Goal: Communication & Community: Share content

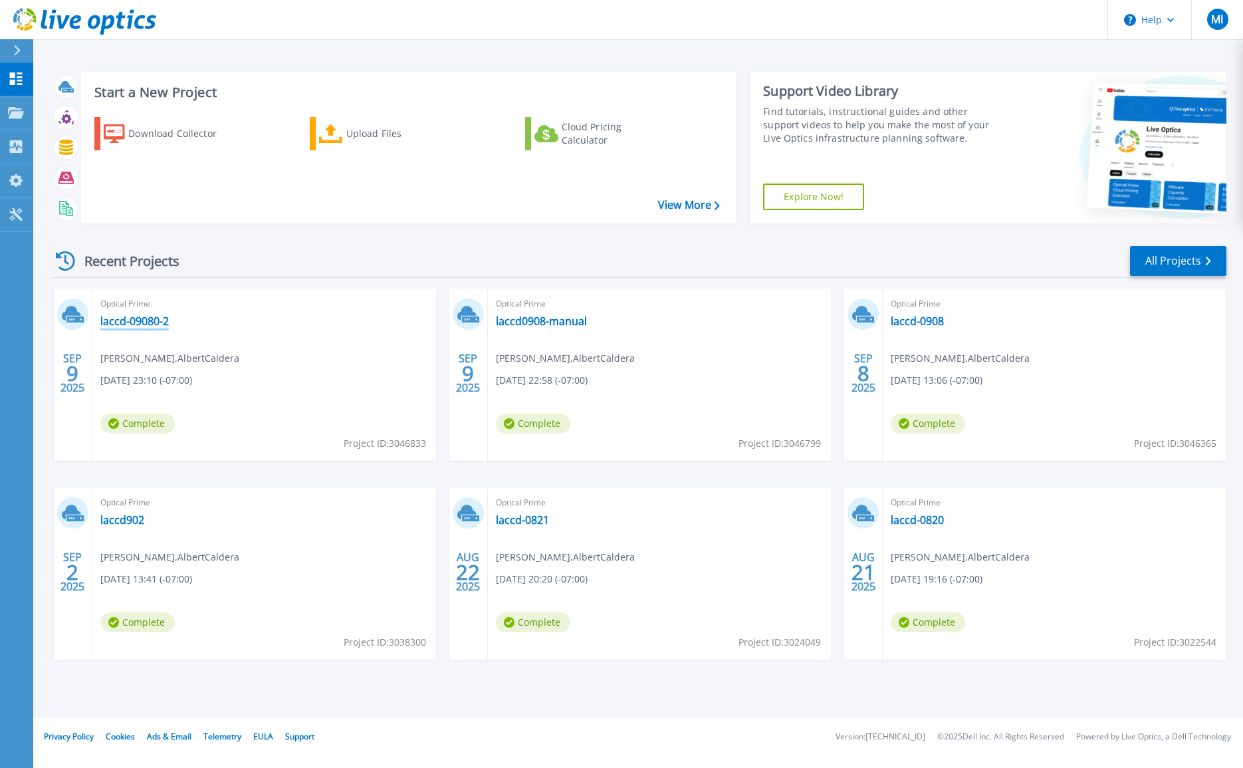
click at [156, 324] on link "laccd-09080-2" at bounding box center [134, 320] width 68 height 13
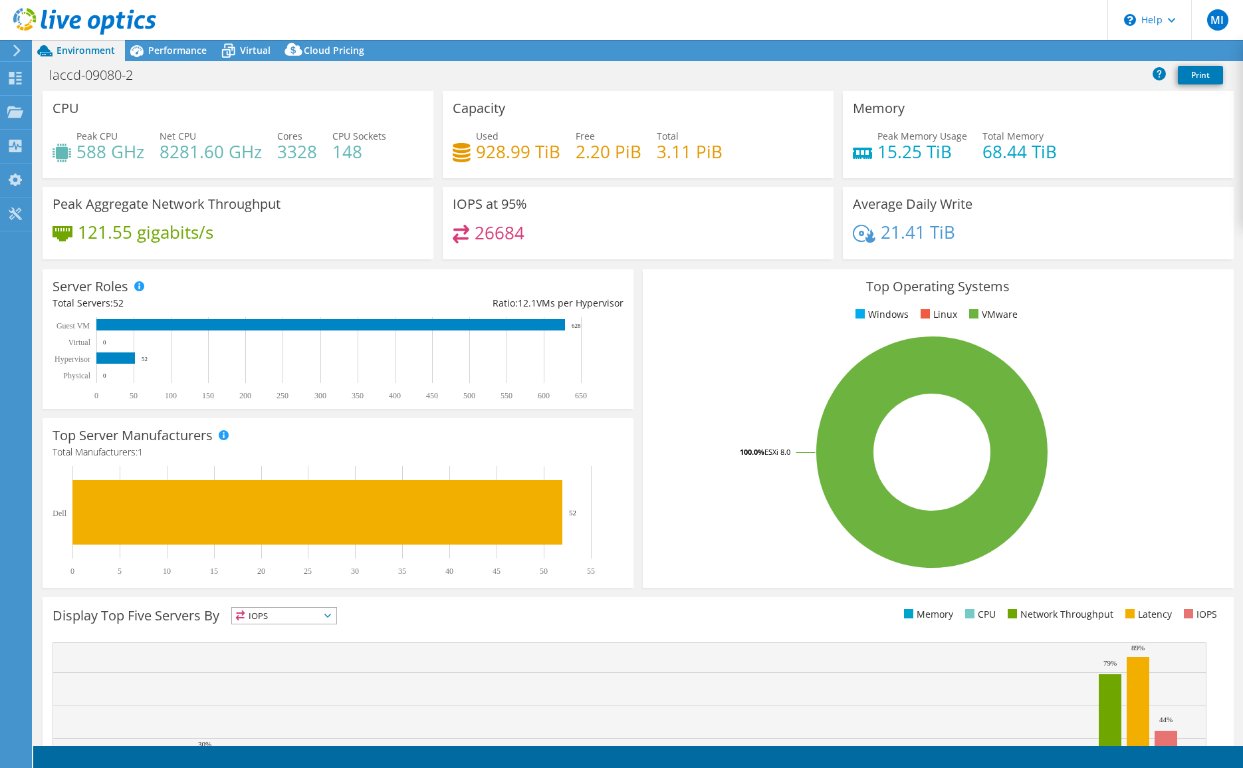
select select "USD"
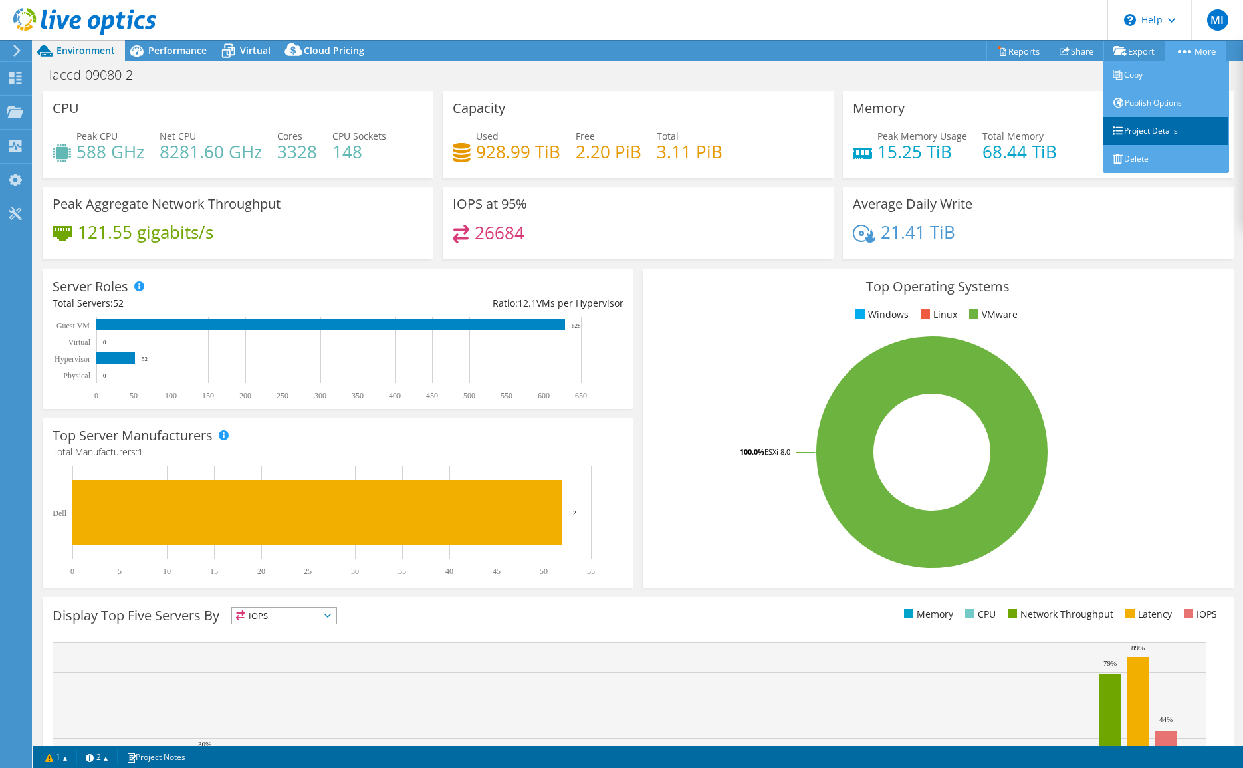
click at [1148, 136] on link "Project Details" at bounding box center [1166, 131] width 126 height 28
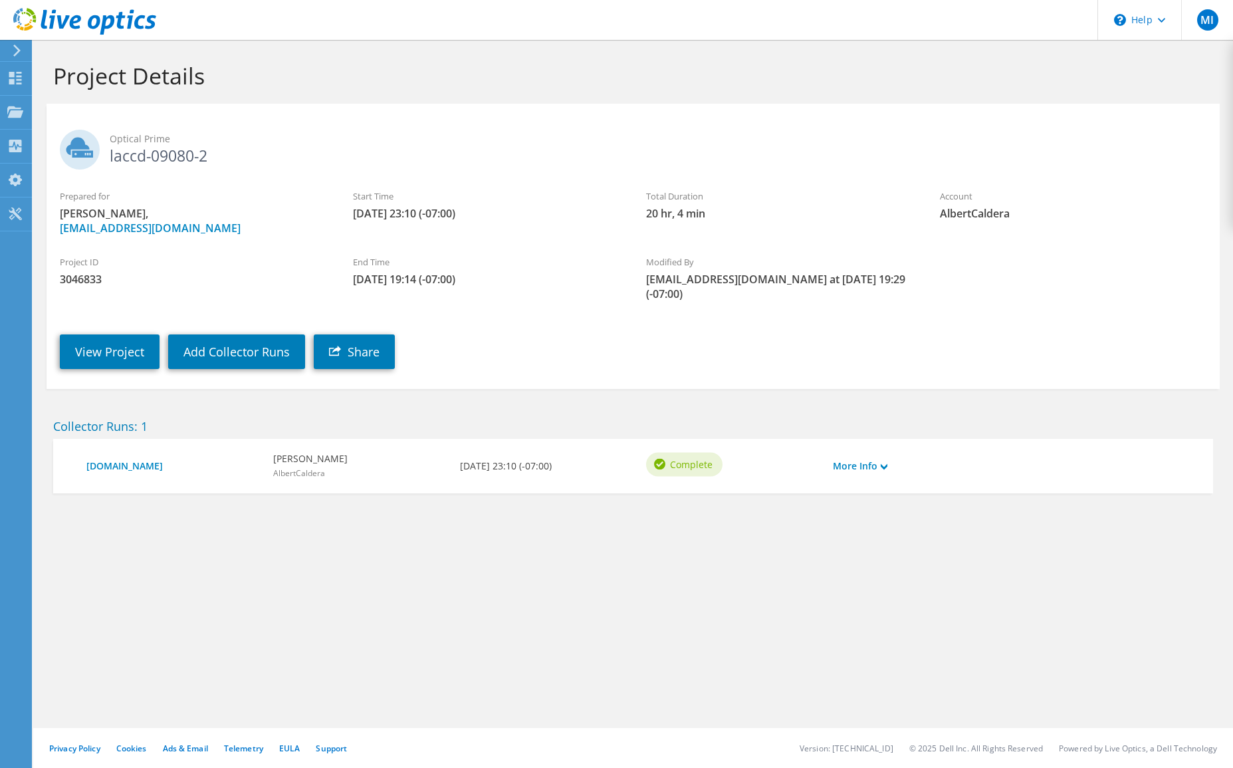
click at [17, 73] on use at bounding box center [15, 78] width 13 height 13
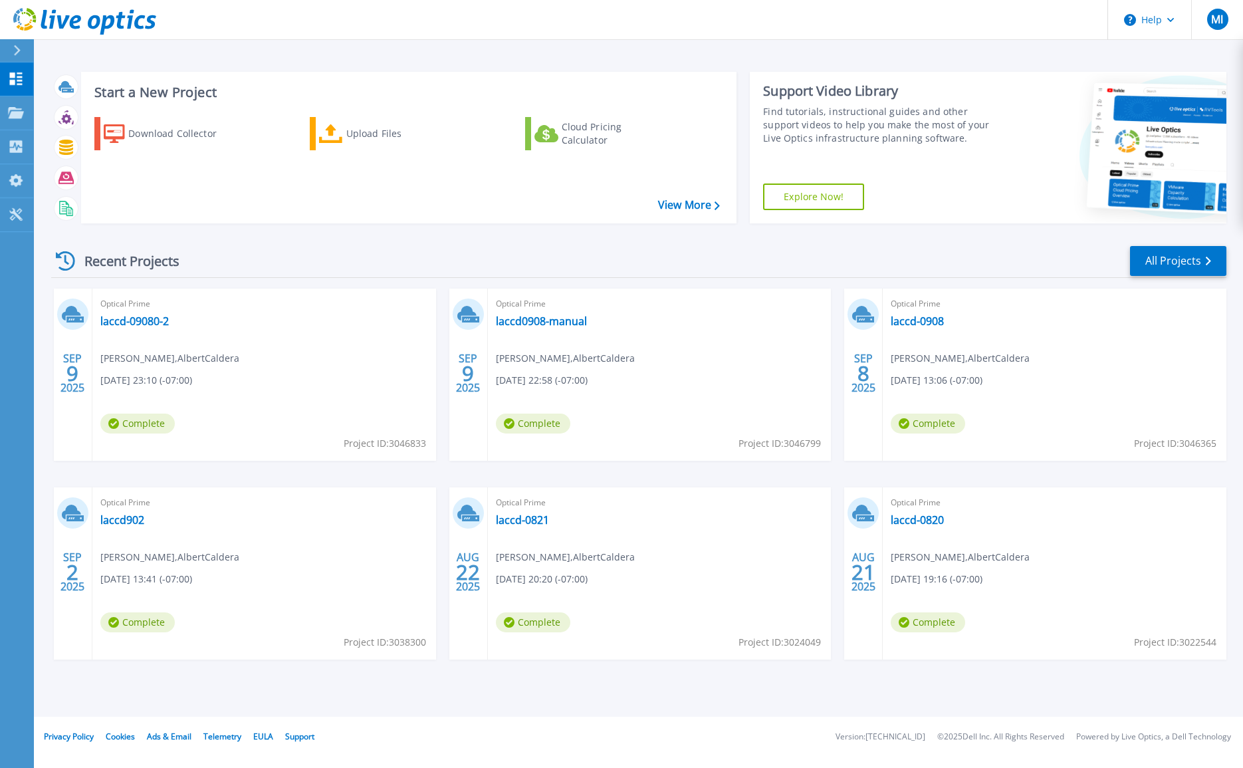
click at [130, 618] on span "Complete" at bounding box center [137, 622] width 74 height 20
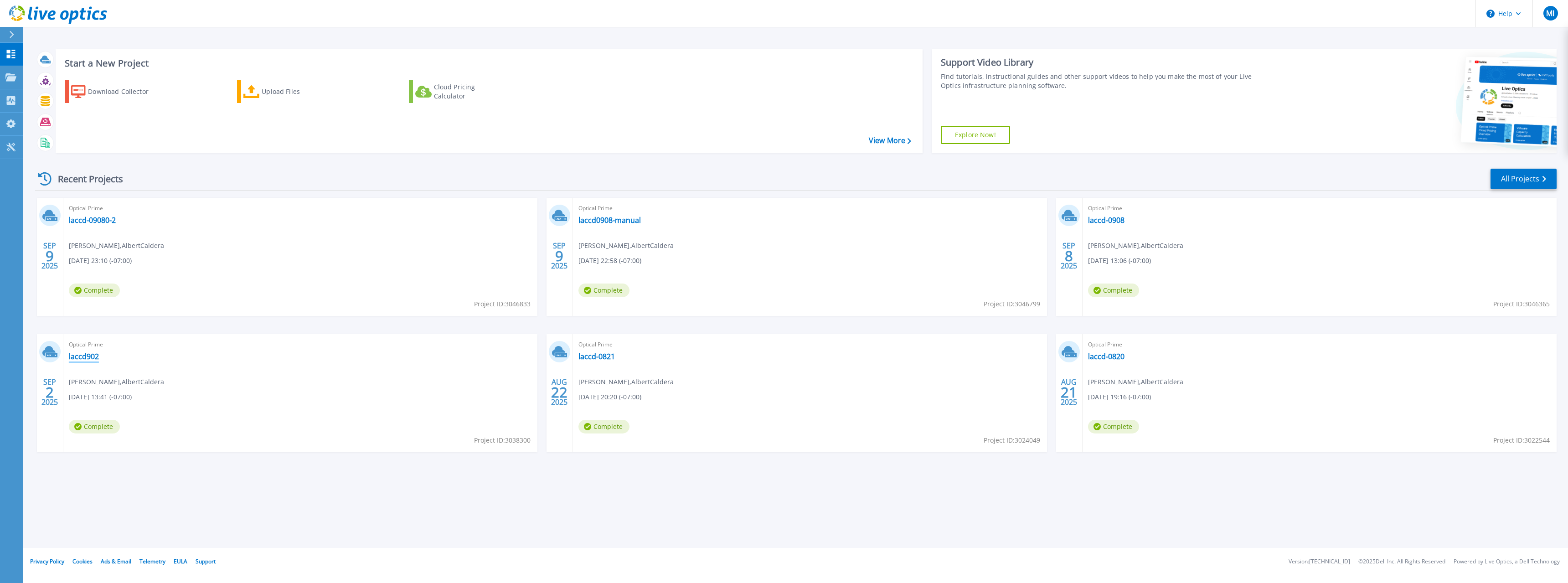
click at [83, 354] on link "laccd902" at bounding box center [84, 356] width 30 height 9
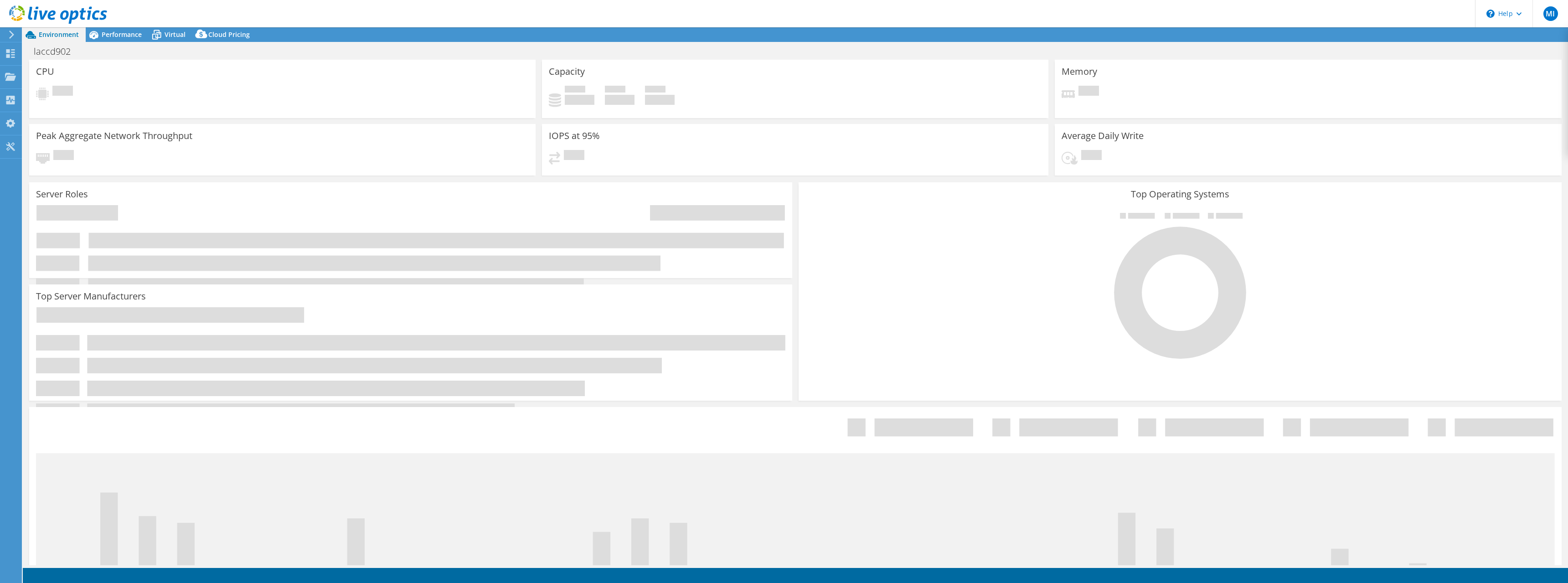
select select "USD"
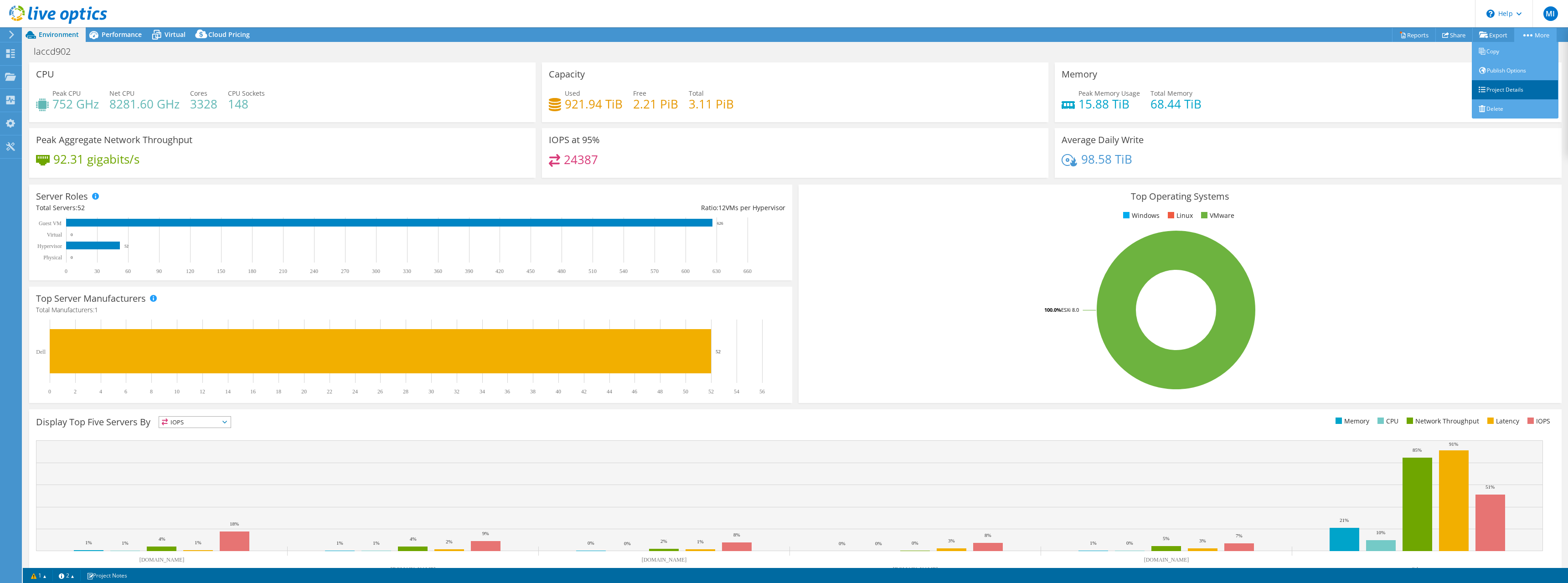
click at [1500, 89] on link "Project Details" at bounding box center [1515, 90] width 86 height 19
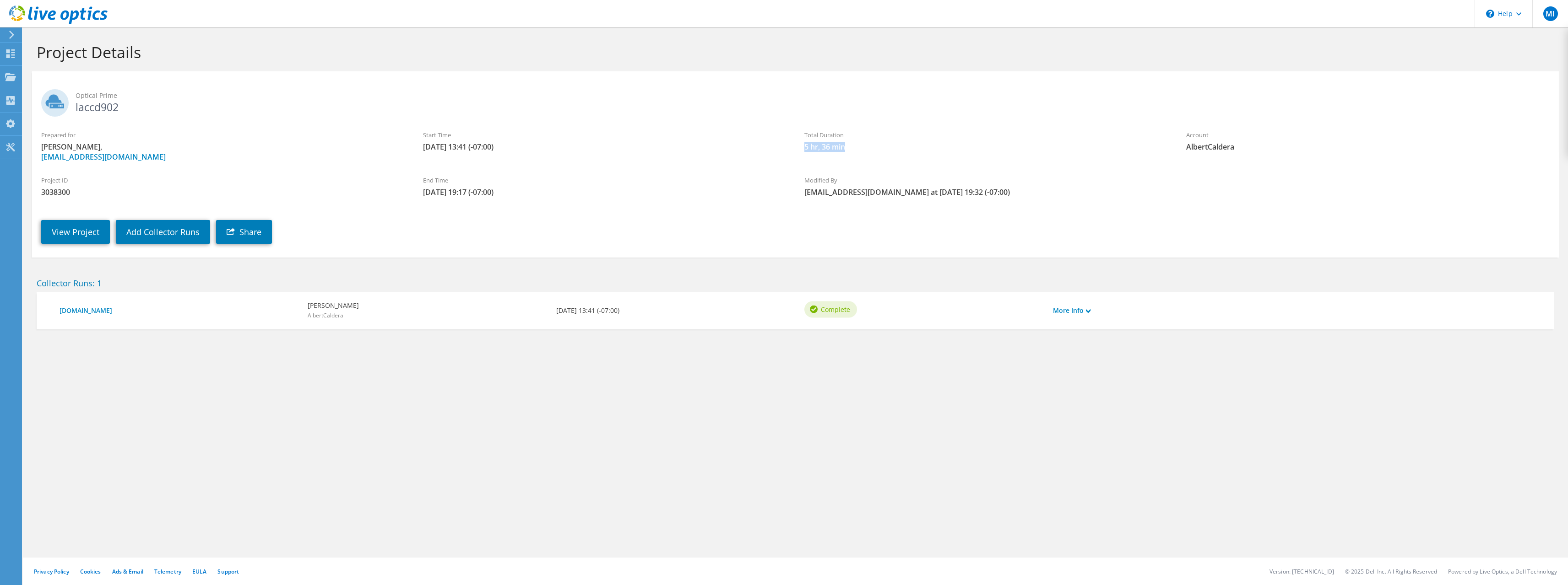
drag, startPoint x: 802, startPoint y: 148, endPoint x: 867, endPoint y: 148, distance: 65.0
click at [867, 148] on div "Total Duration 5 hr, 36 min" at bounding box center [986, 141] width 381 height 31
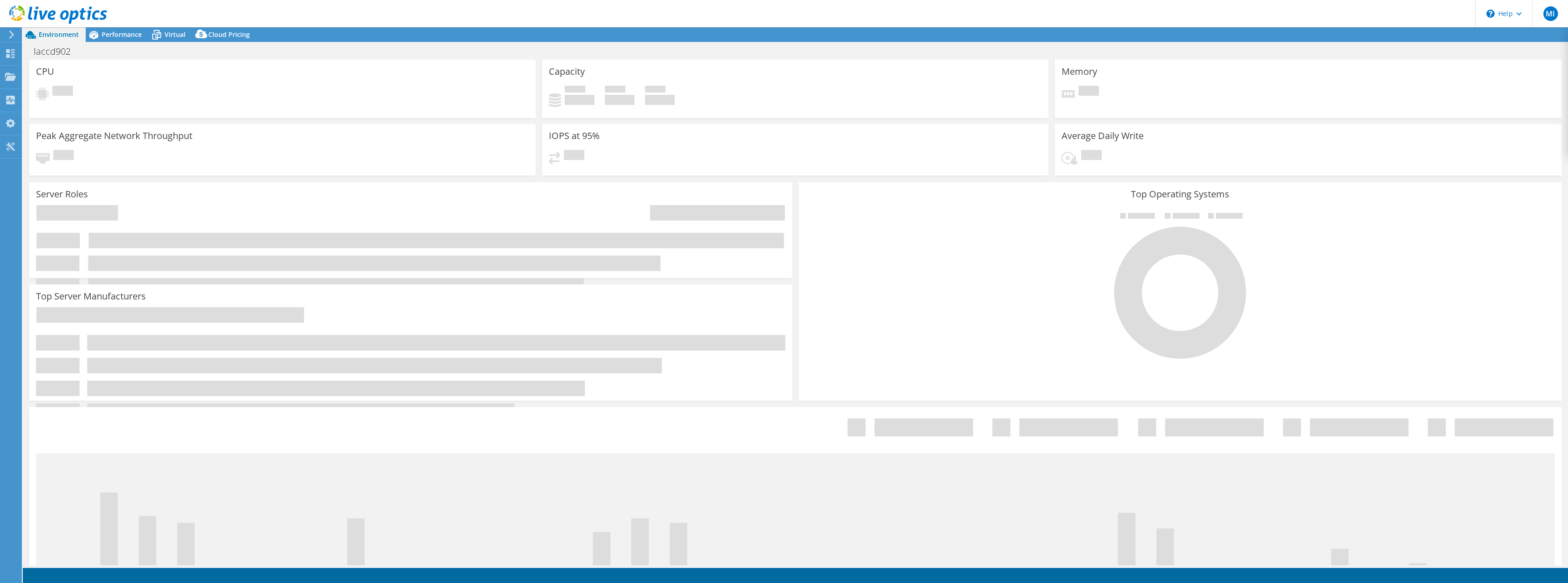
select select "USD"
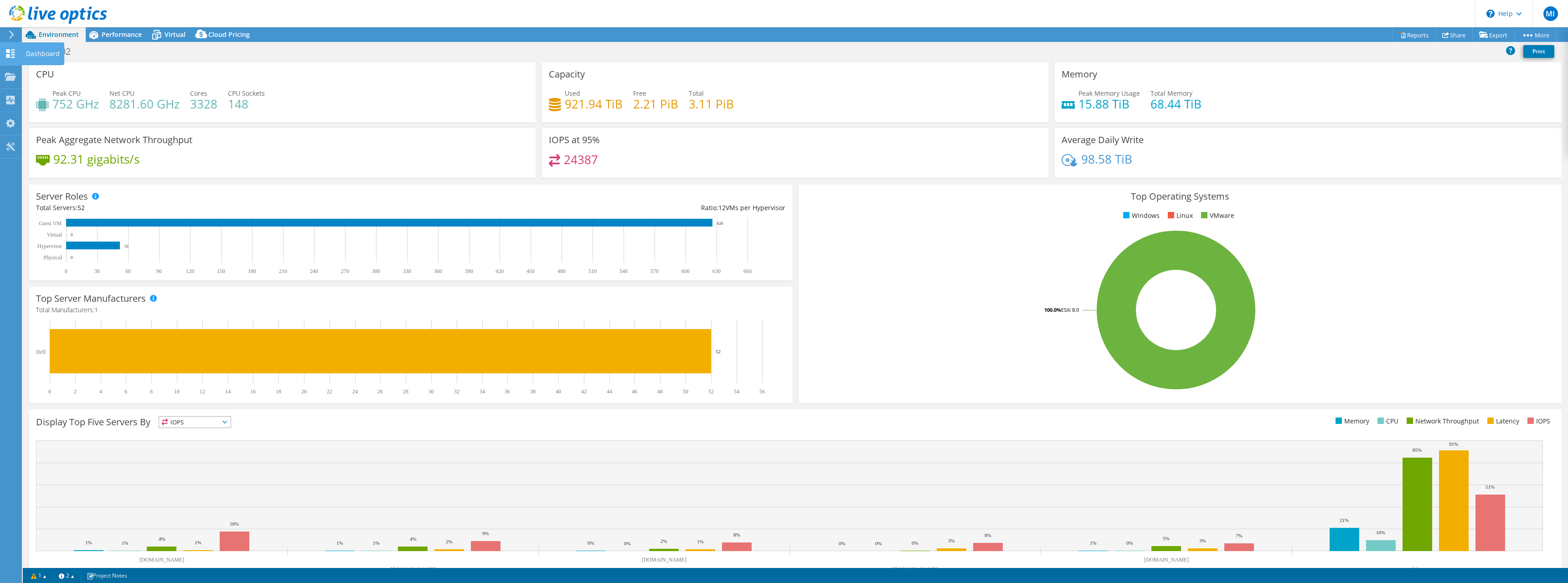
click at [8, 49] on use at bounding box center [10, 53] width 9 height 9
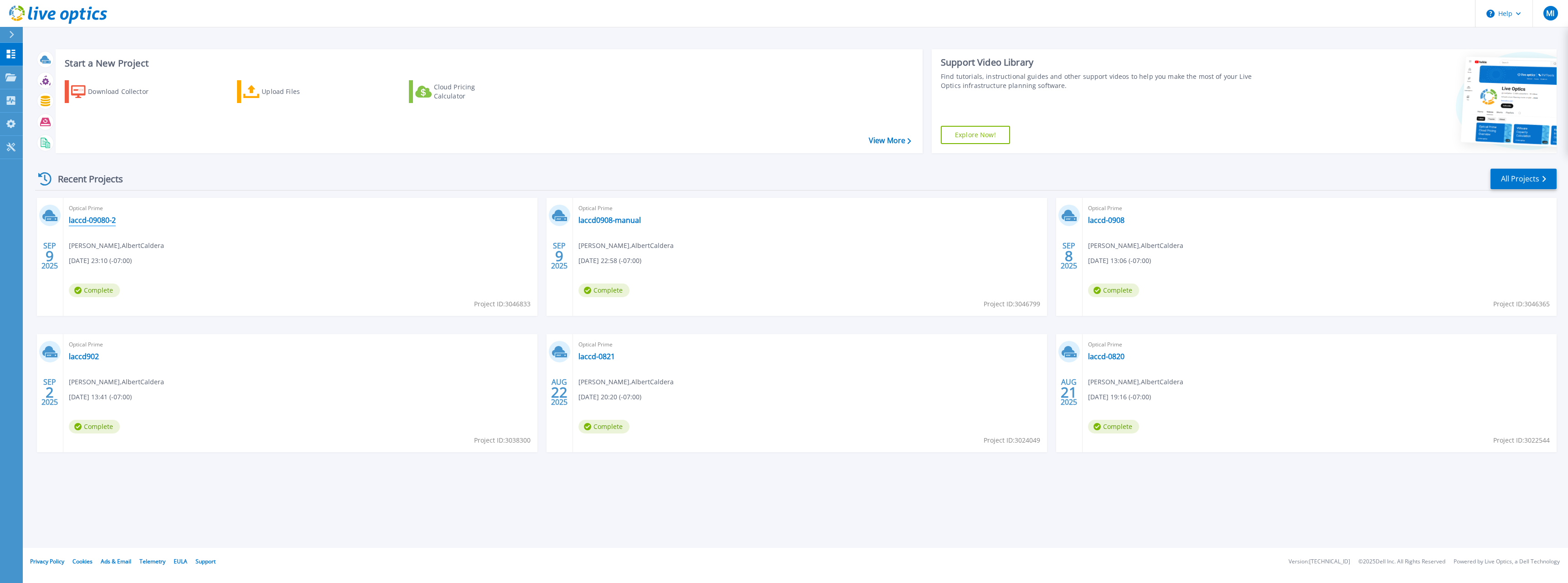
click at [86, 217] on link "laccd-09080-2" at bounding box center [92, 219] width 47 height 9
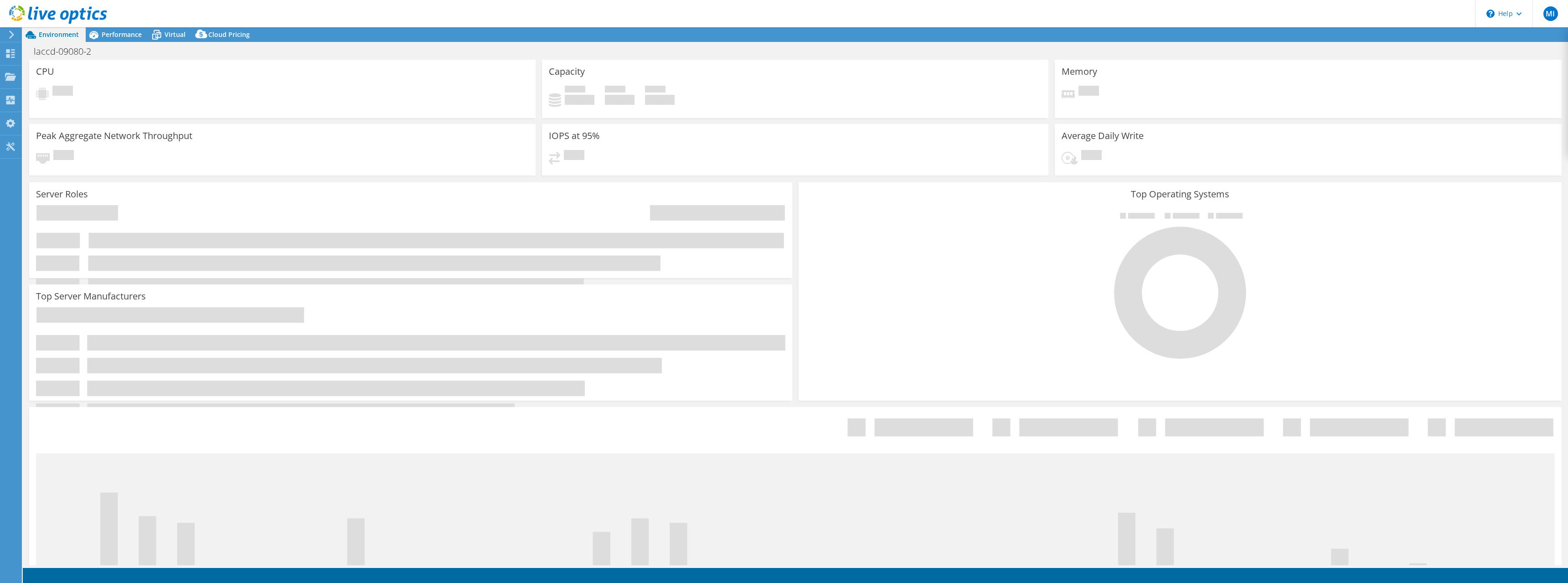
select select "USD"
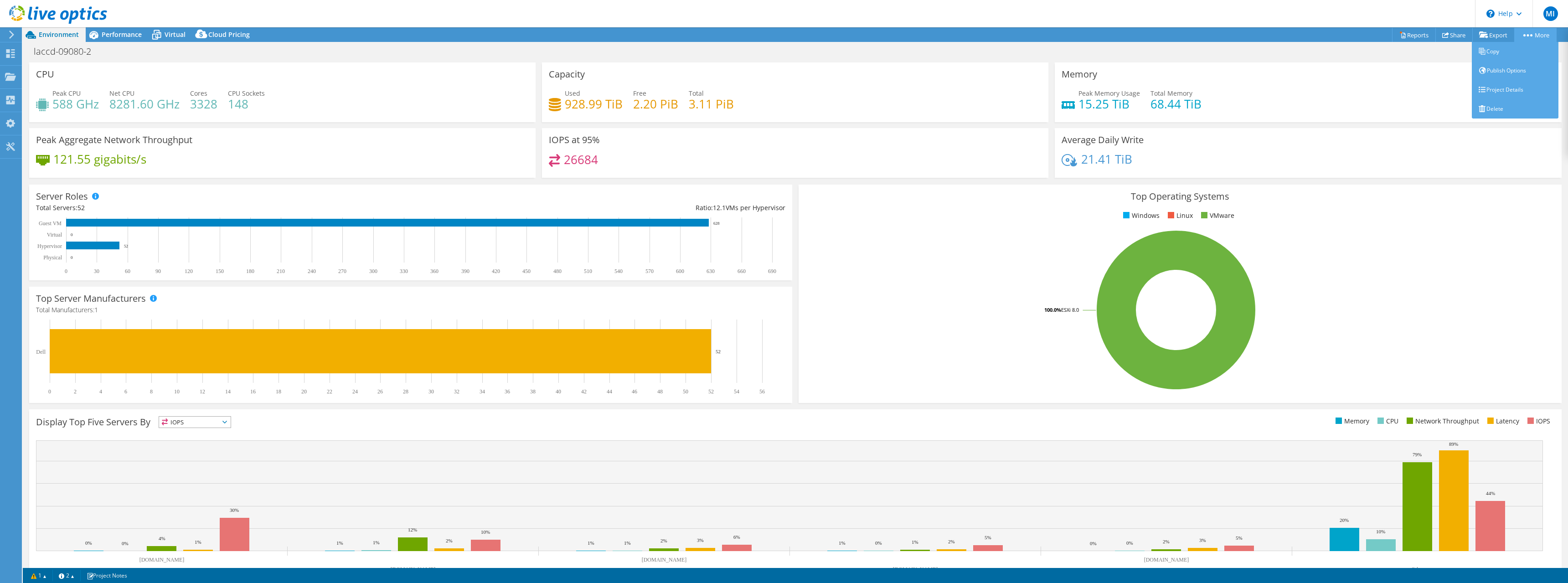
click at [1541, 33] on link "More" at bounding box center [1535, 35] width 43 height 14
click at [1510, 86] on link "Project Details" at bounding box center [1515, 90] width 86 height 19
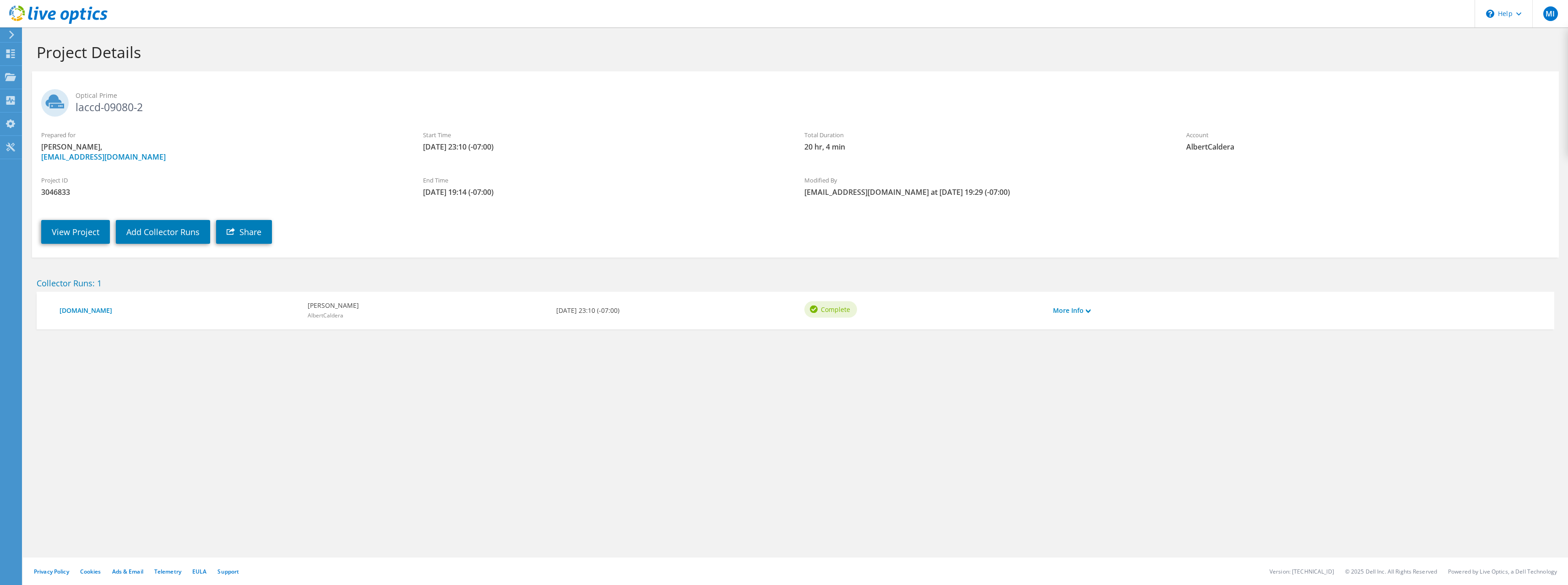
drag, startPoint x: 789, startPoint y: 147, endPoint x: 930, endPoint y: 148, distance: 141.0
click at [930, 148] on div "Prepared for [PERSON_NAME], [EMAIL_ADDRESS][DOMAIN_NAME] Start Time [DATE] 23:1…" at bounding box center [795, 146] width 1527 height 41
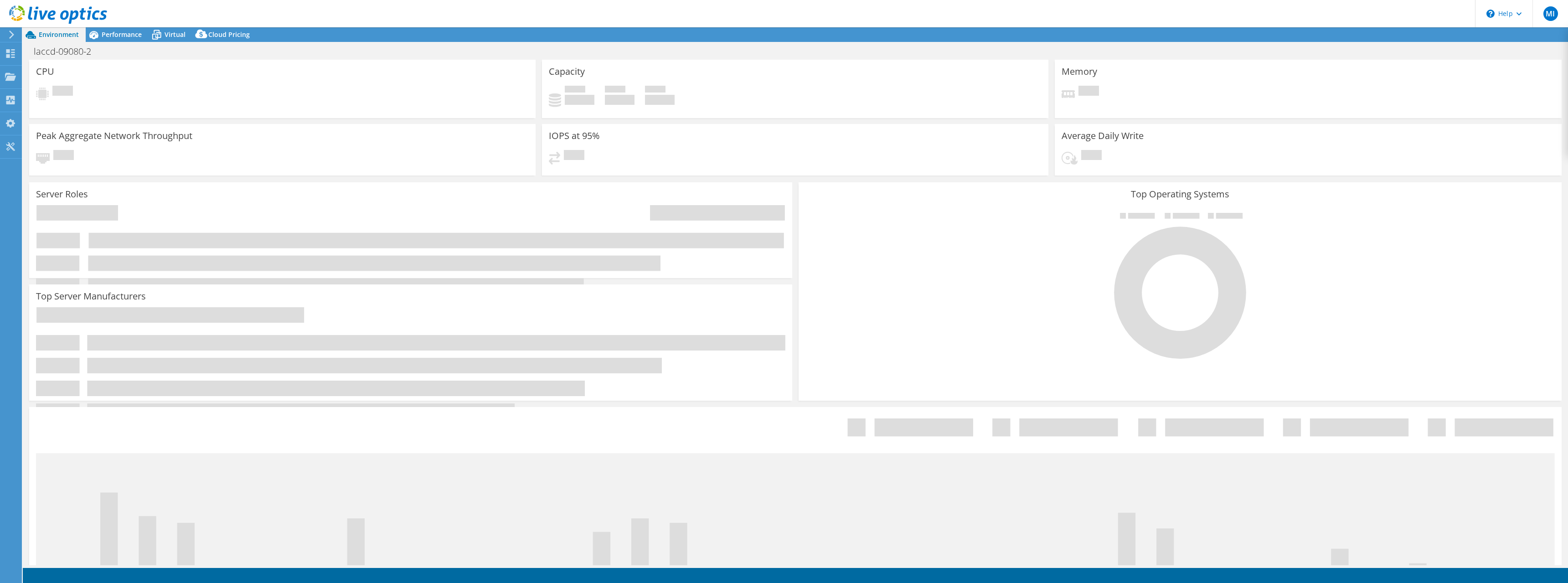
select select "USD"
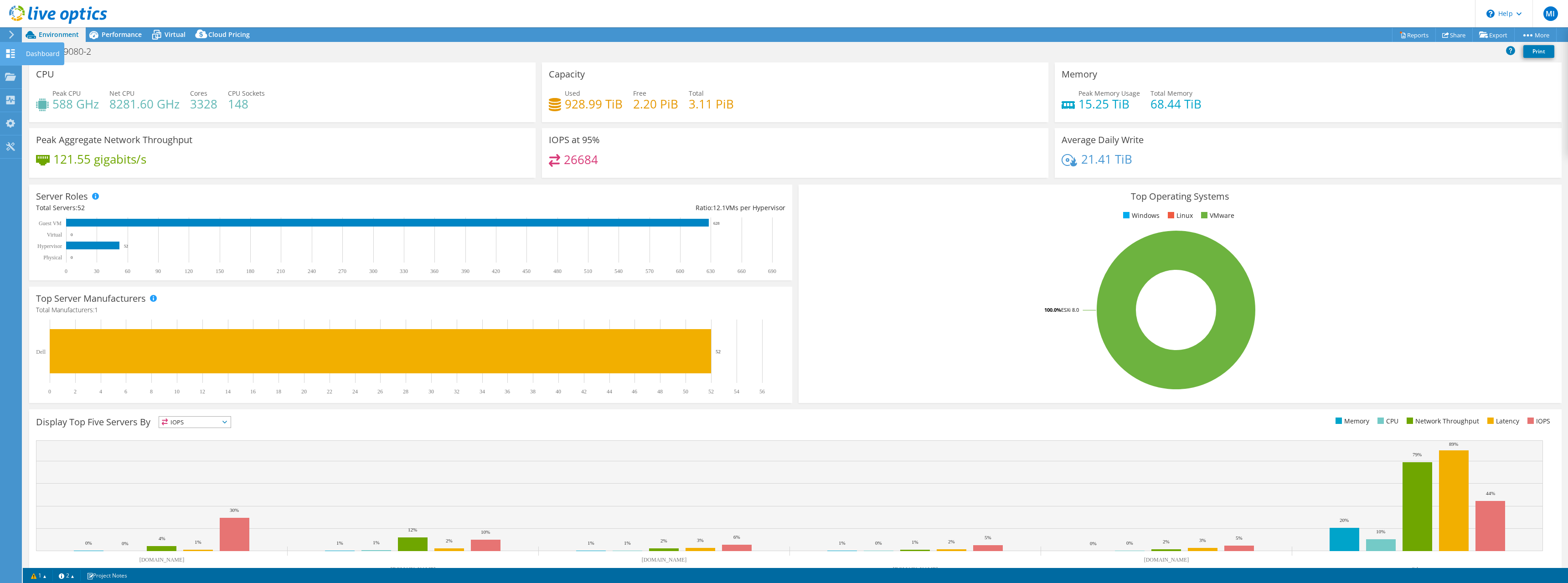
click at [8, 53] on icon at bounding box center [10, 53] width 11 height 9
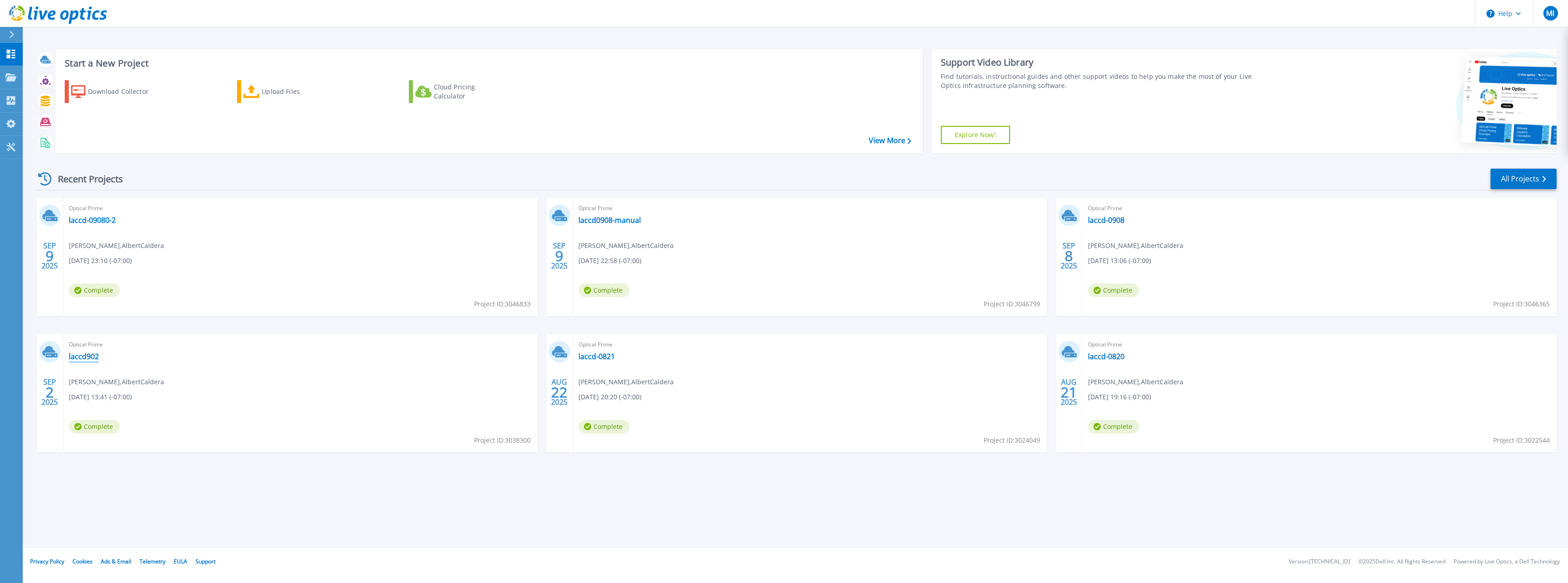
click at [88, 354] on link "laccd902" at bounding box center [84, 356] width 30 height 9
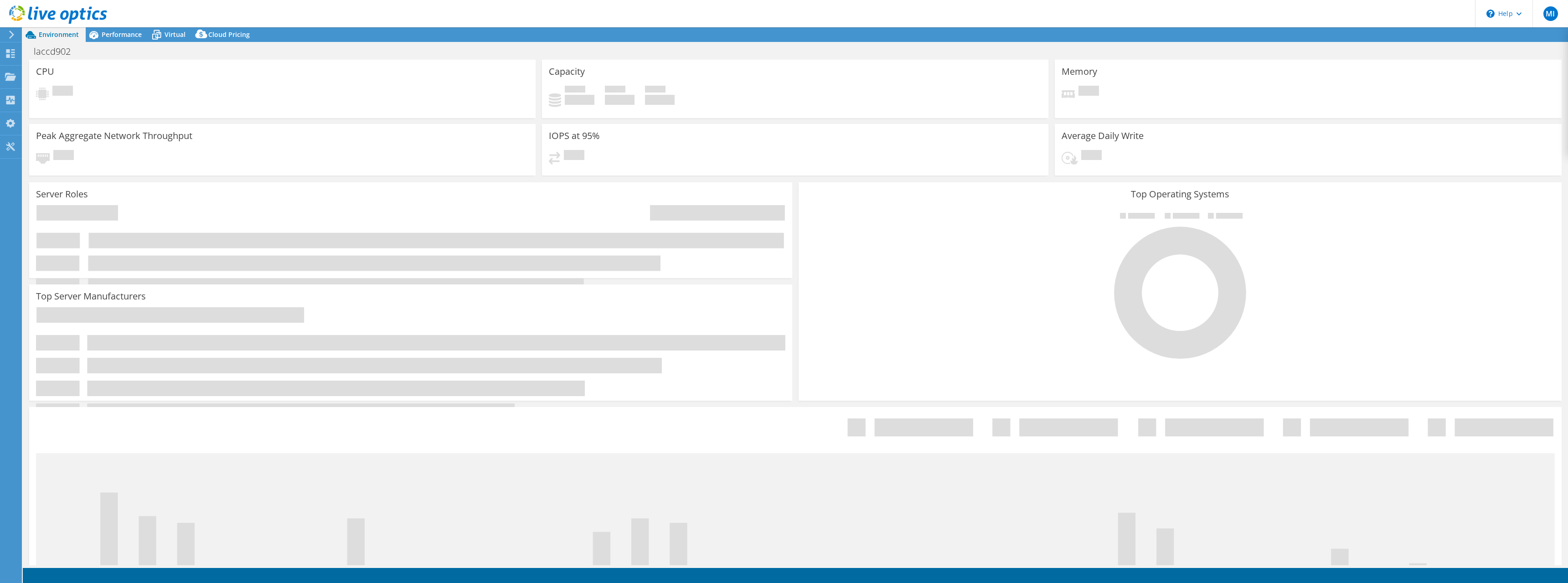
select select "USD"
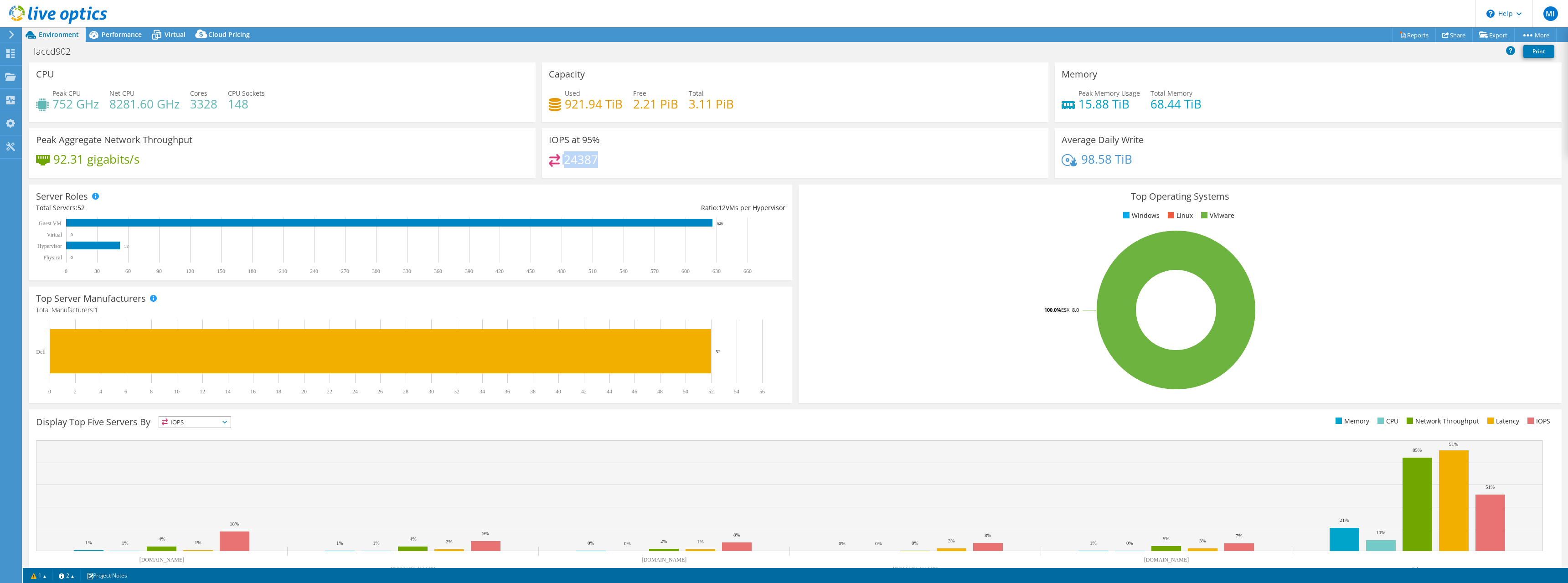
drag, startPoint x: 561, startPoint y: 158, endPoint x: 619, endPoint y: 163, distance: 58.2
click at [619, 163] on div "24387" at bounding box center [795, 164] width 493 height 20
click at [106, 31] on span "Performance" at bounding box center [121, 34] width 40 height 9
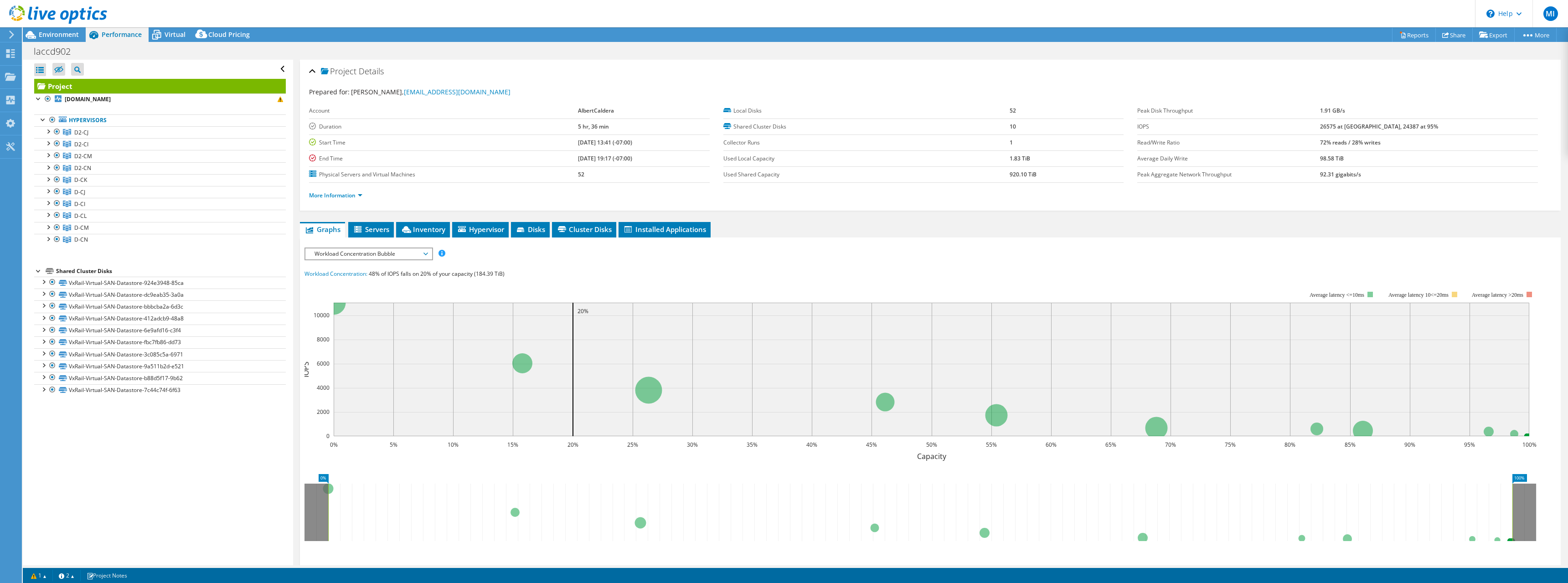
click at [388, 253] on span "Workload Concentration Bubble" at bounding box center [368, 254] width 117 height 11
click at [365, 323] on li "CPU Percentage" at bounding box center [368, 320] width 126 height 11
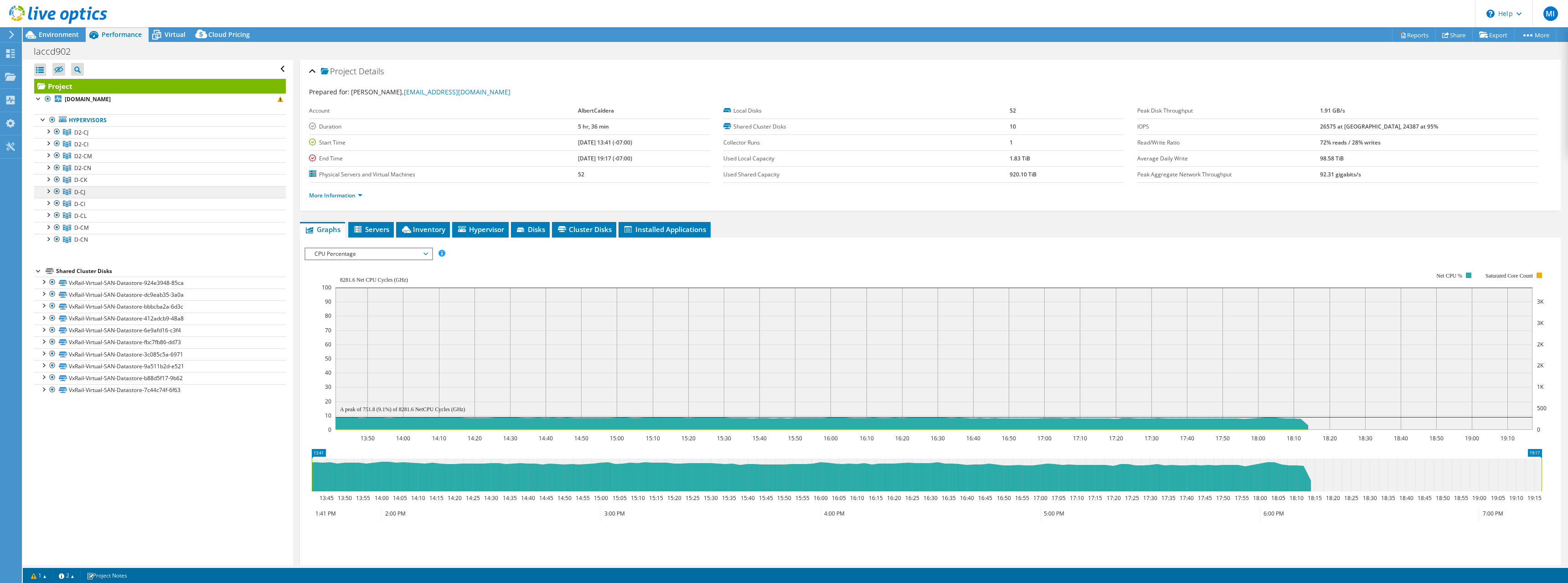
click at [81, 193] on span "D-CJ" at bounding box center [80, 192] width 11 height 8
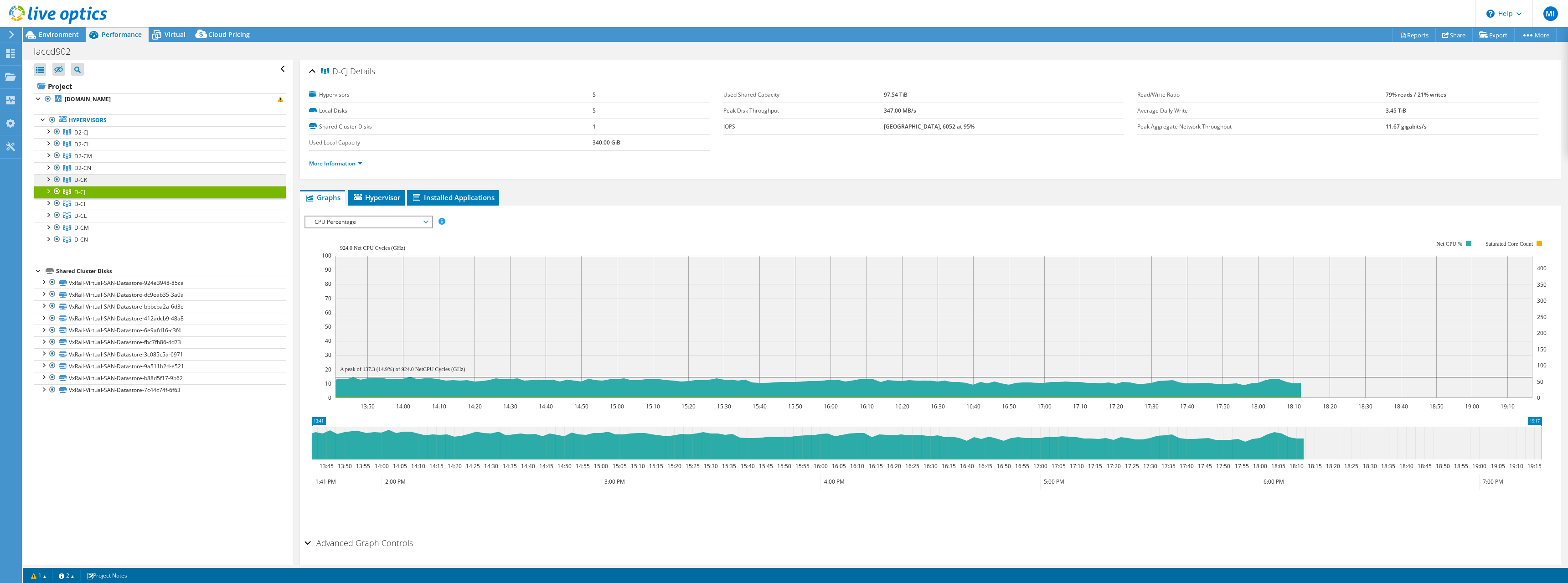
click at [84, 179] on span "D-CK" at bounding box center [80, 180] width 13 height 8
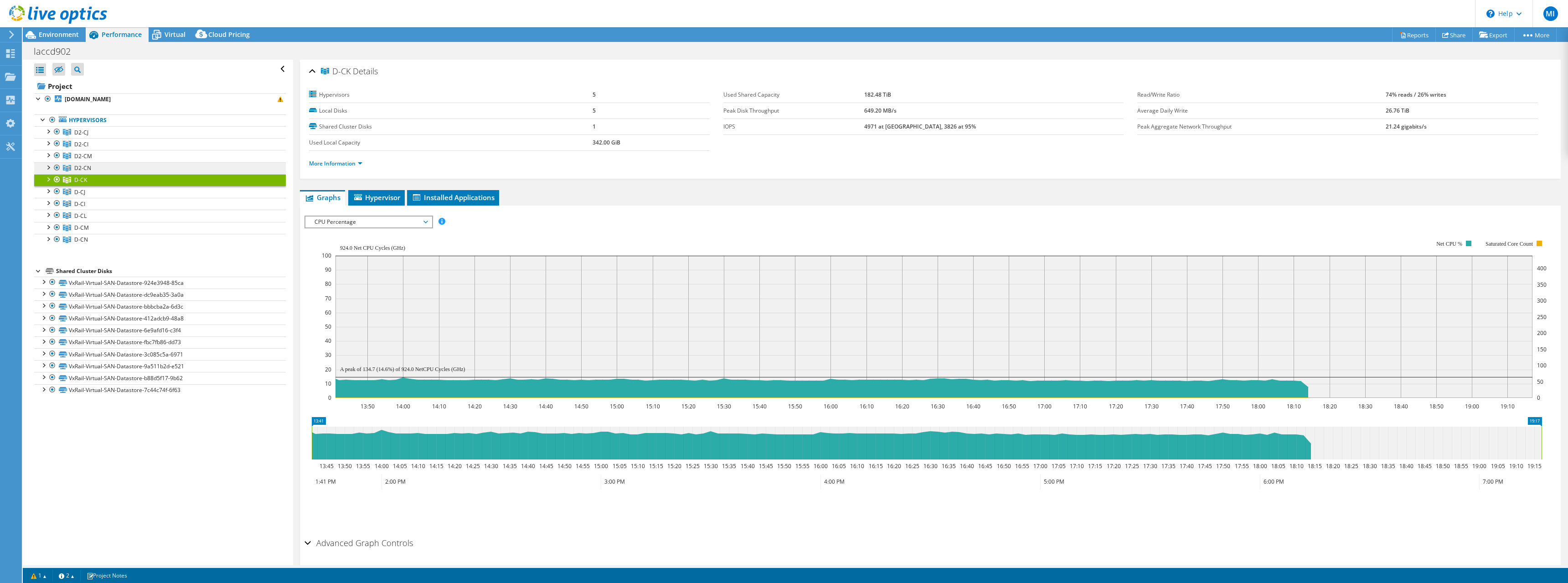
click at [84, 166] on span "D2-CN" at bounding box center [82, 167] width 17 height 8
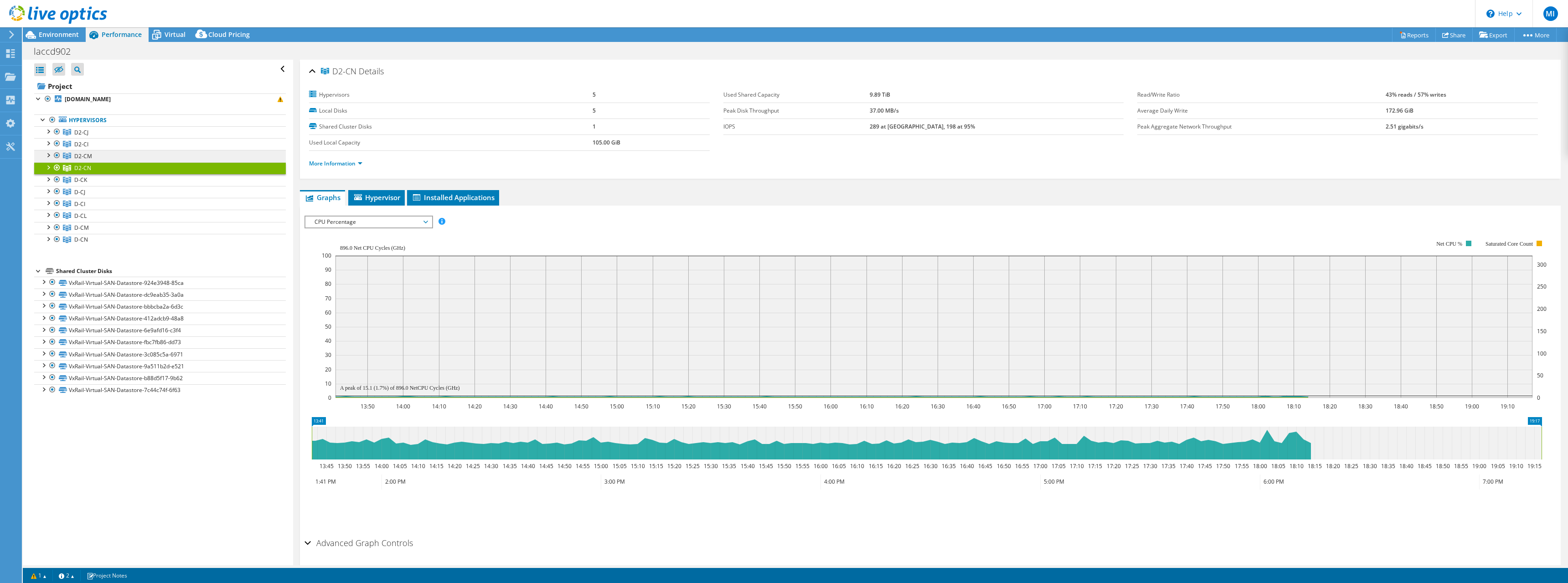
click at [106, 154] on link "D2-CM" at bounding box center [160, 156] width 252 height 12
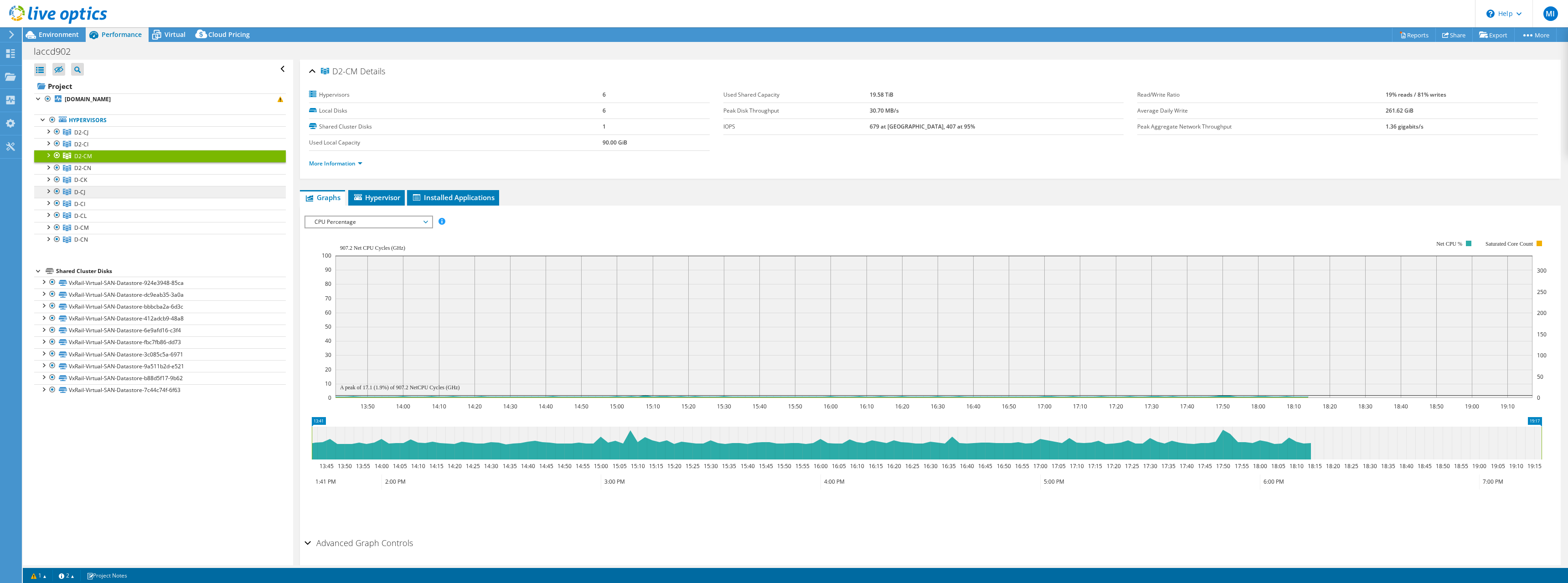
click at [107, 195] on link "D-CJ" at bounding box center [160, 191] width 252 height 12
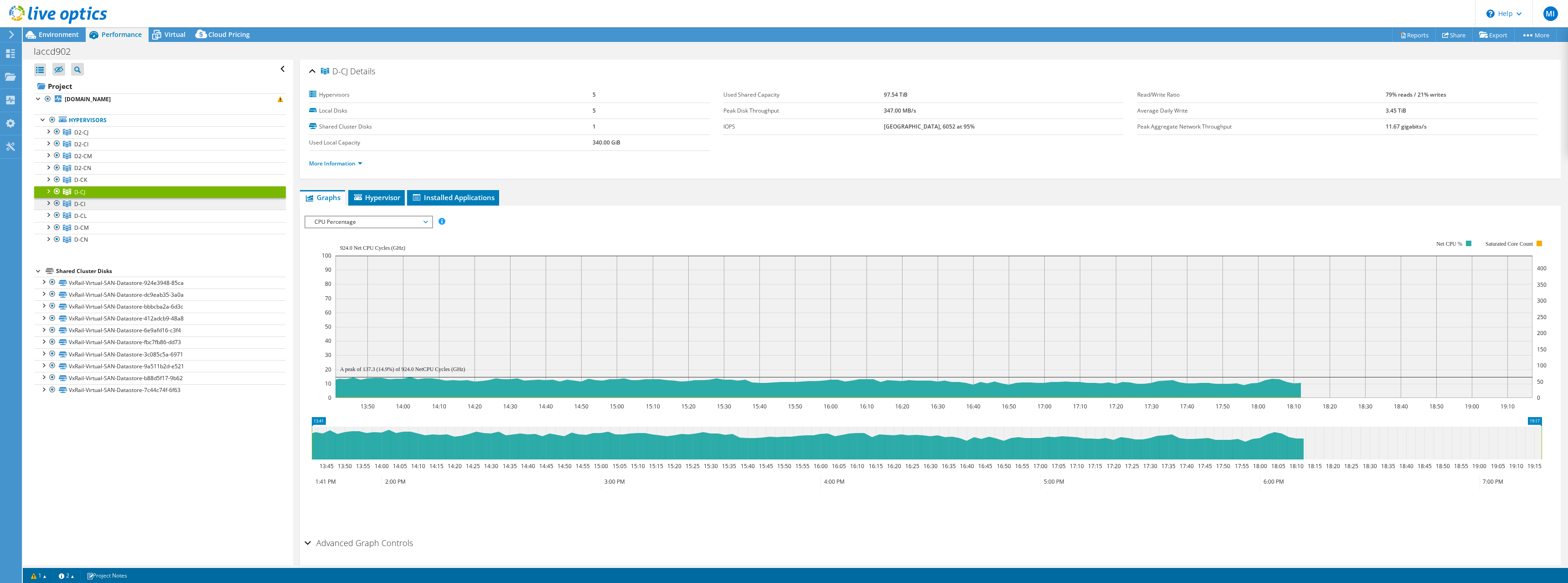
click at [110, 203] on link "D-CI" at bounding box center [160, 204] width 252 height 12
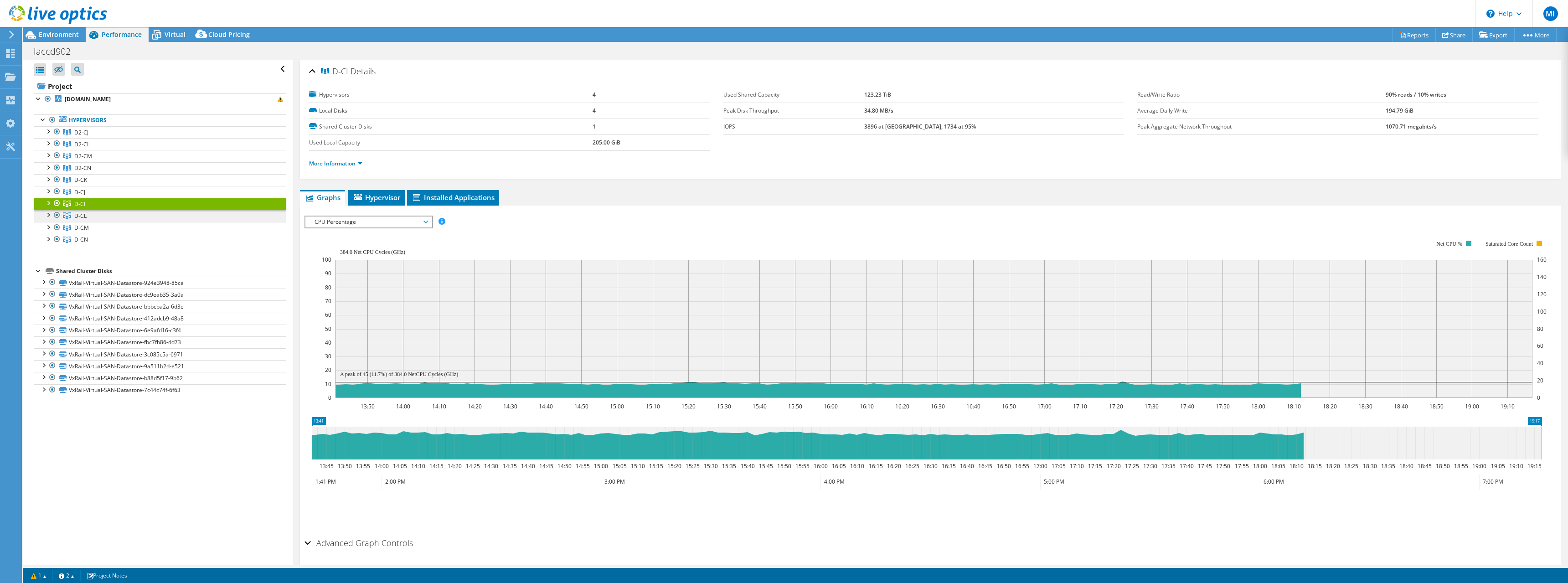
click at [110, 218] on link "D-CL" at bounding box center [160, 215] width 252 height 12
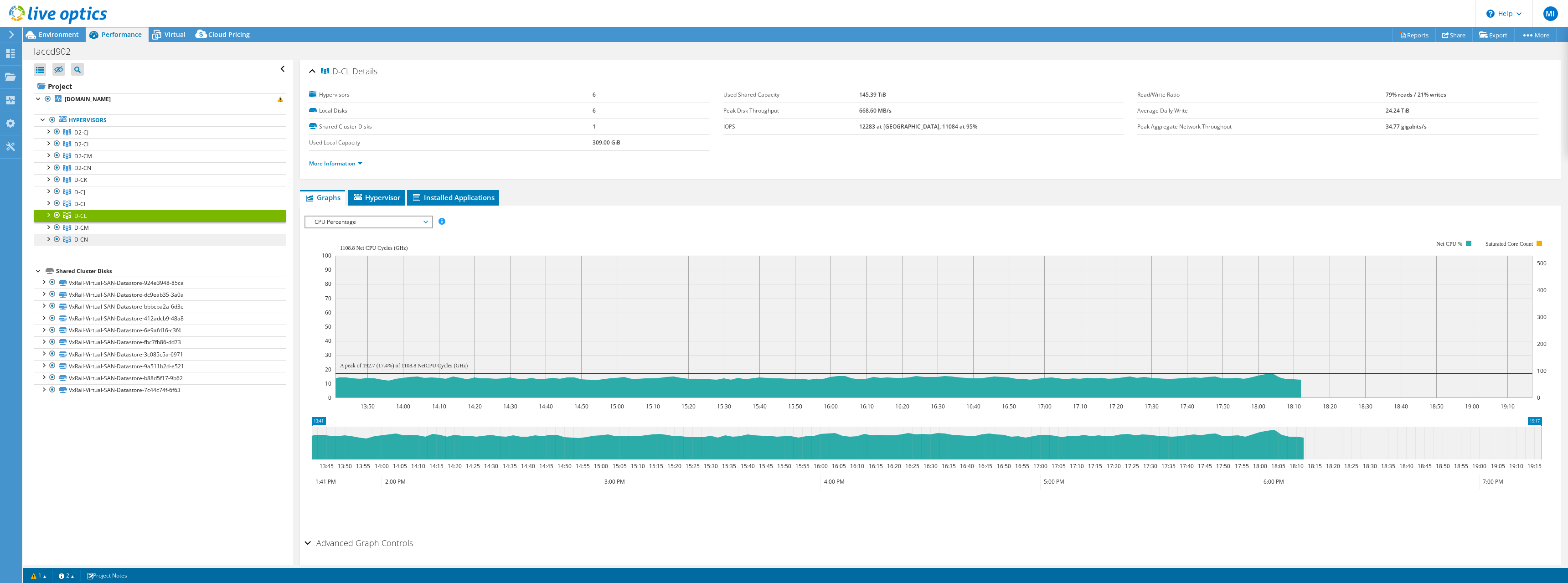
click at [115, 237] on link "D-CN" at bounding box center [160, 239] width 252 height 12
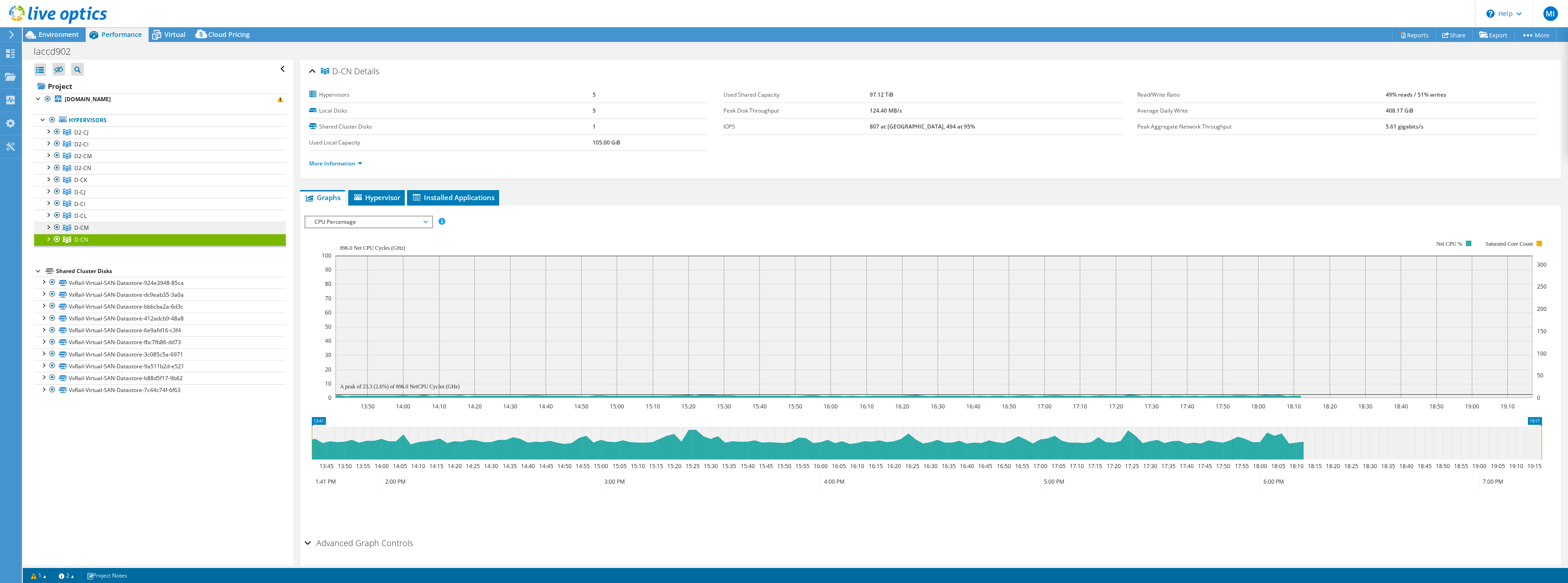
click at [119, 225] on link "D-CM" at bounding box center [160, 228] width 252 height 12
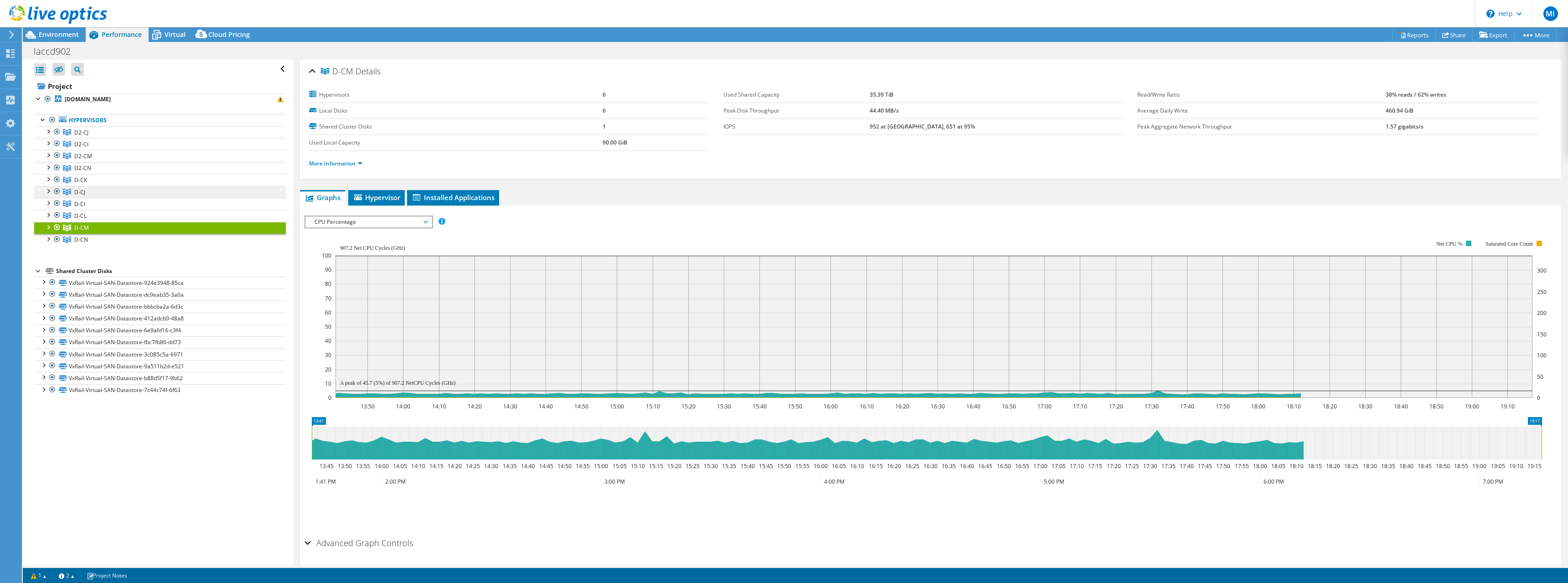
click at [121, 190] on link "D-CJ" at bounding box center [160, 191] width 252 height 12
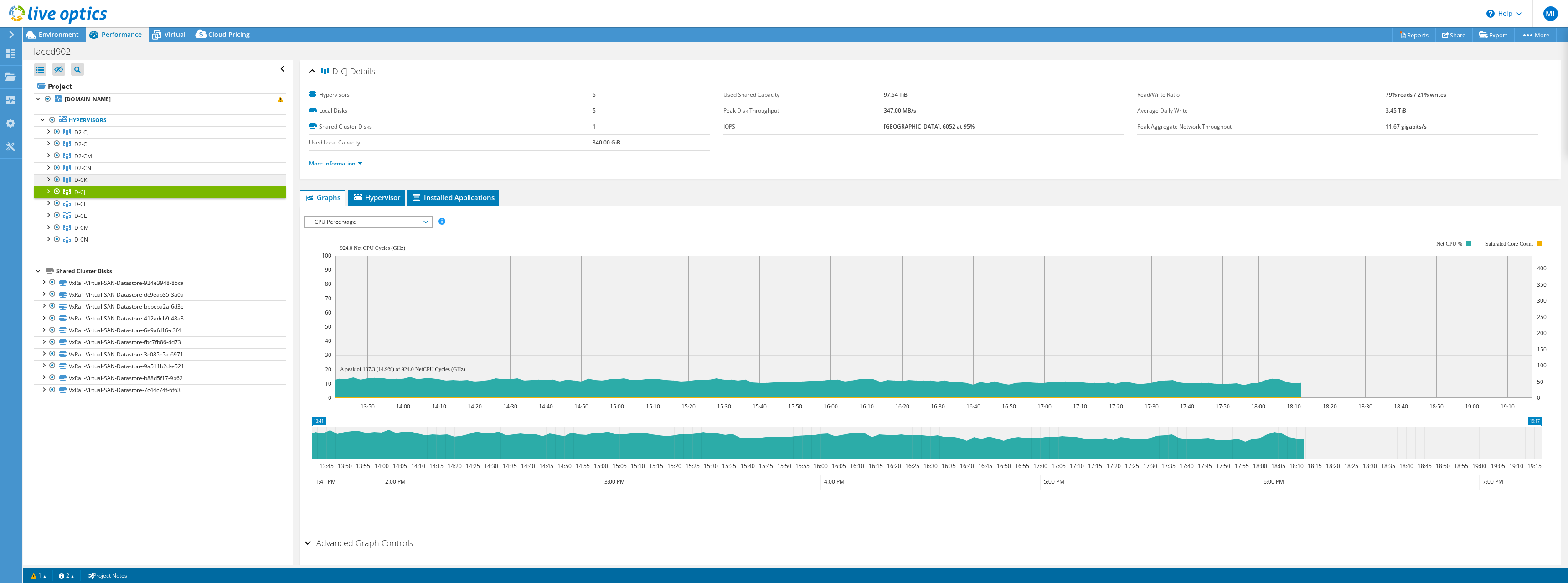
click at [122, 176] on link "D-CK" at bounding box center [160, 180] width 252 height 12
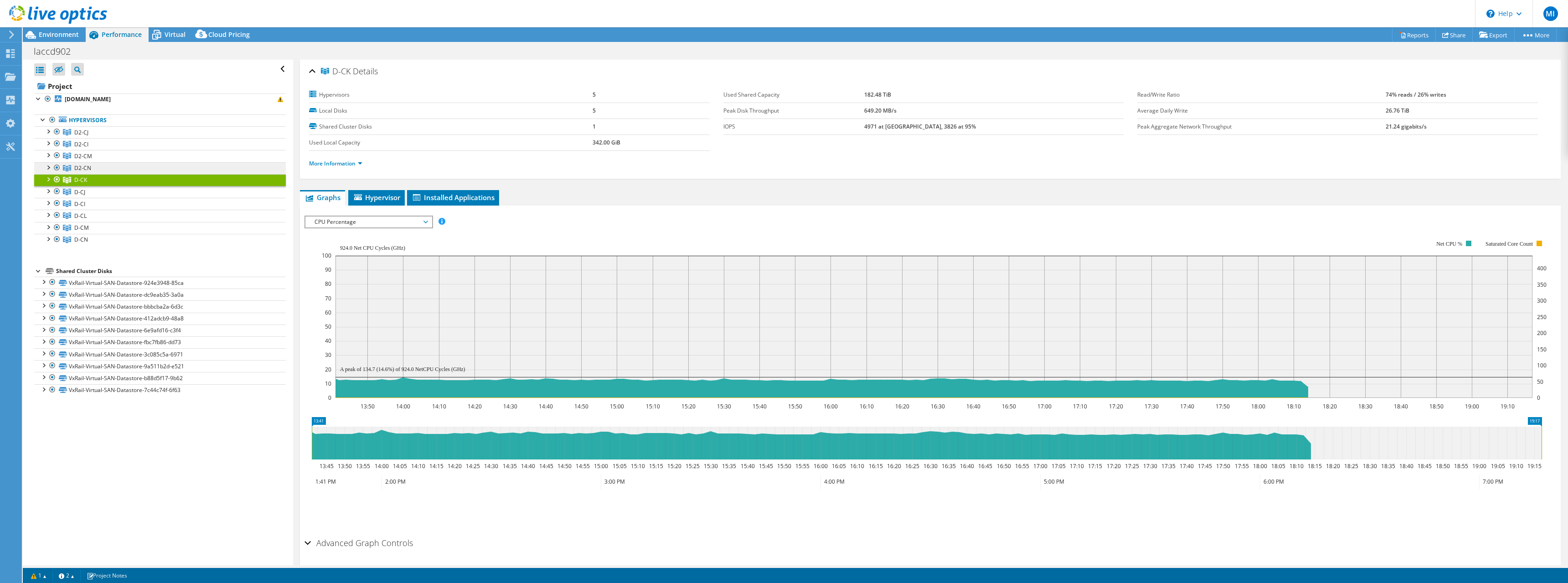
click at [124, 168] on link "D2-CN" at bounding box center [160, 168] width 252 height 12
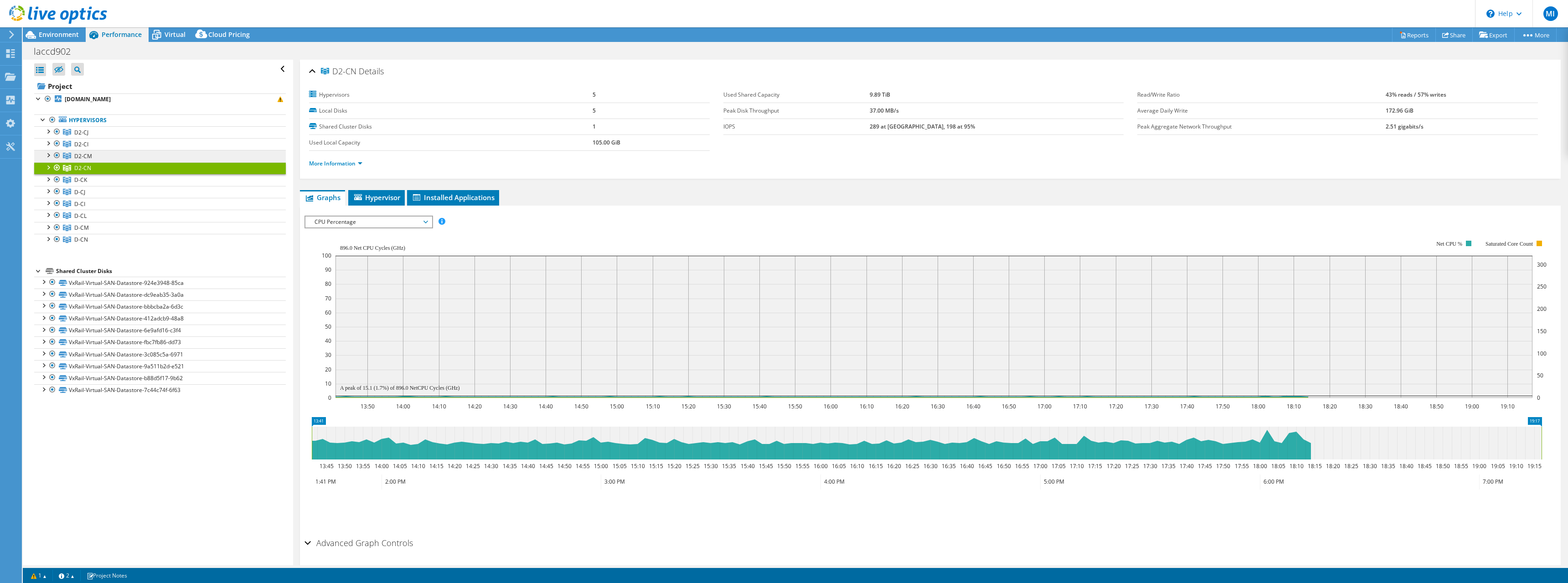
click at [128, 156] on link "D2-CM" at bounding box center [160, 156] width 252 height 12
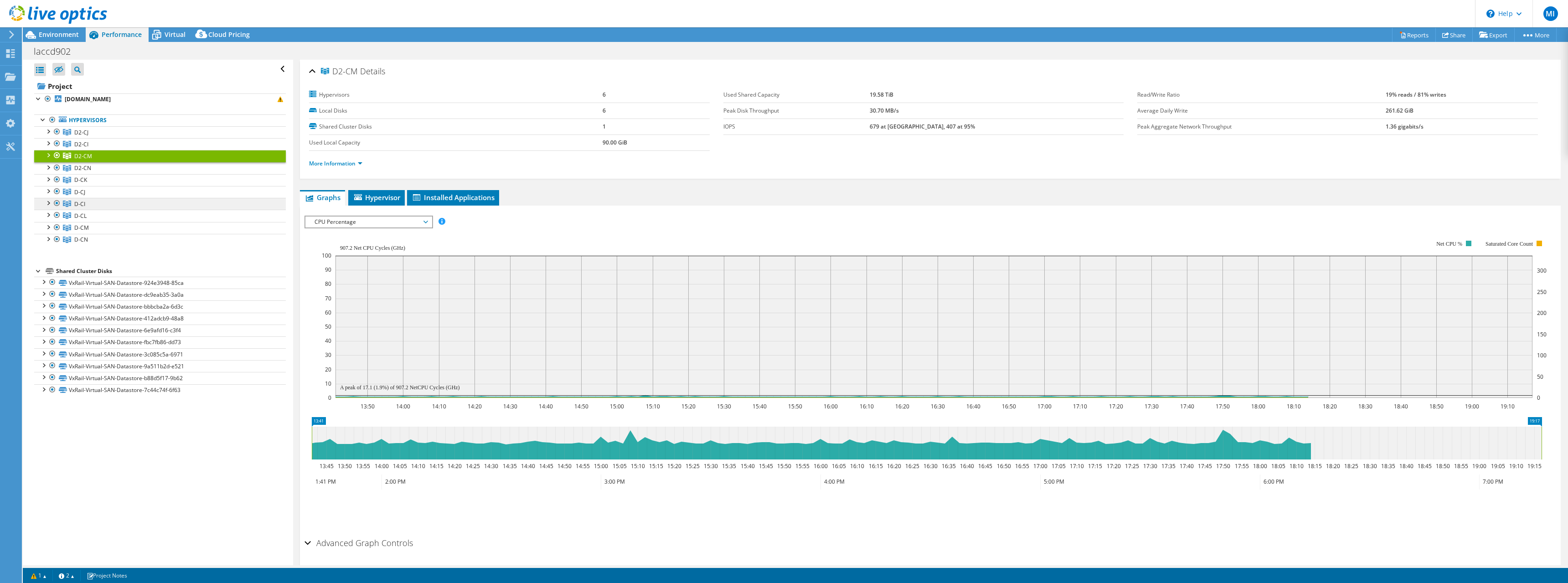
click at [111, 206] on link "D-CI" at bounding box center [160, 204] width 252 height 12
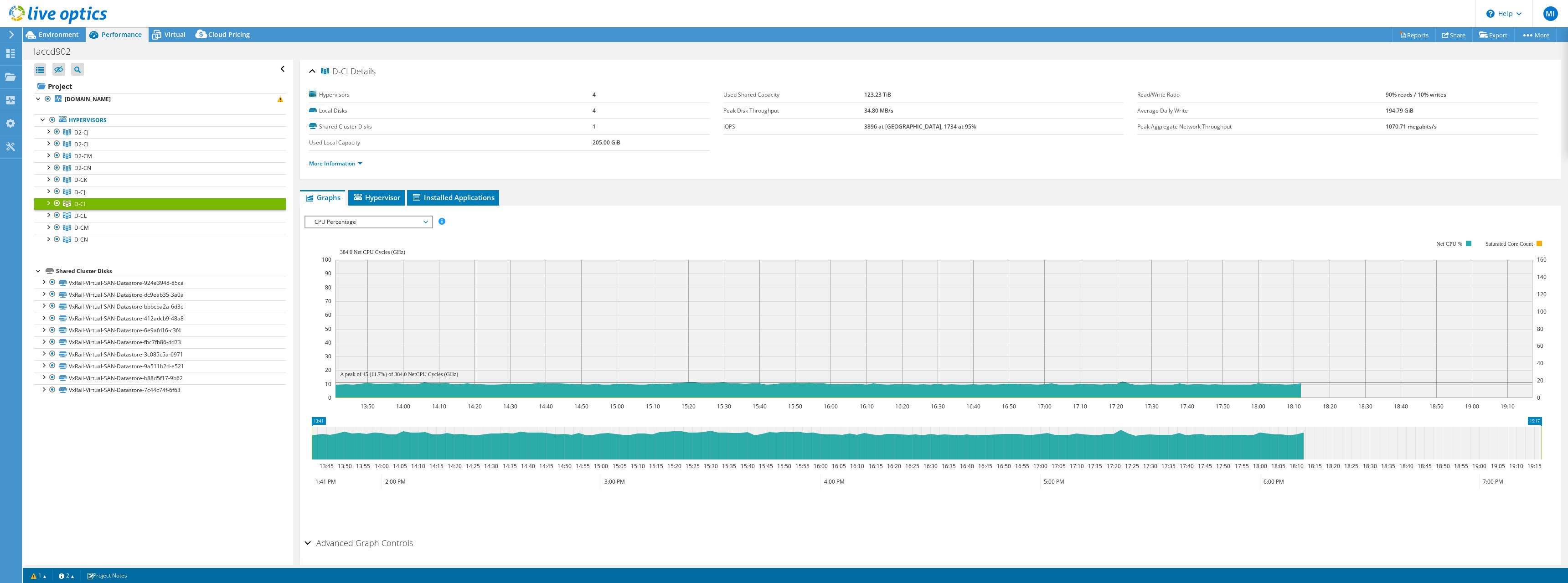
click at [328, 224] on span "CPU Percentage" at bounding box center [368, 222] width 117 height 11
click at [352, 263] on li "Latency" at bounding box center [368, 266] width 126 height 11
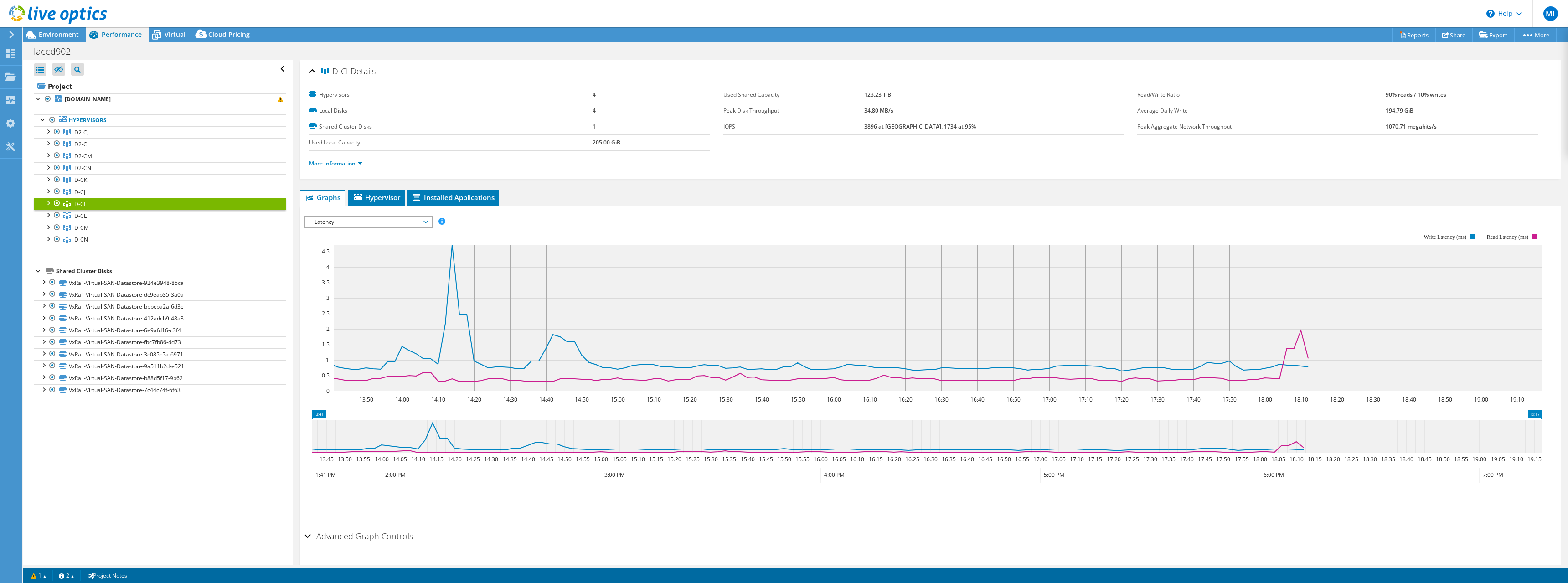
click at [378, 223] on span "Latency" at bounding box center [368, 222] width 117 height 11
click at [374, 297] on li "Memory" at bounding box center [368, 298] width 126 height 11
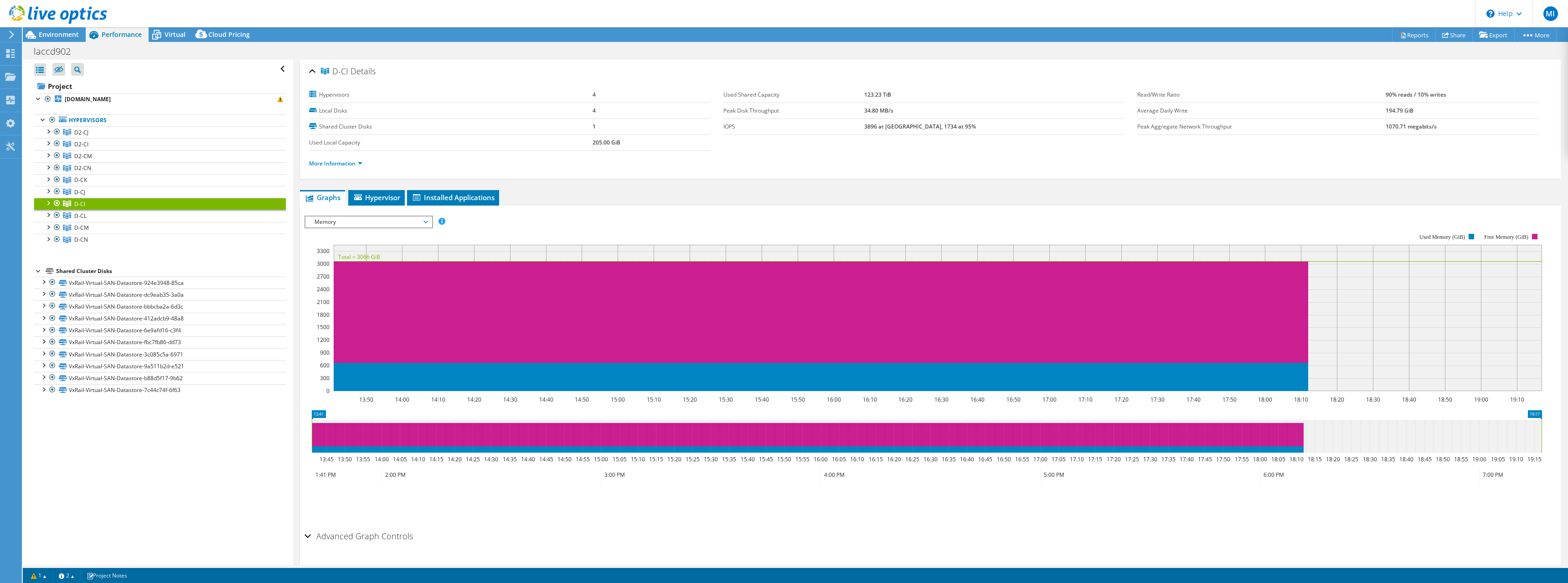
click at [363, 220] on span "Memory" at bounding box center [368, 222] width 117 height 11
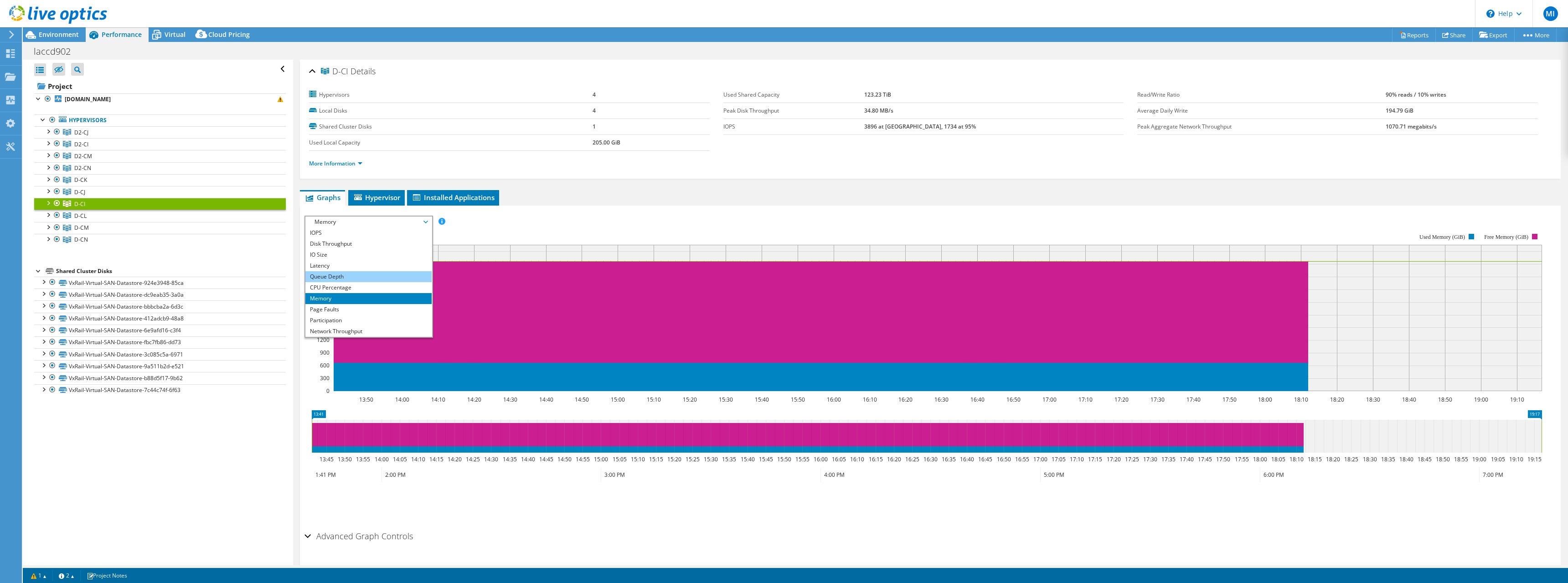
click at [366, 278] on li "Queue Depth" at bounding box center [368, 277] width 126 height 11
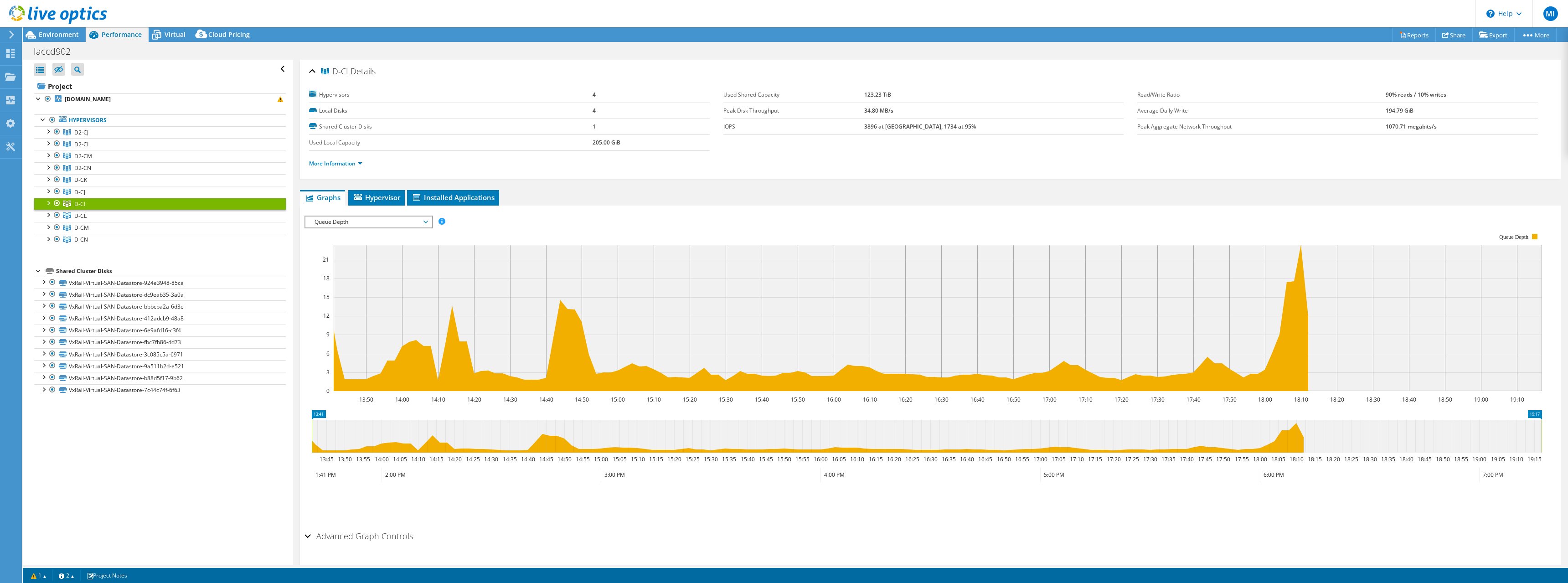
click at [362, 224] on span "Queue Depth" at bounding box center [368, 222] width 117 height 11
click at [363, 245] on li "Disk Throughput" at bounding box center [368, 244] width 126 height 11
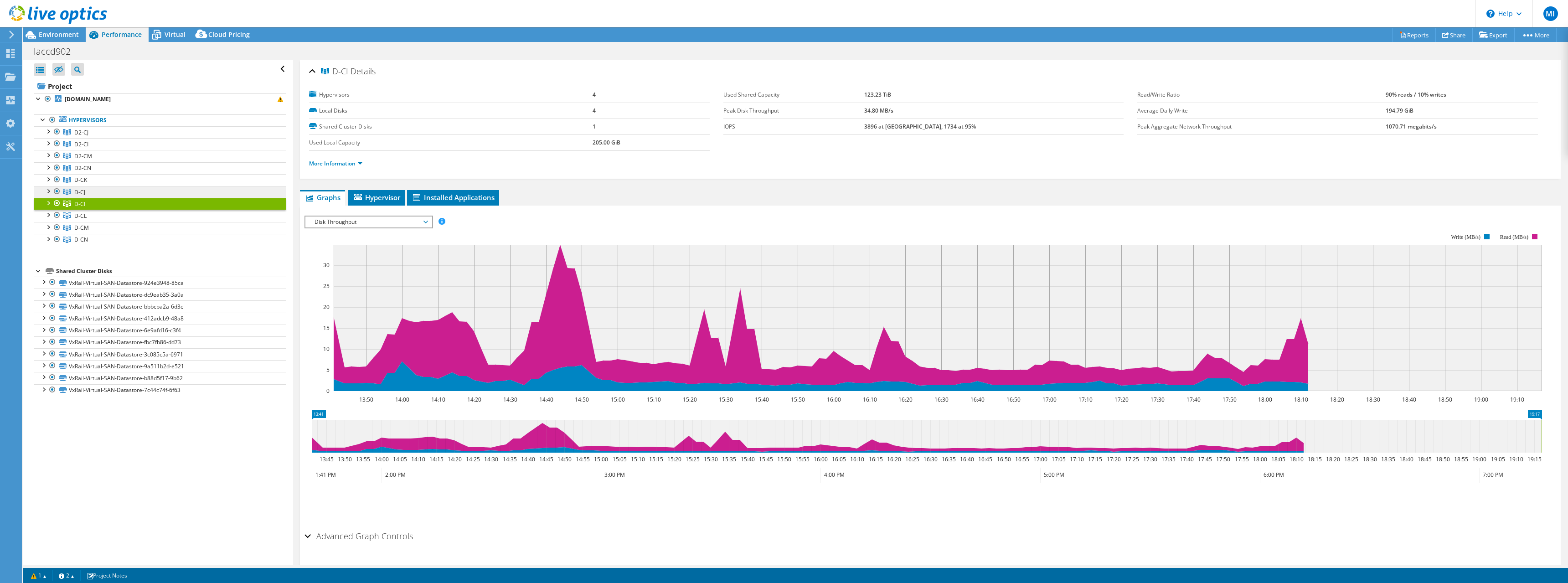
click at [77, 189] on span "D-CJ" at bounding box center [80, 192] width 11 height 8
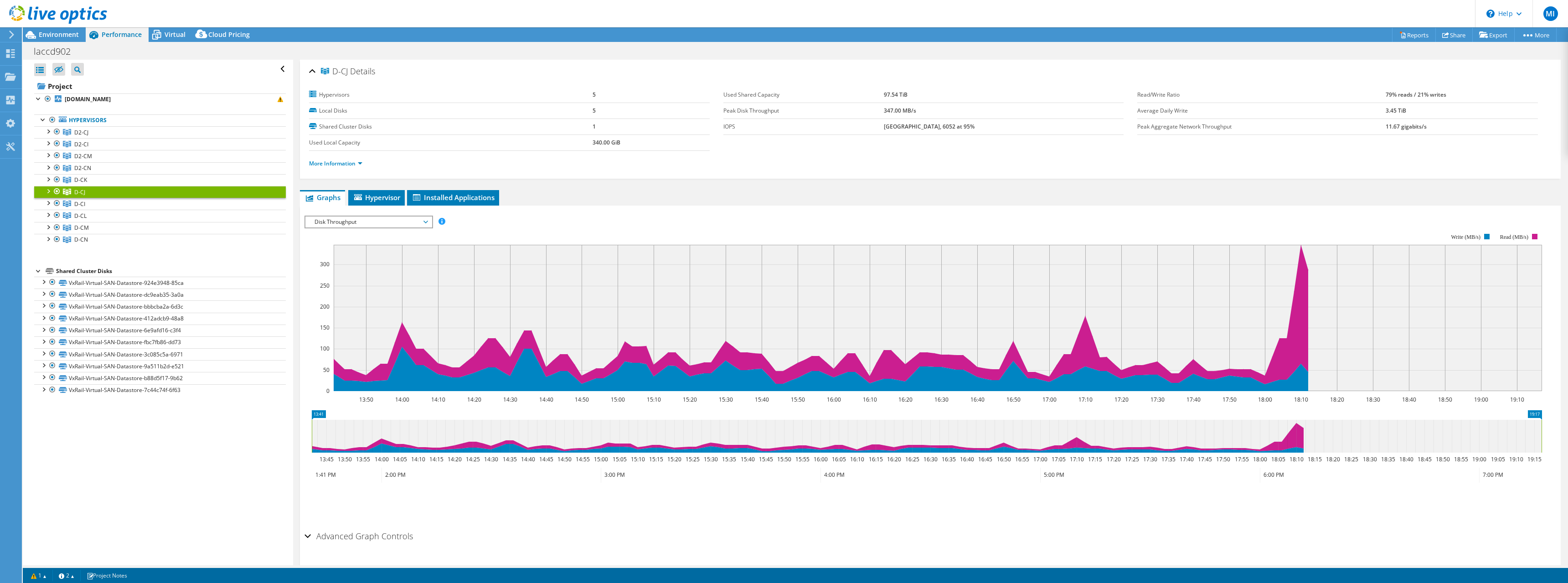
click at [369, 222] on span "Disk Throughput" at bounding box center [368, 222] width 117 height 11
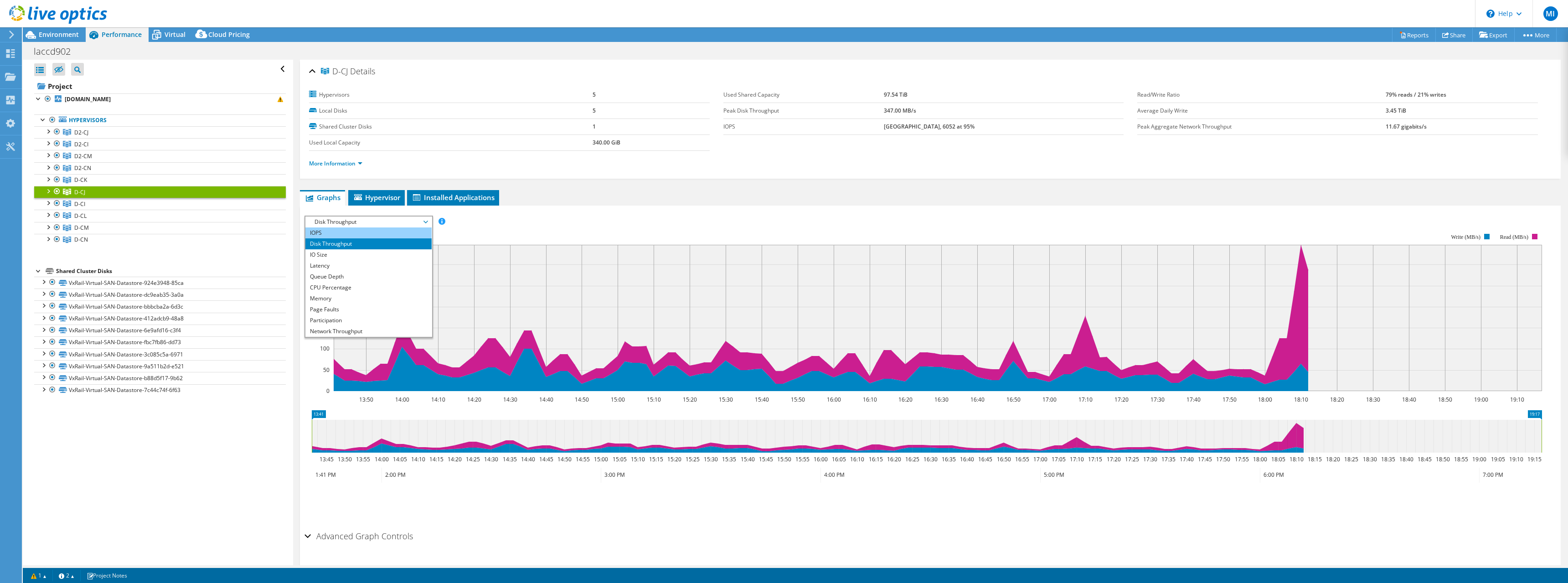
click at [370, 233] on li "IOPS" at bounding box center [368, 233] width 126 height 11
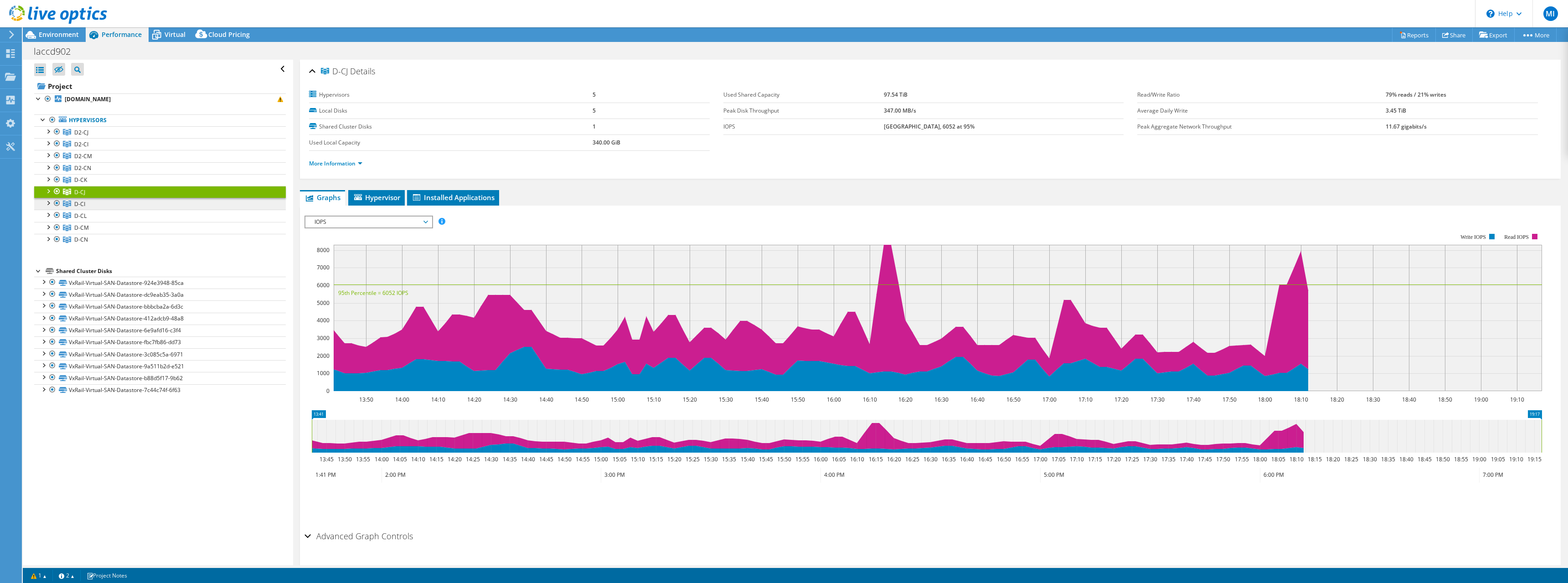
click at [85, 201] on span "D-CI" at bounding box center [80, 204] width 11 height 8
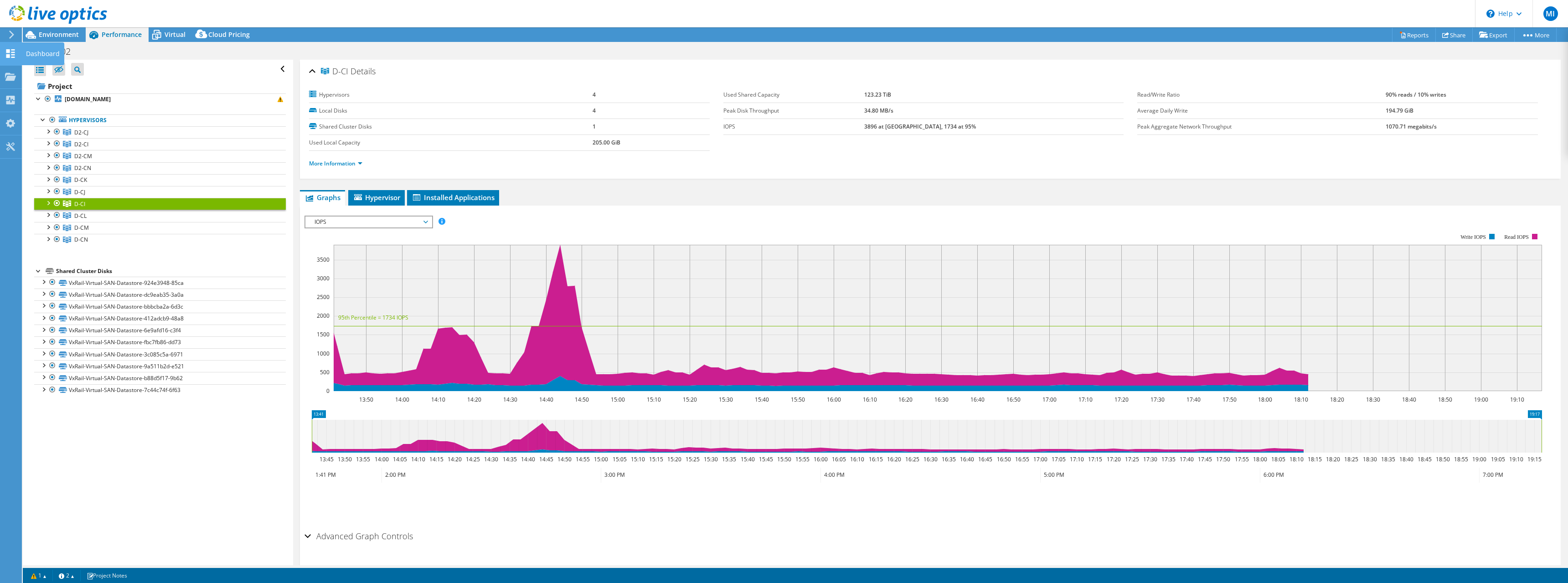
click at [9, 54] on use at bounding box center [10, 53] width 9 height 9
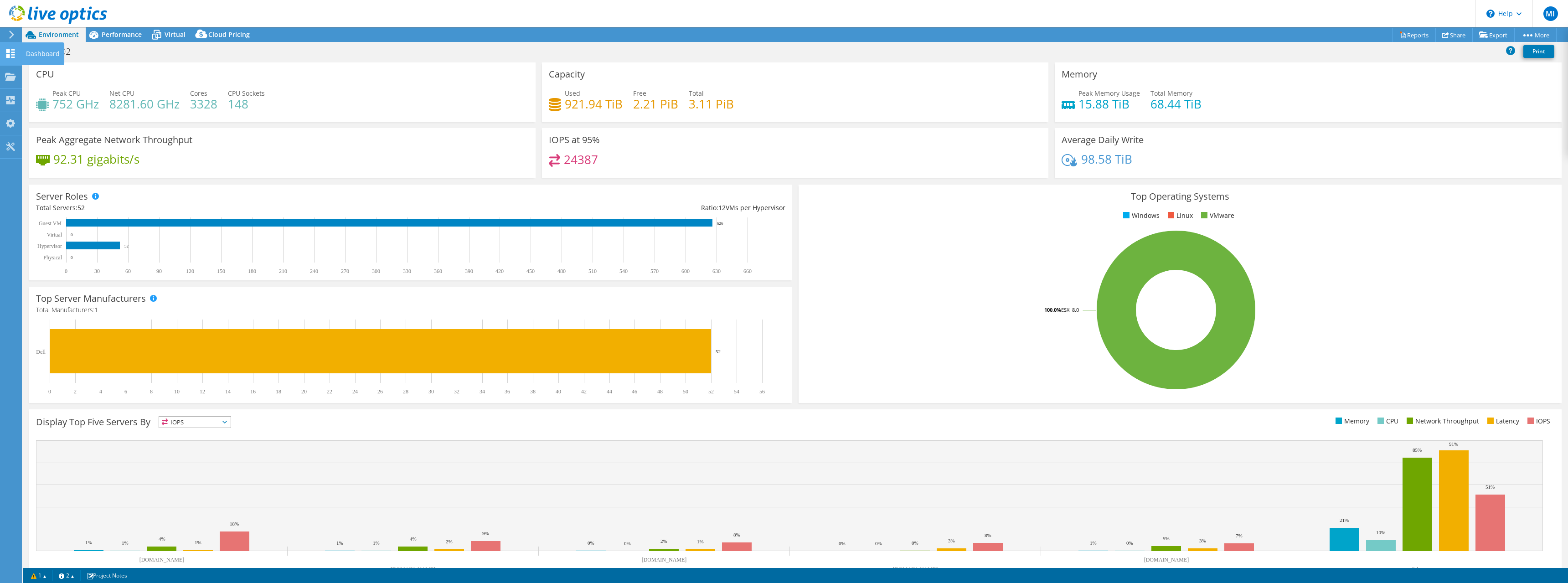
click at [13, 49] on icon at bounding box center [10, 53] width 11 height 9
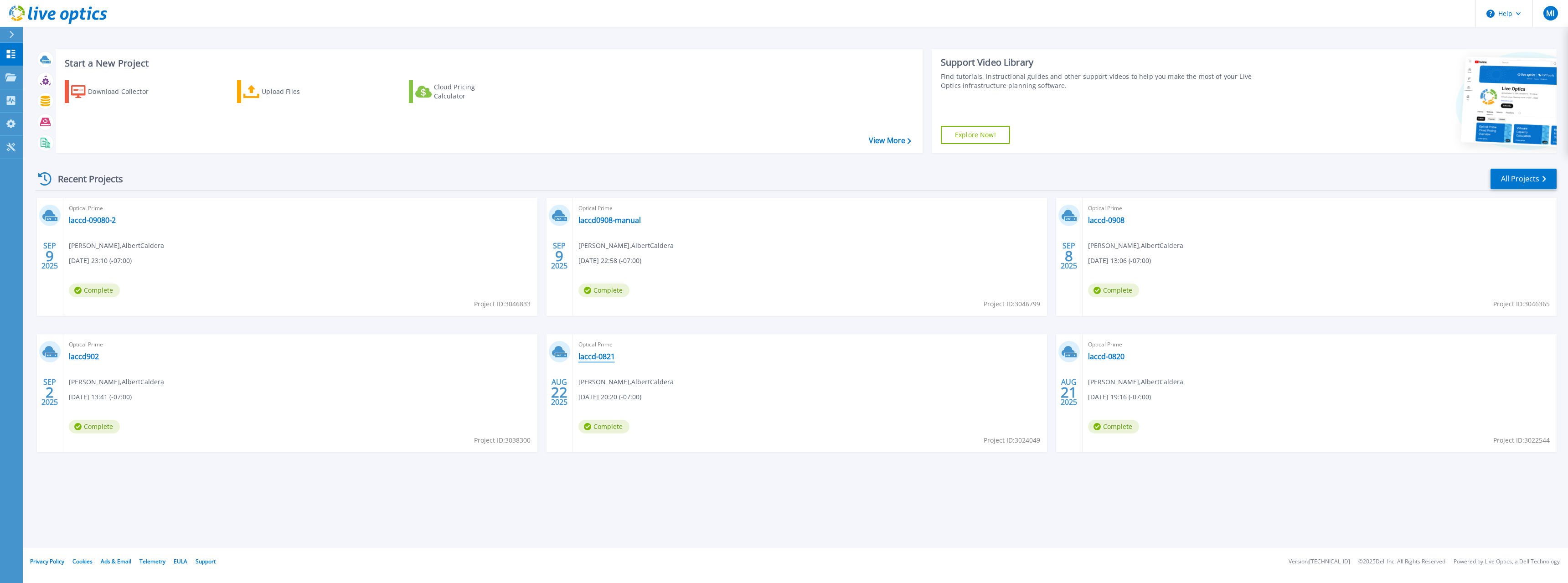
click at [603, 355] on link "laccd-0821" at bounding box center [596, 356] width 36 height 9
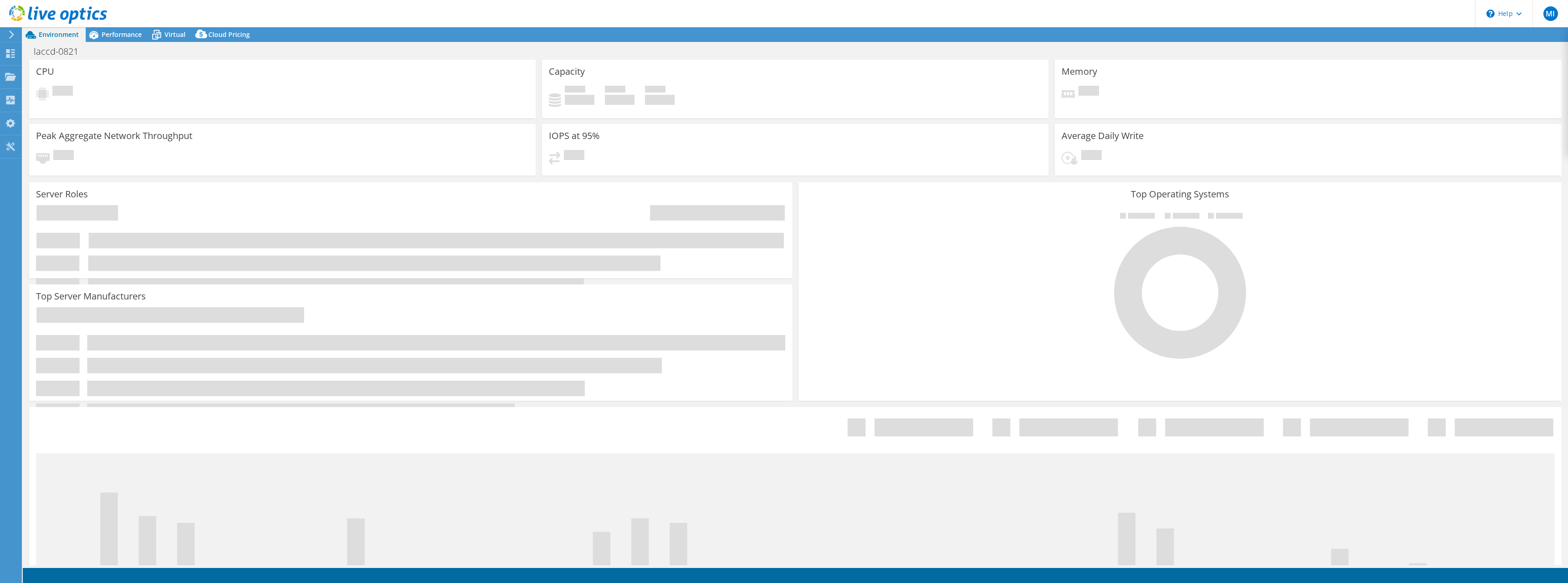
select select "USD"
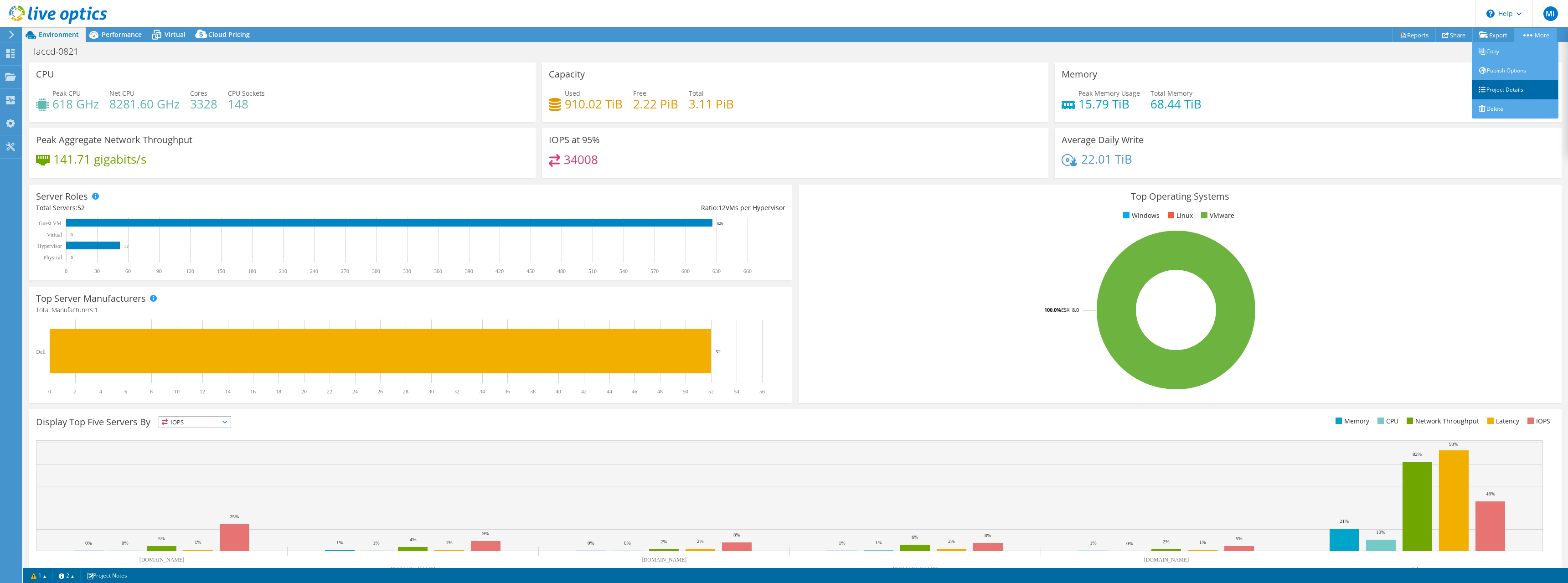
click at [1509, 85] on link "Project Details" at bounding box center [1515, 90] width 86 height 19
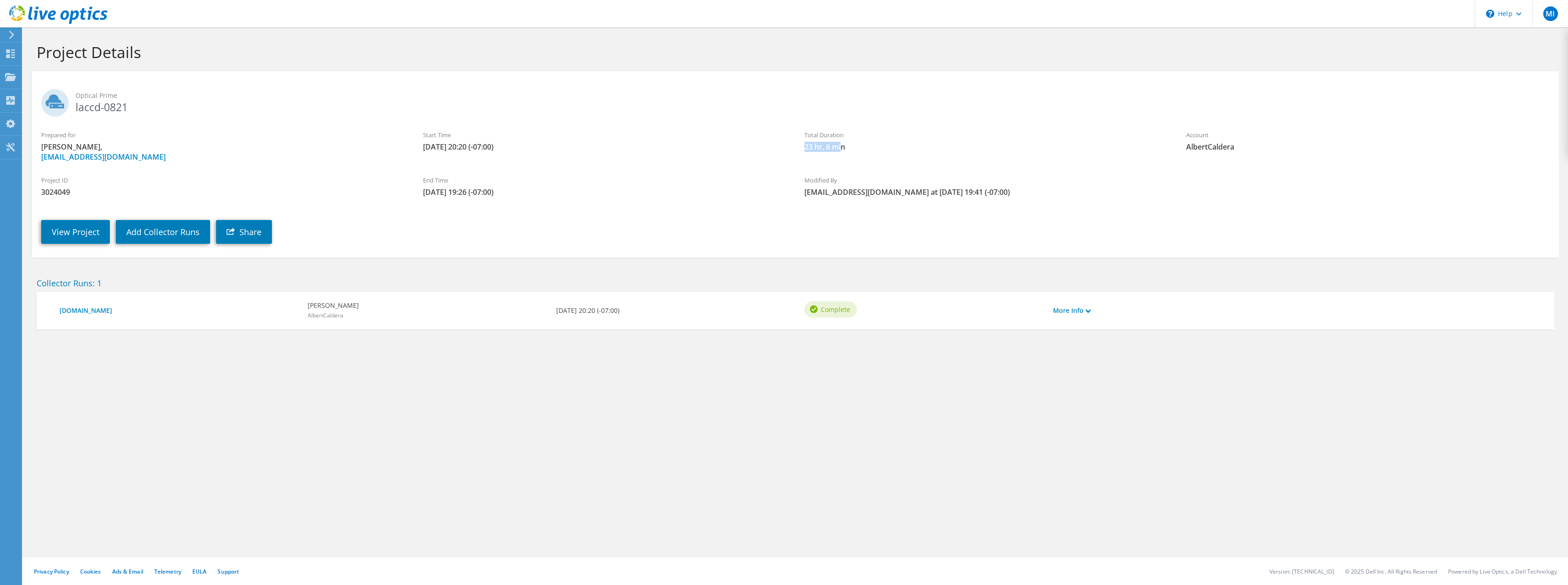
drag, startPoint x: 804, startPoint y: 146, endPoint x: 842, endPoint y: 147, distance: 38.0
click at [842, 147] on div "Total Duration 23 hr, 6 min" at bounding box center [986, 141] width 381 height 31
click at [73, 228] on link "View Project" at bounding box center [76, 232] width 69 height 24
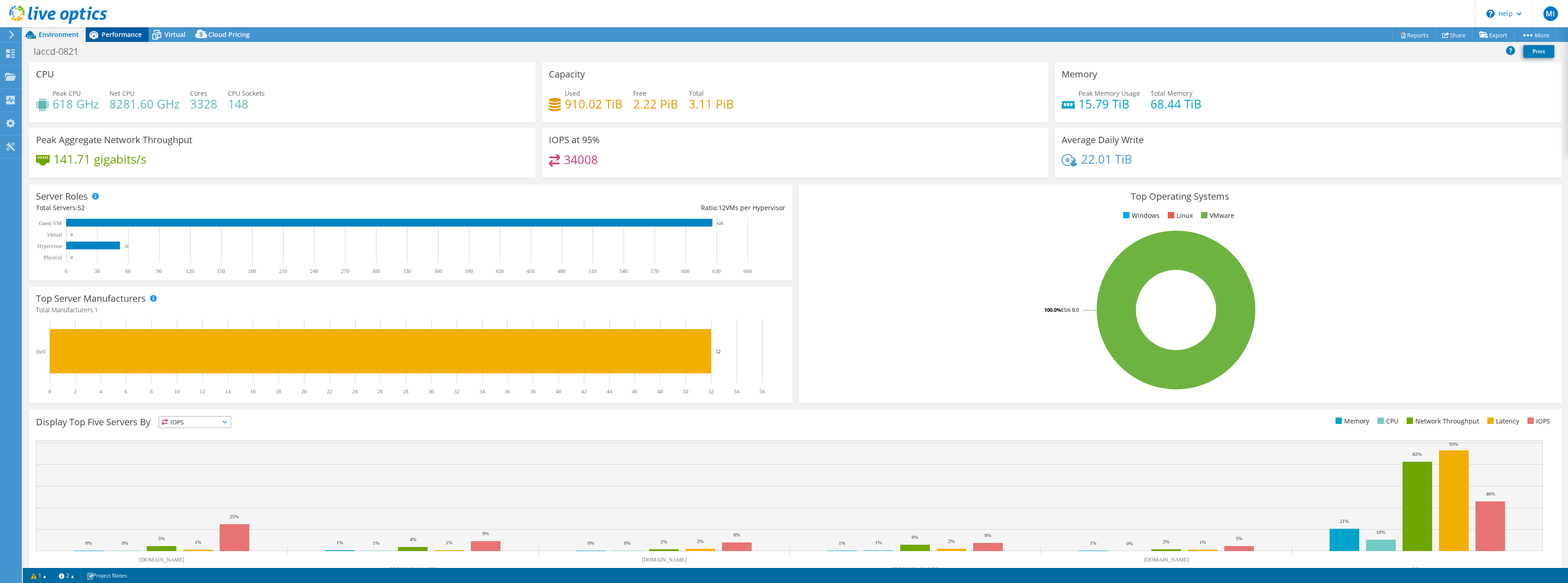
click at [128, 32] on span "Performance" at bounding box center [121, 34] width 40 height 9
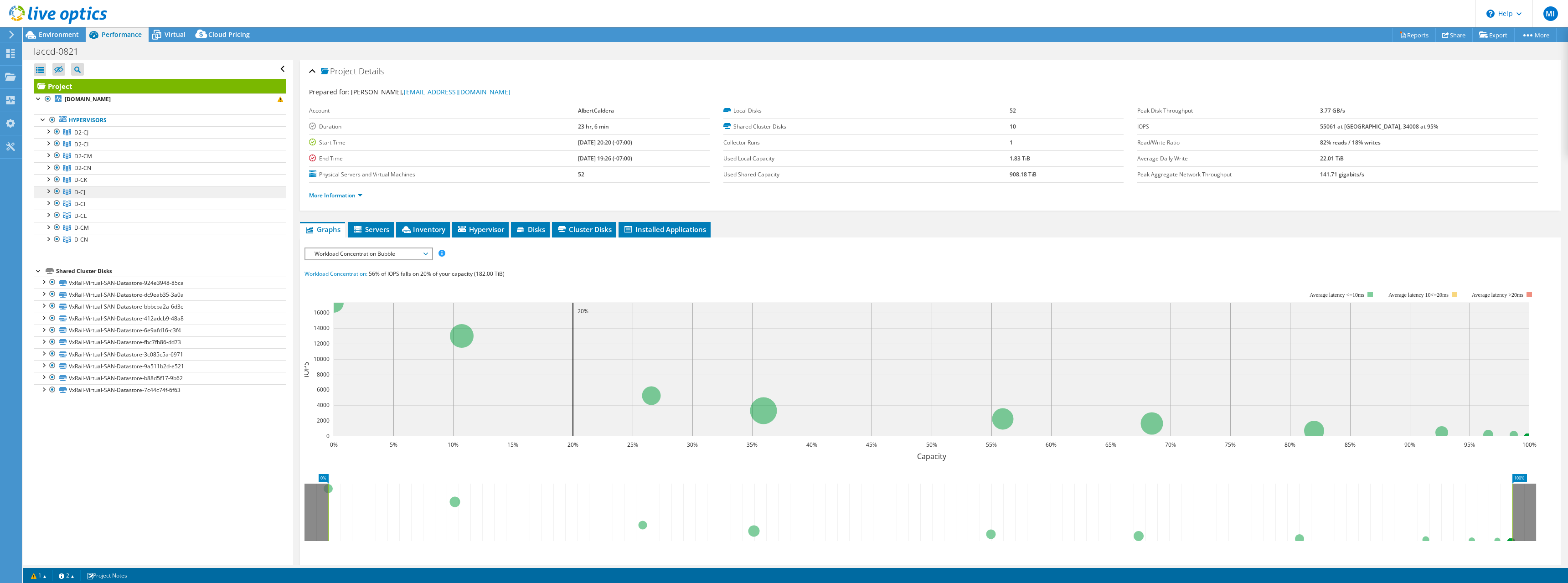
click at [81, 190] on span "D-CJ" at bounding box center [80, 192] width 11 height 8
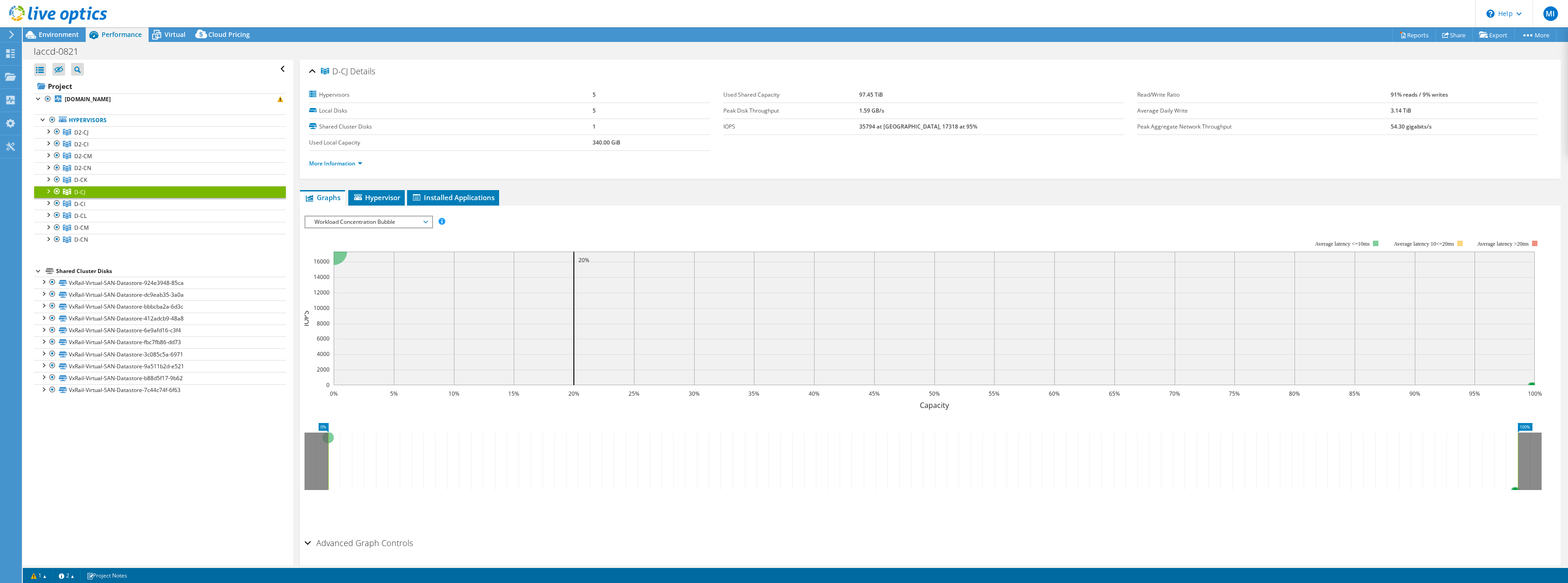
click at [367, 223] on span "Workload Concentration Bubble" at bounding box center [368, 222] width 117 height 11
click at [359, 286] on li "CPU Percentage" at bounding box center [368, 288] width 126 height 11
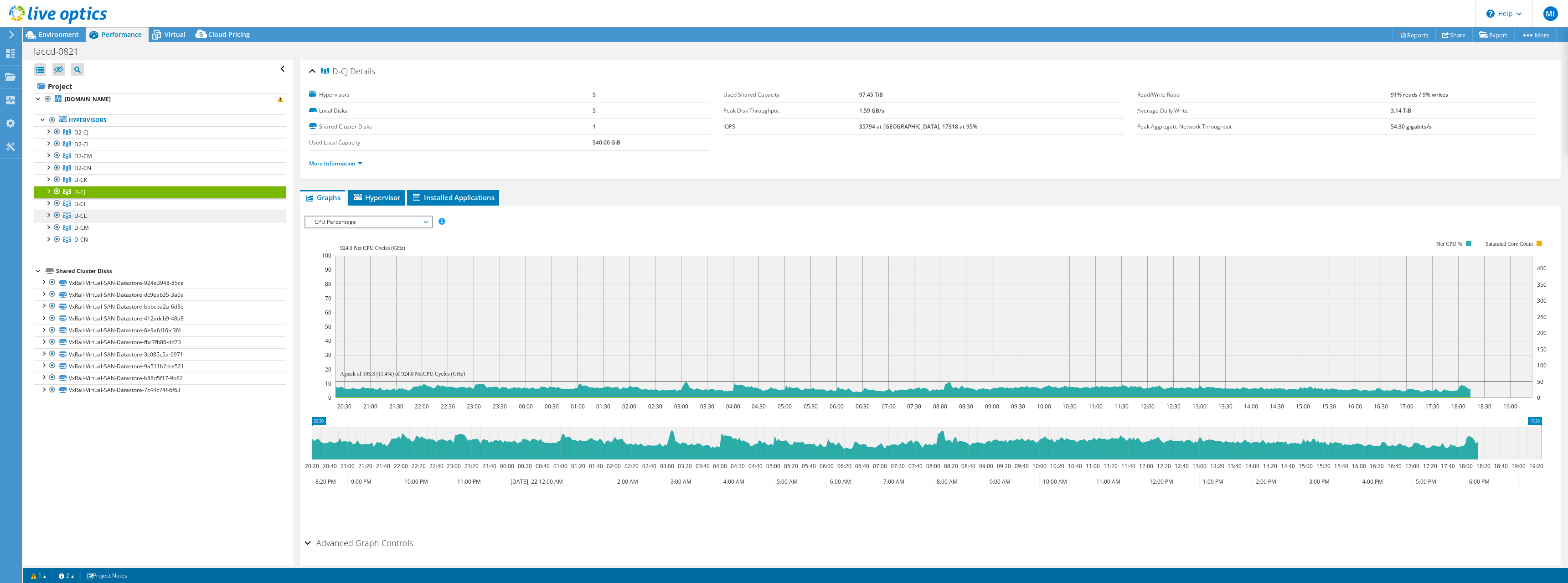
click at [75, 215] on span "D-CL" at bounding box center [80, 215] width 12 height 8
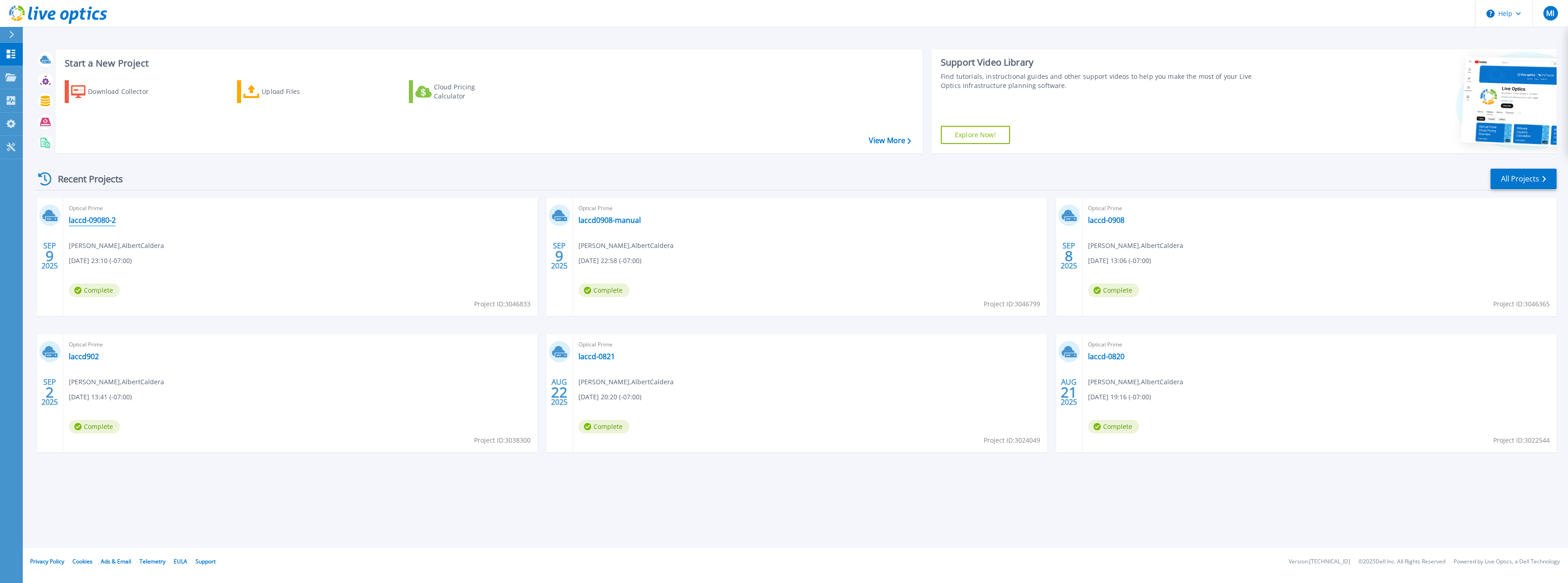
click at [86, 219] on link "laccd-09080-2" at bounding box center [92, 219] width 47 height 9
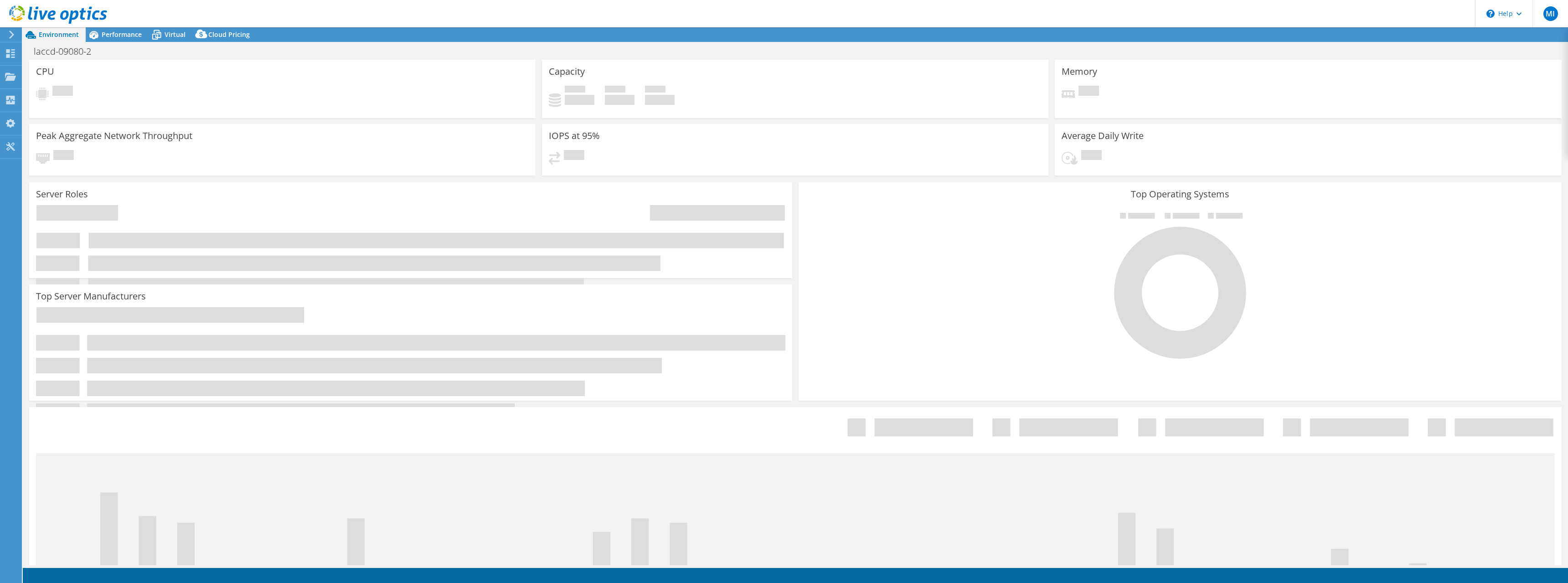
select select "USD"
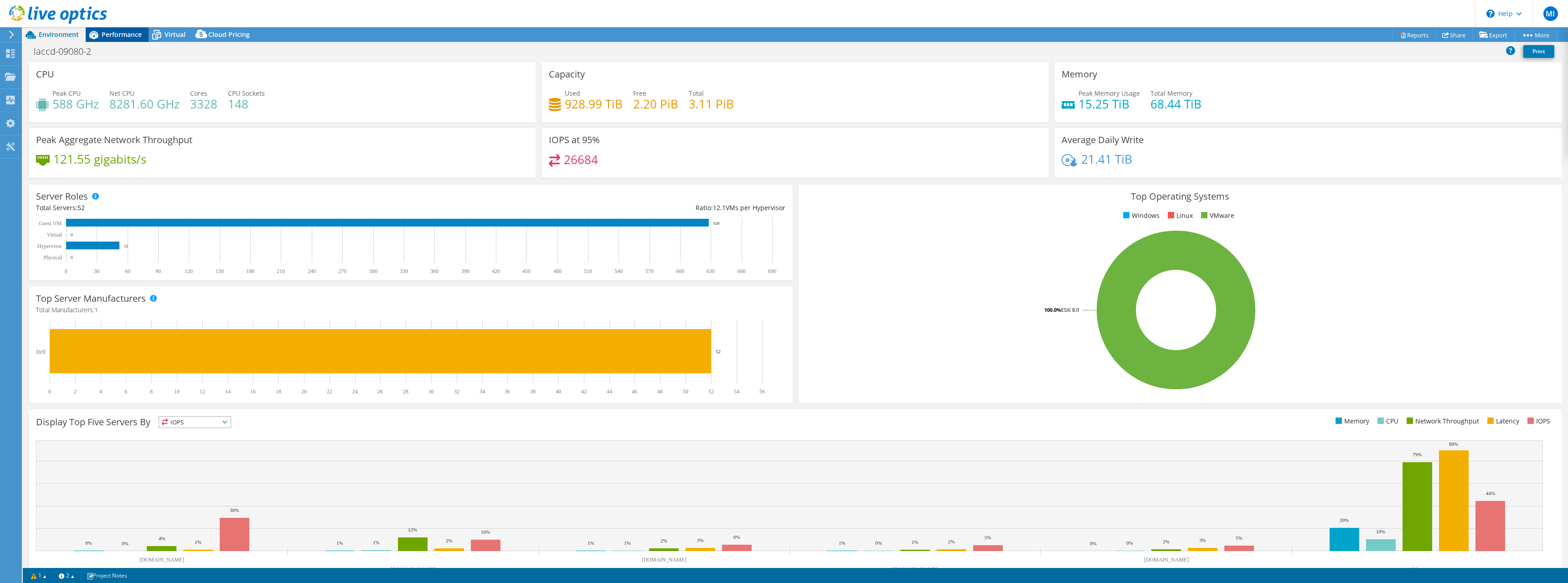
click at [119, 32] on span "Performance" at bounding box center [121, 34] width 40 height 9
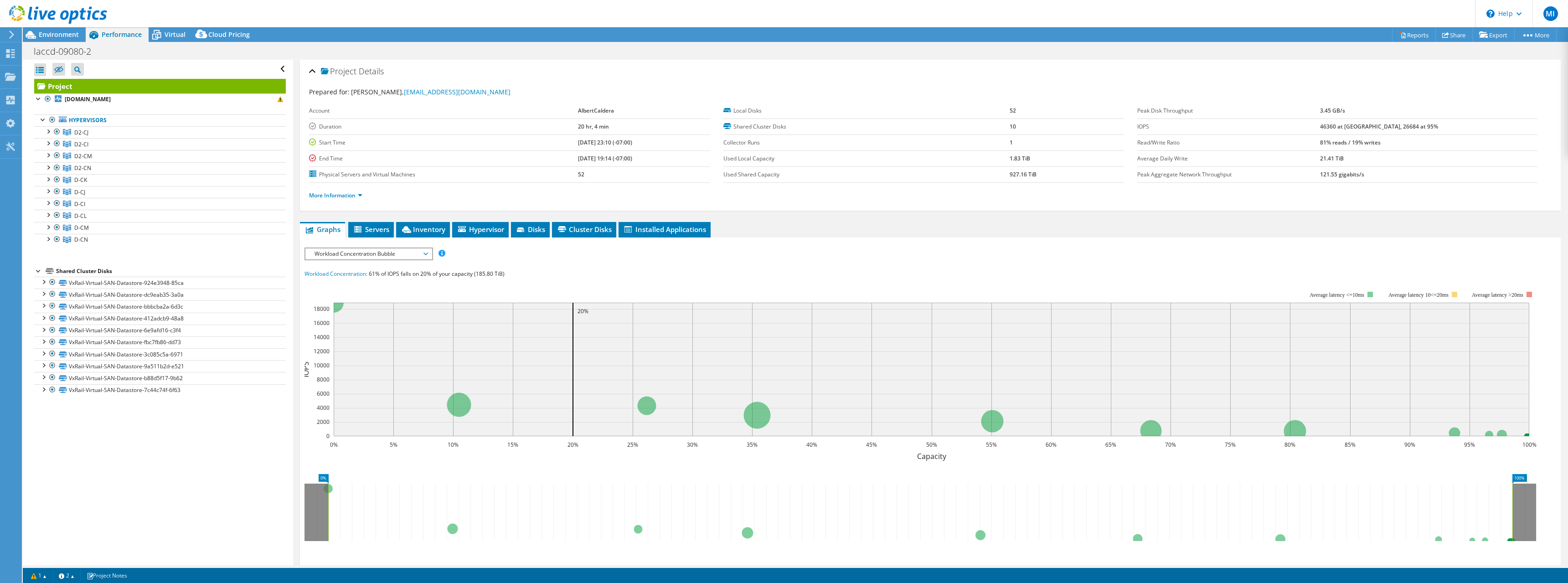
click at [396, 254] on span "Workload Concentration Bubble" at bounding box center [368, 254] width 117 height 11
click at [389, 320] on li "CPU Percentage" at bounding box center [368, 320] width 126 height 11
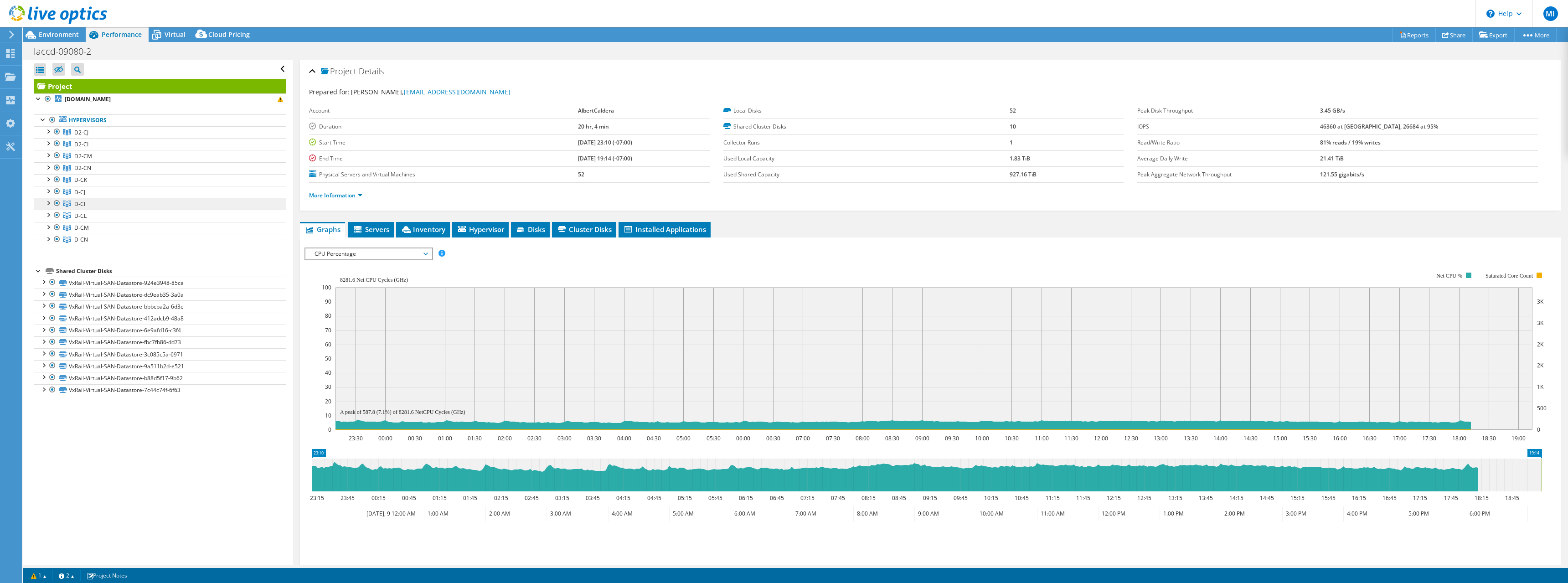
click at [75, 204] on span "D-CI" at bounding box center [80, 204] width 11 height 8
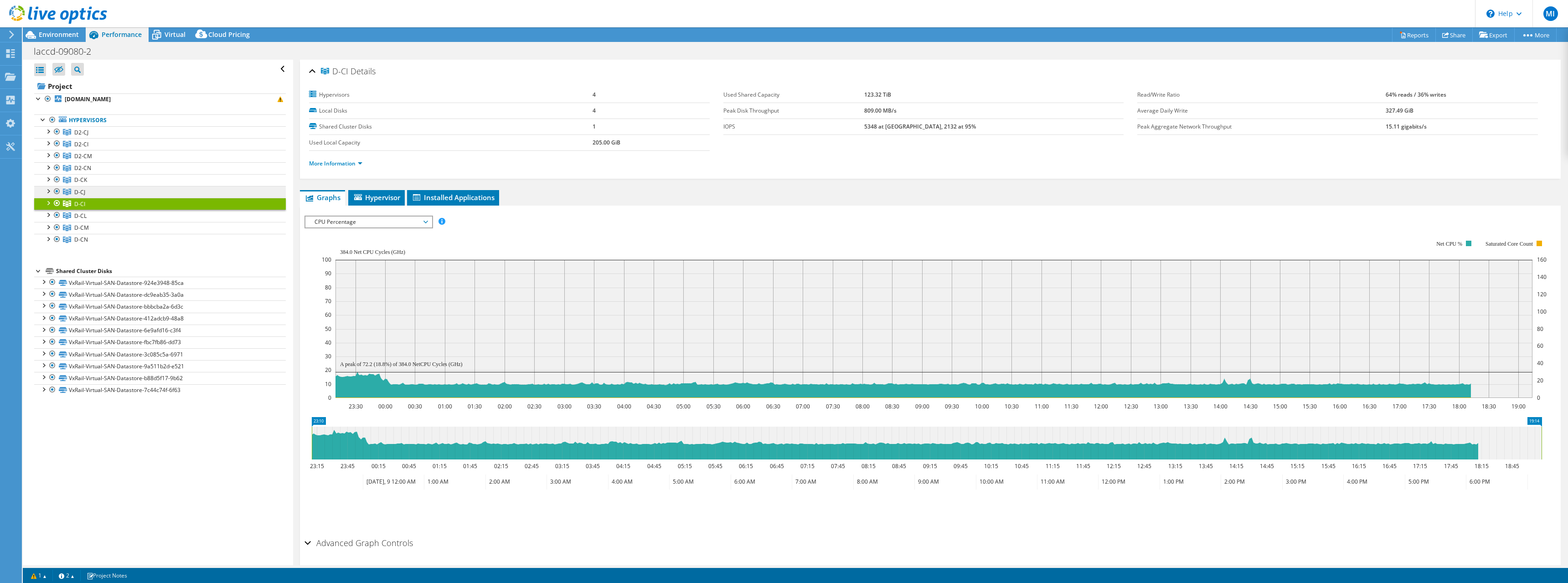
click at [75, 187] on link "D-CJ" at bounding box center [160, 191] width 252 height 12
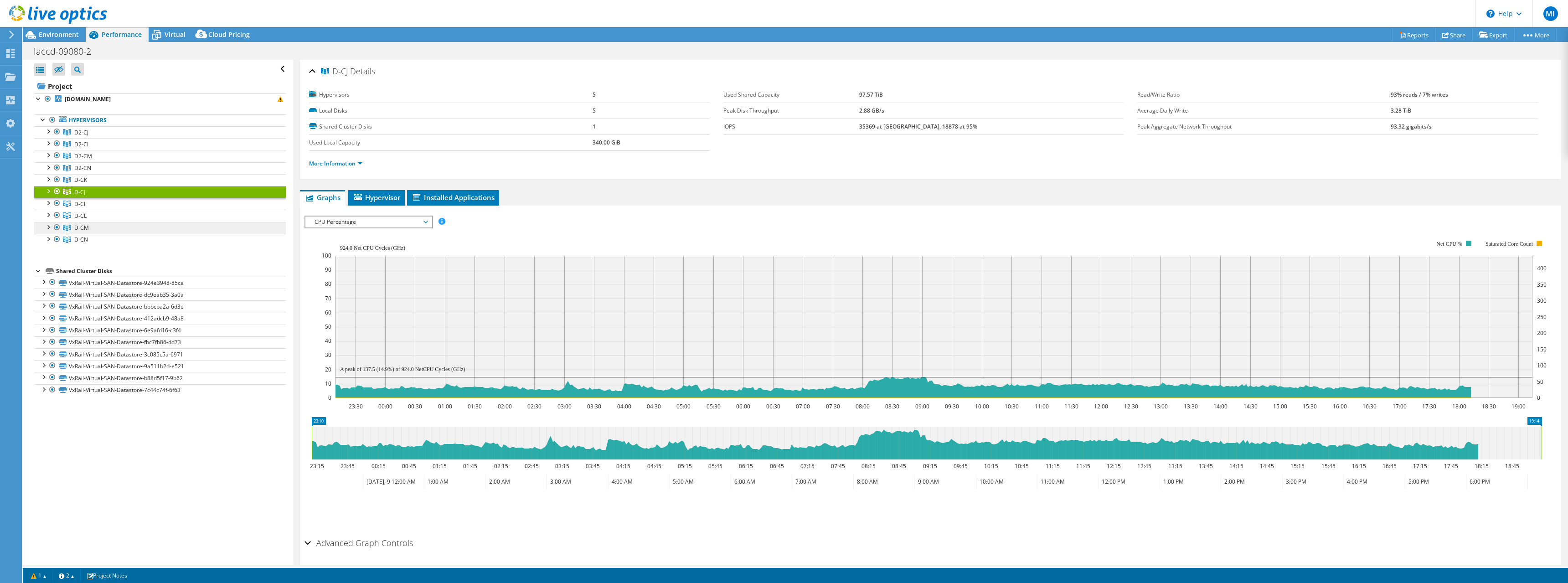
click at [77, 226] on span "D-CM" at bounding box center [81, 227] width 14 height 8
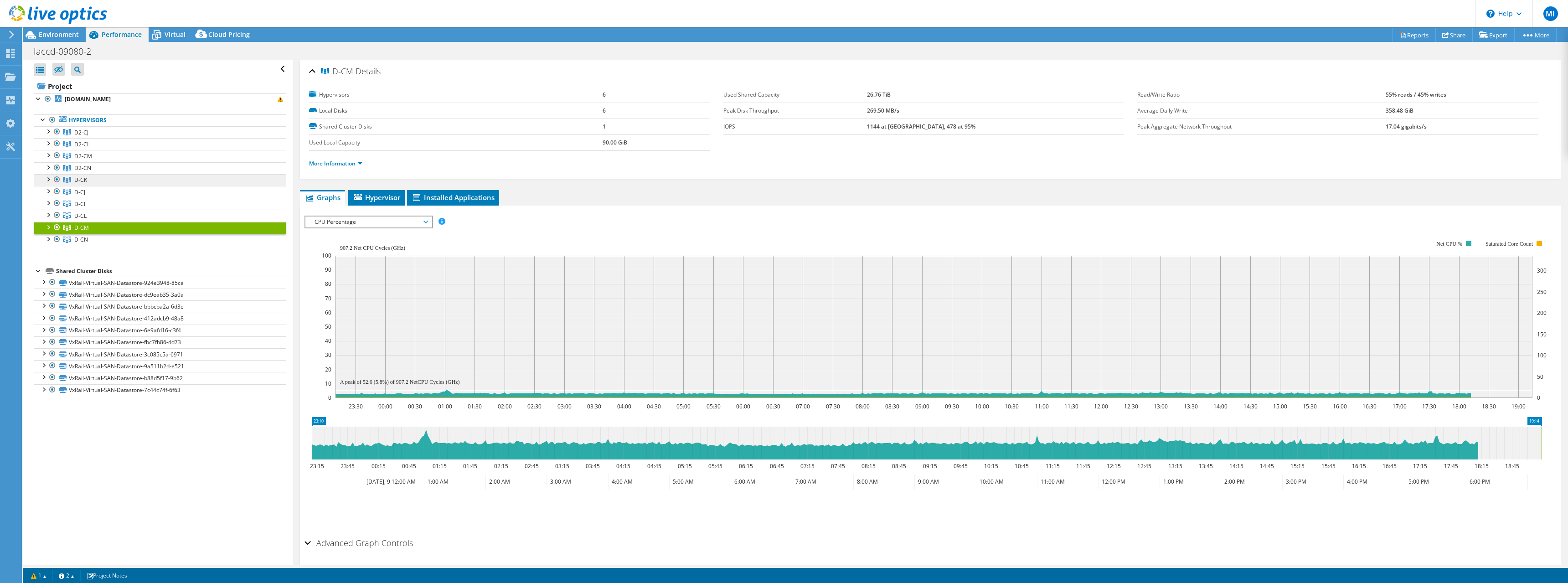
click at [84, 178] on span "D-CK" at bounding box center [80, 180] width 13 height 8
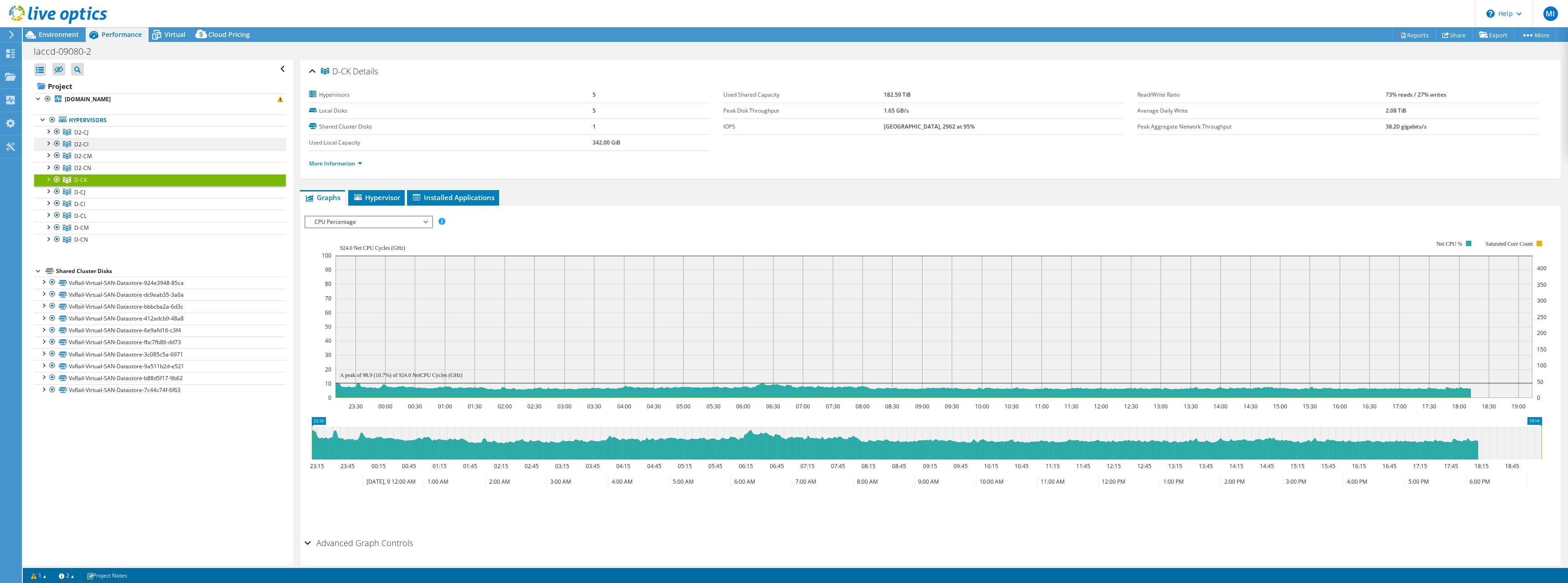
click at [85, 144] on span "D2-CI" at bounding box center [81, 144] width 14 height 8
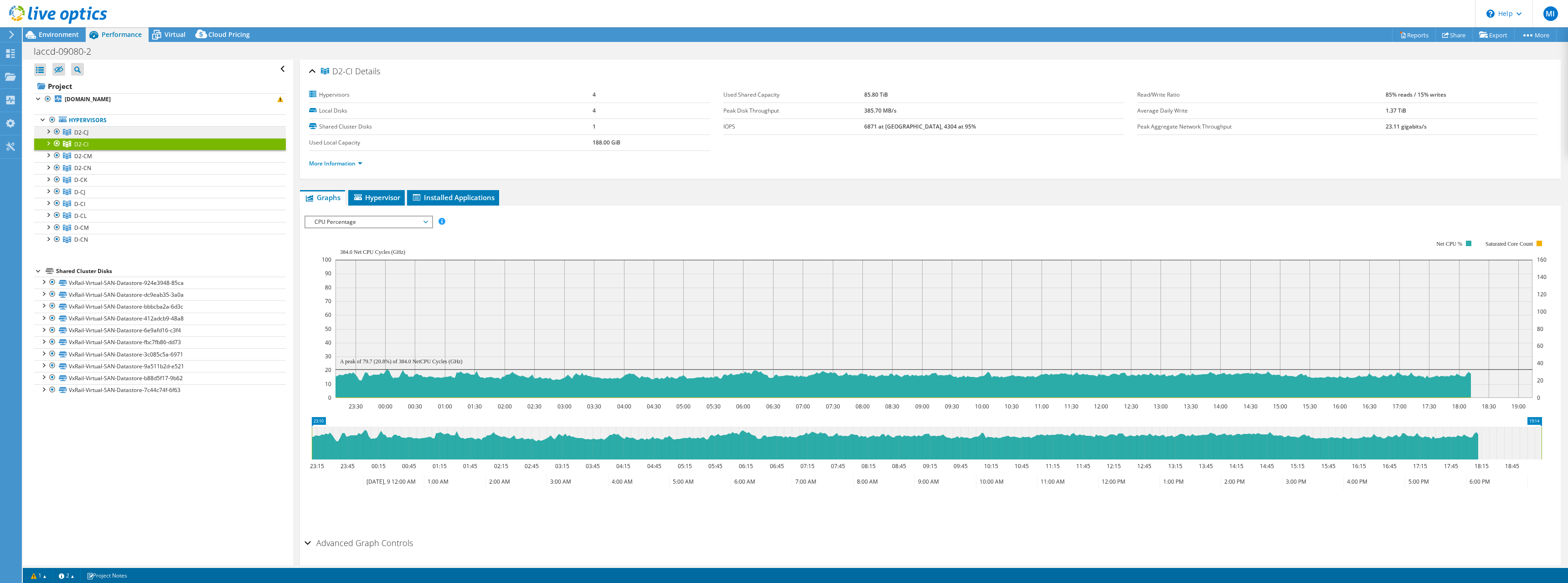
click at [85, 129] on span "D2-CJ" at bounding box center [81, 132] width 14 height 8
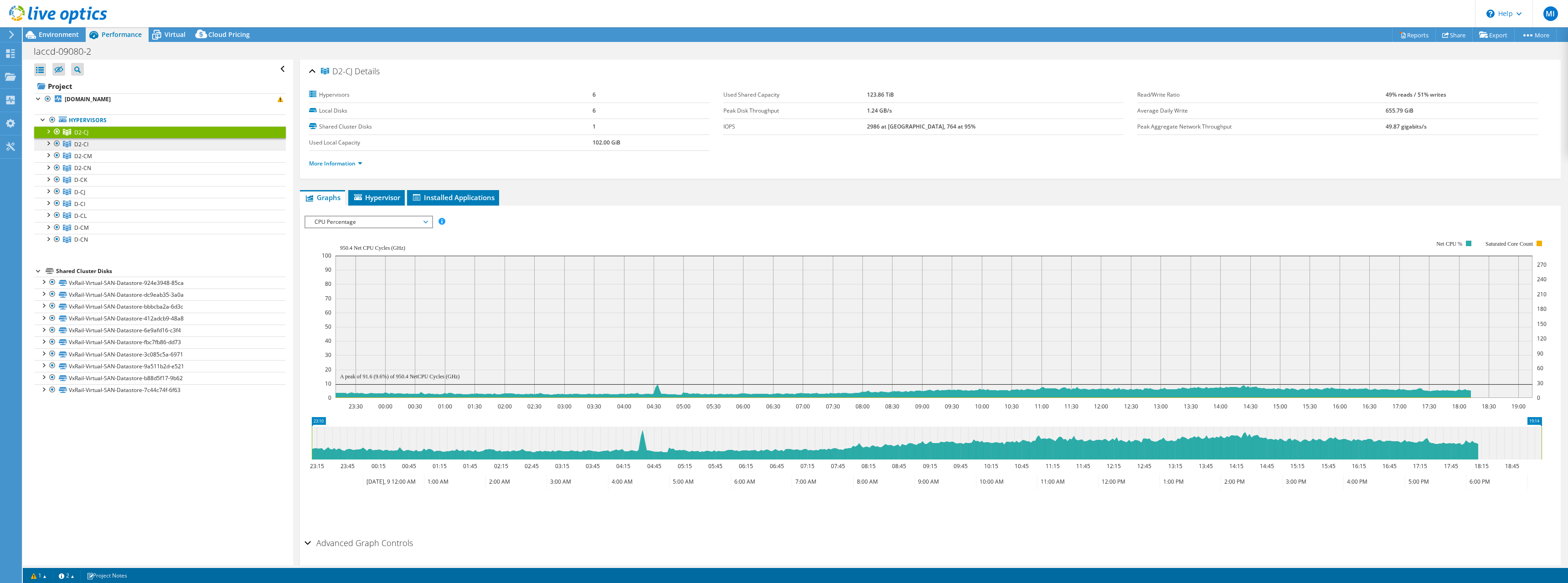
click at [89, 146] on link "D2-CI" at bounding box center [160, 143] width 252 height 12
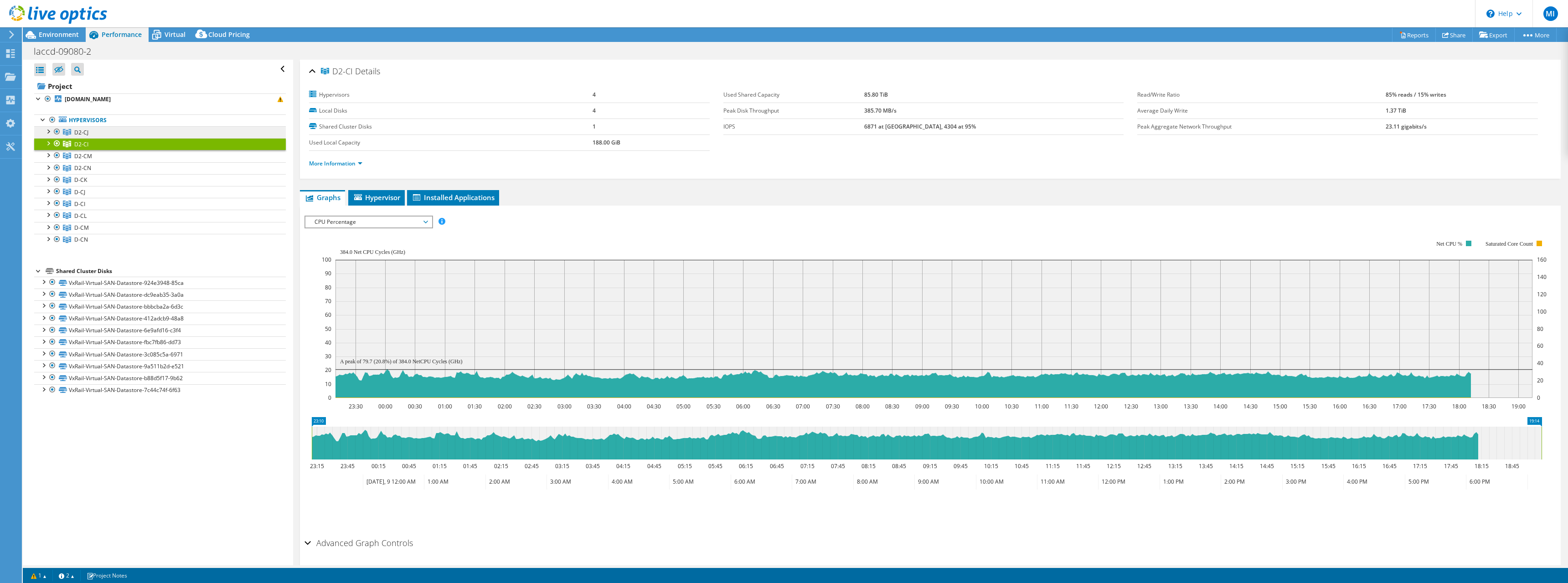
click at [88, 130] on span "D2-CJ" at bounding box center [81, 132] width 14 height 8
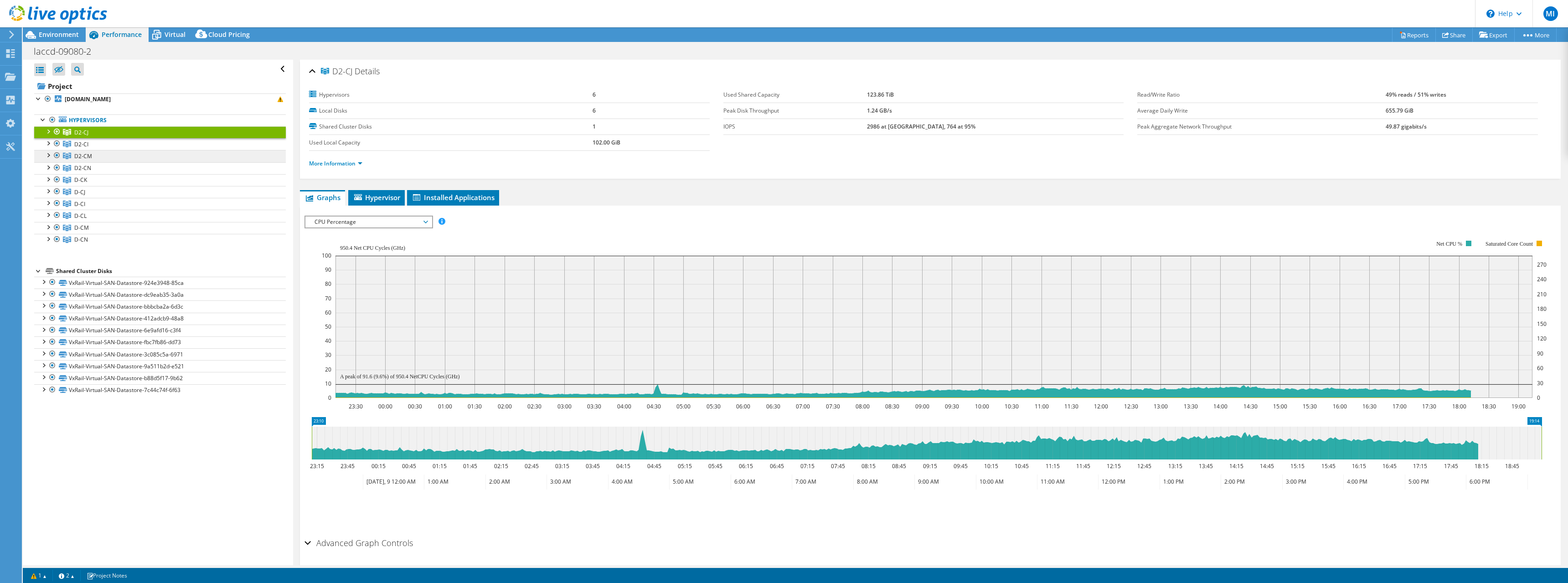
click at [108, 158] on link "D2-CM" at bounding box center [160, 156] width 252 height 12
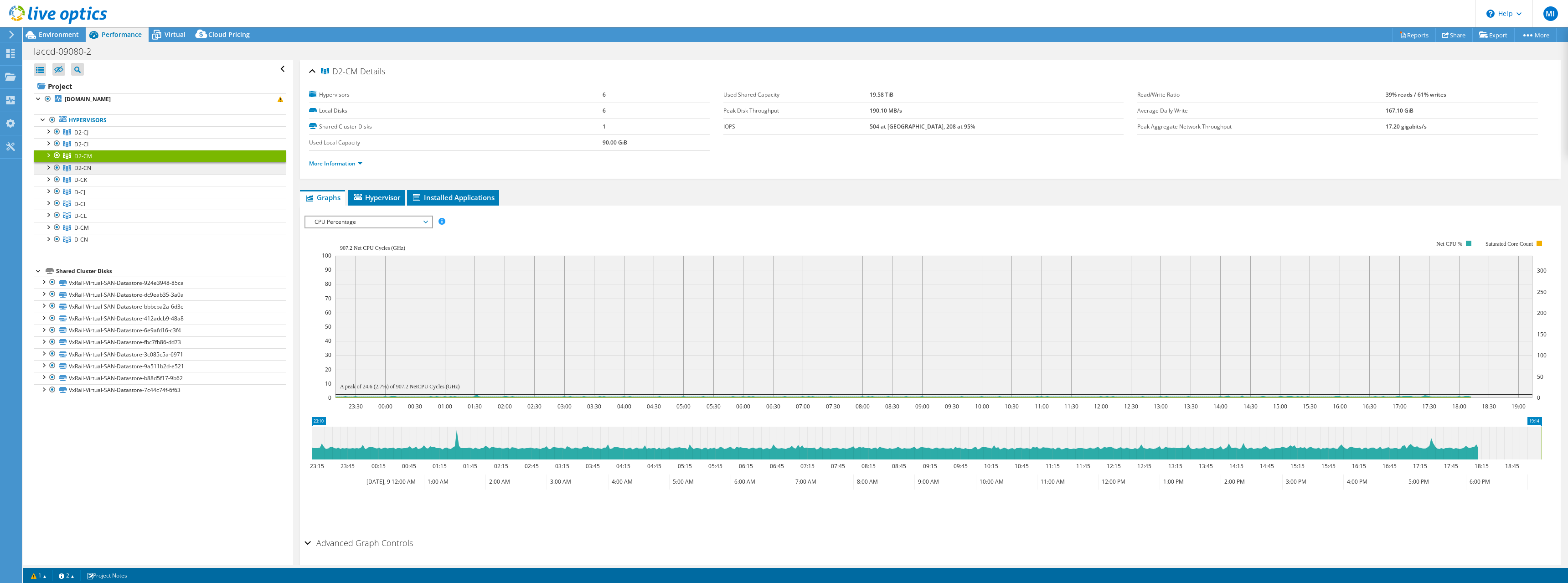
click at [112, 168] on link "D2-CN" at bounding box center [160, 168] width 252 height 12
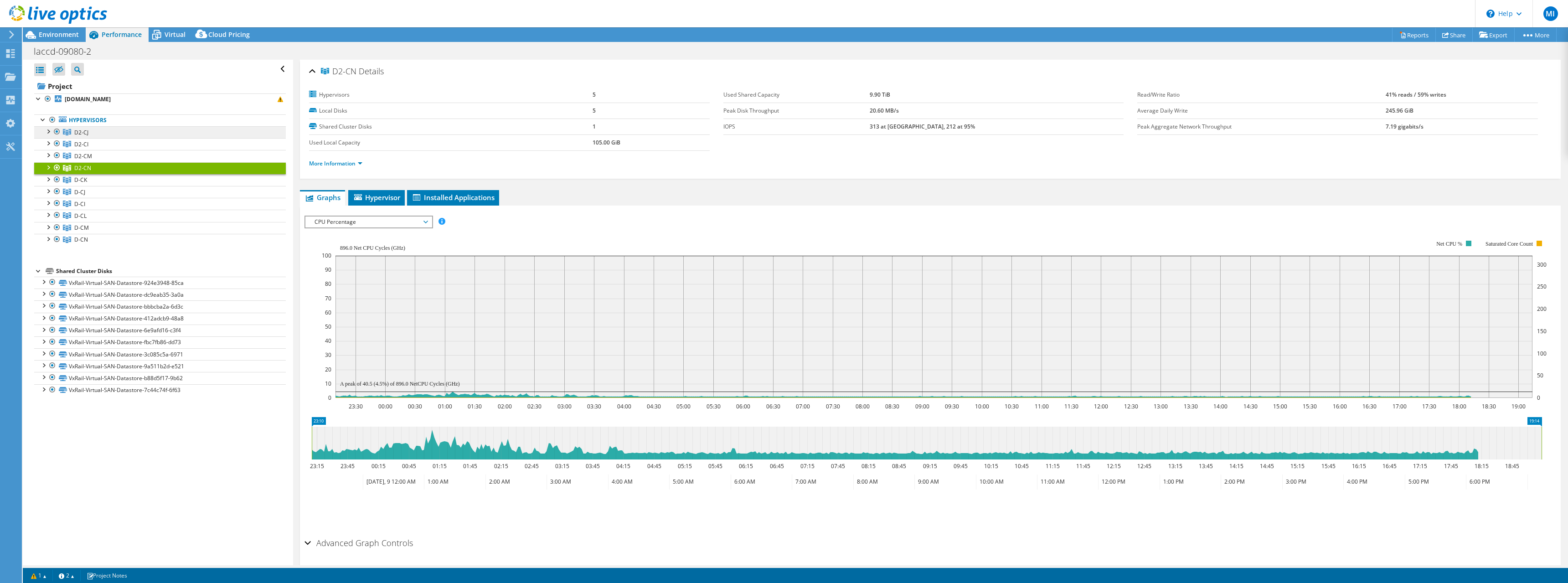
click at [110, 132] on link "D2-CJ" at bounding box center [160, 132] width 252 height 12
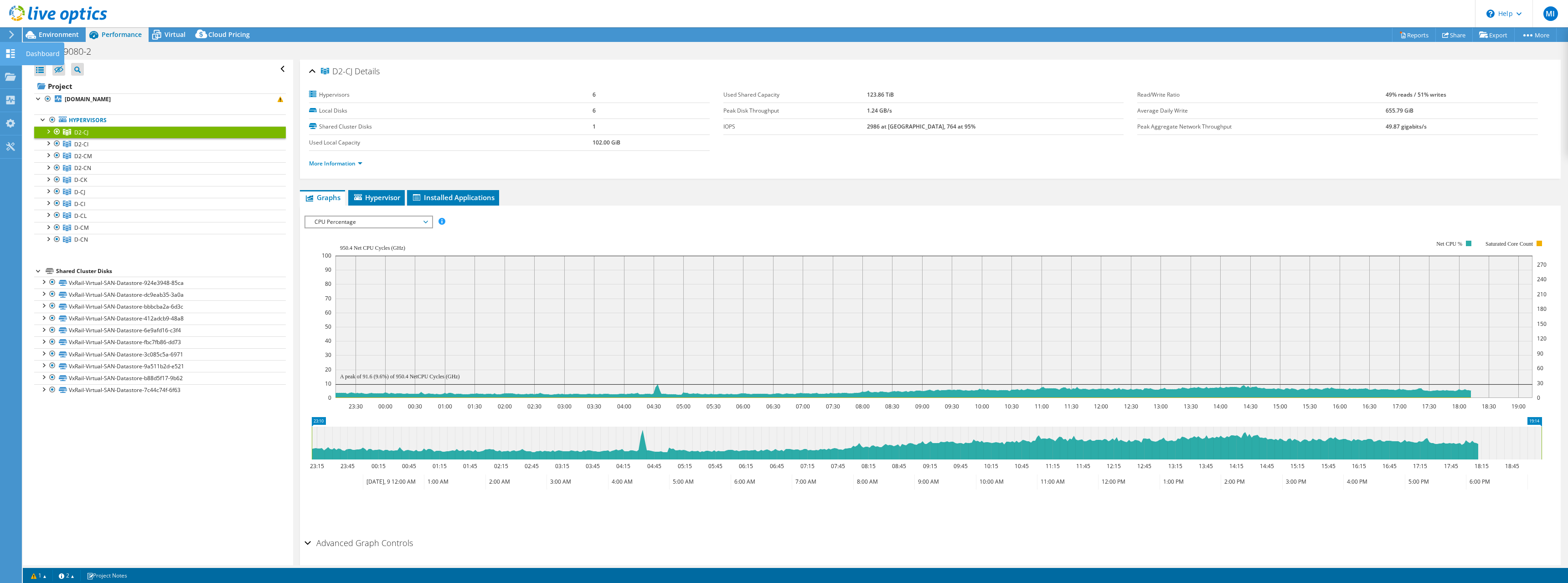
click at [11, 55] on icon at bounding box center [10, 53] width 11 height 9
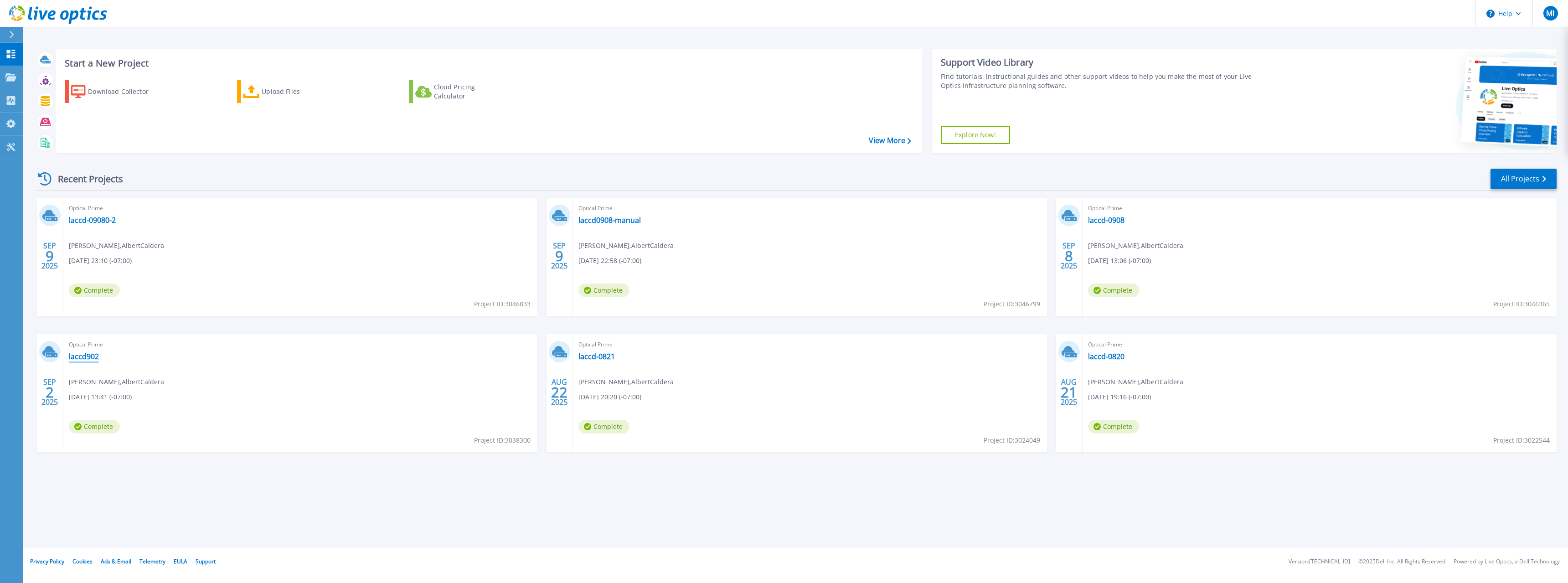
click at [88, 360] on link "laccd902" at bounding box center [84, 356] width 30 height 9
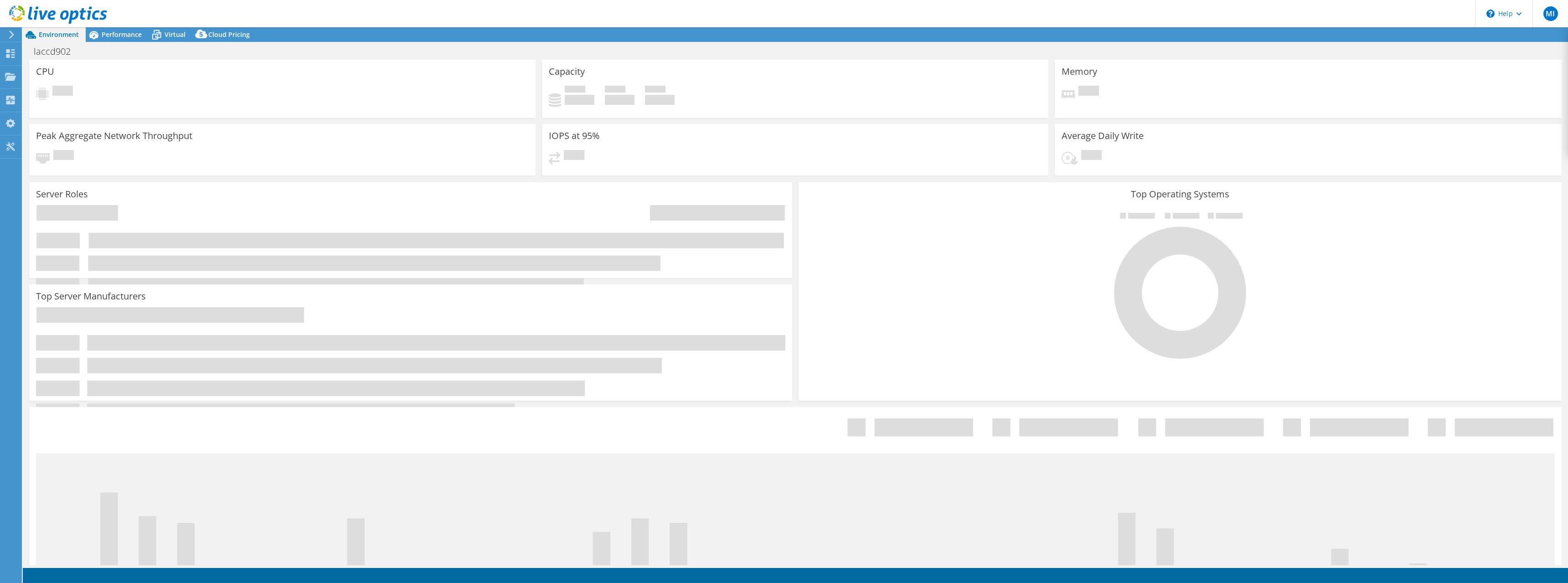
select select "USD"
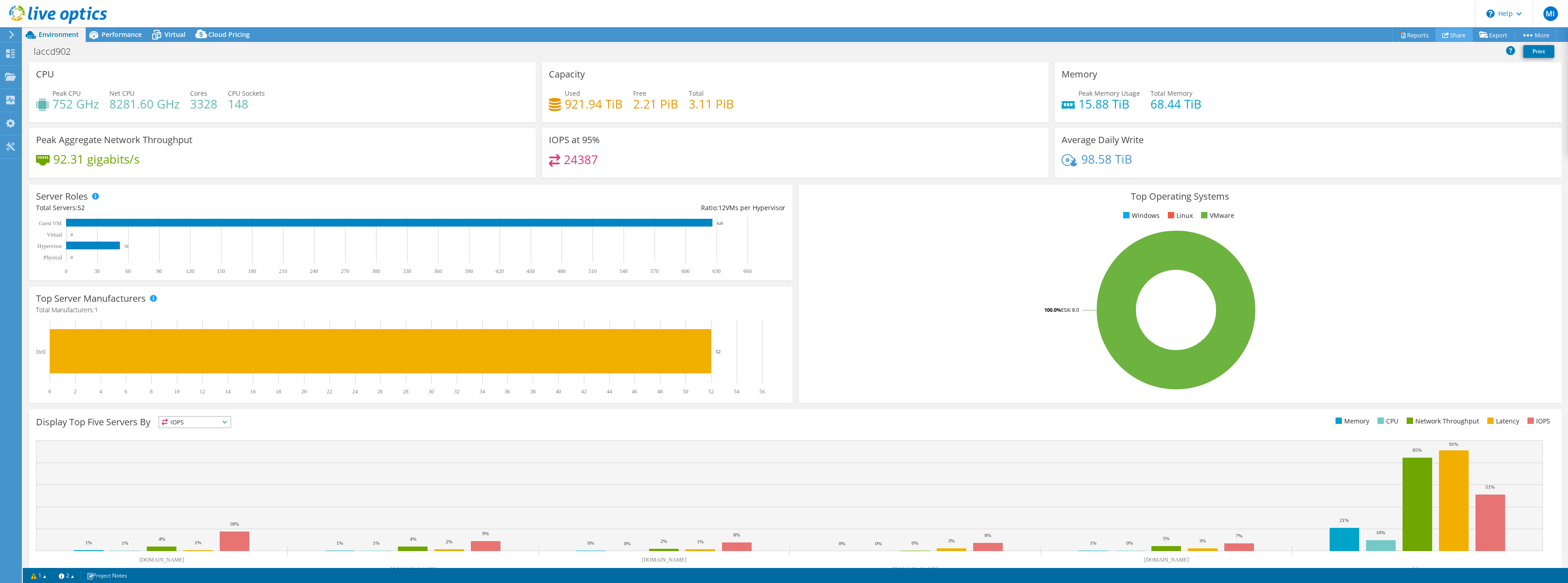
click at [1450, 33] on link "Share" at bounding box center [1454, 35] width 38 height 14
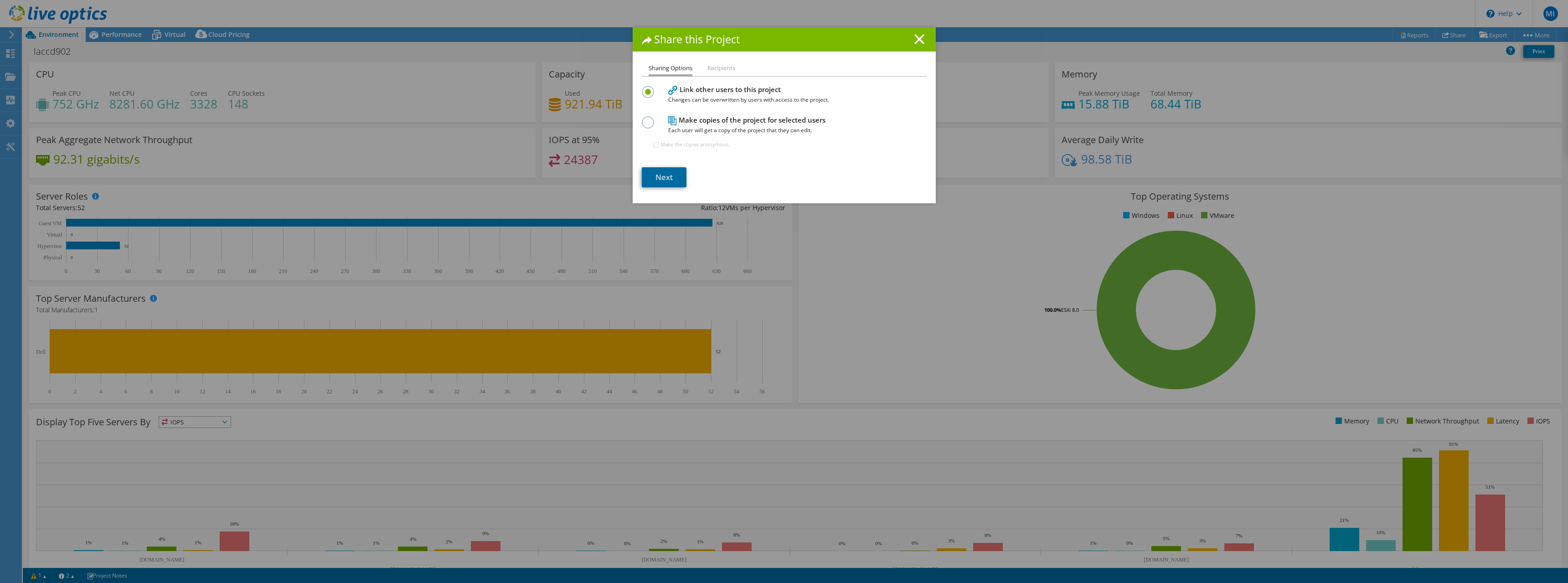
click at [664, 182] on link "Next" at bounding box center [664, 177] width 45 height 20
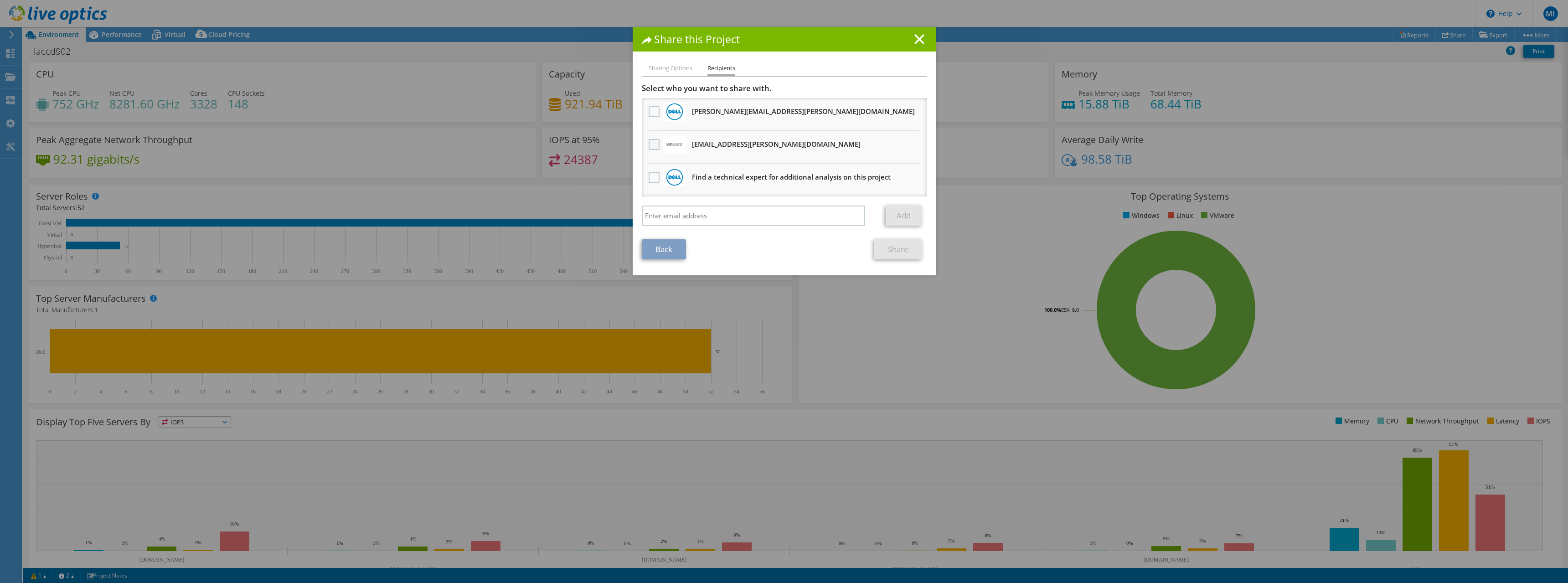
click at [651, 146] on label at bounding box center [655, 145] width 13 height 11
click at [0, 0] on input "checkbox" at bounding box center [0, 0] width 0 height 0
click at [883, 243] on link "Share" at bounding box center [898, 249] width 48 height 20
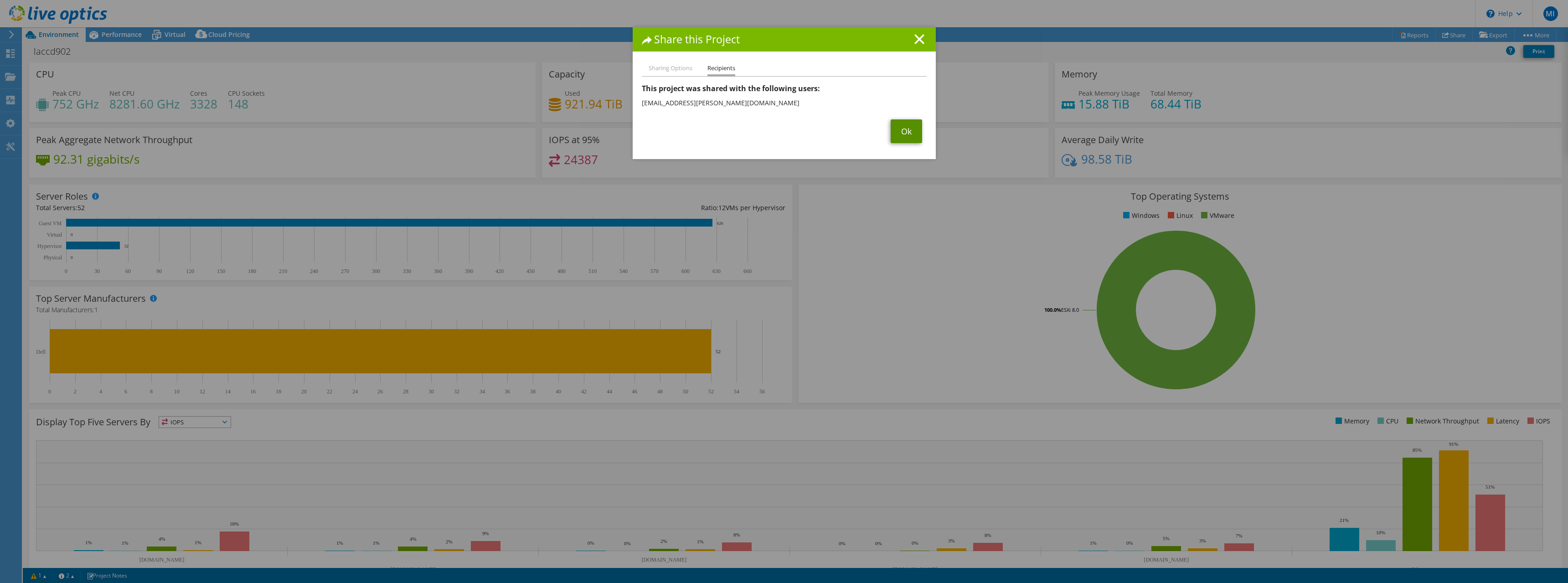
click at [906, 132] on link "Ok" at bounding box center [906, 131] width 32 height 24
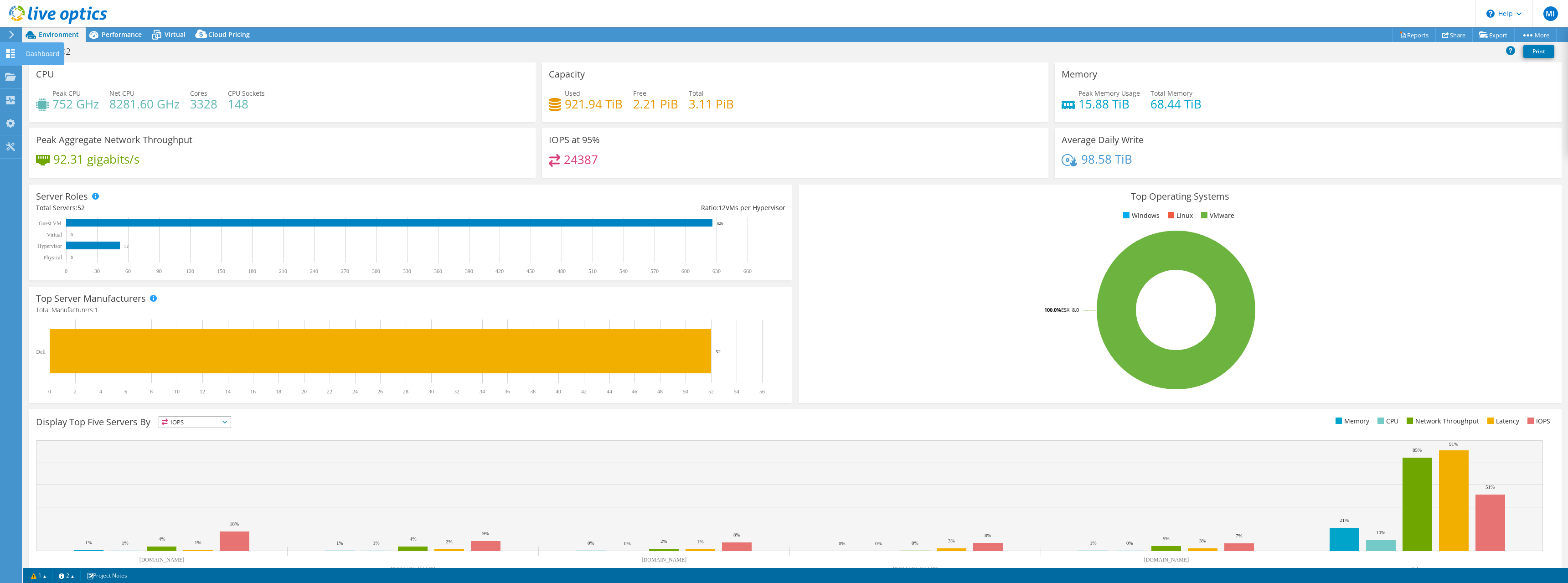
click at [12, 55] on use at bounding box center [10, 53] width 9 height 9
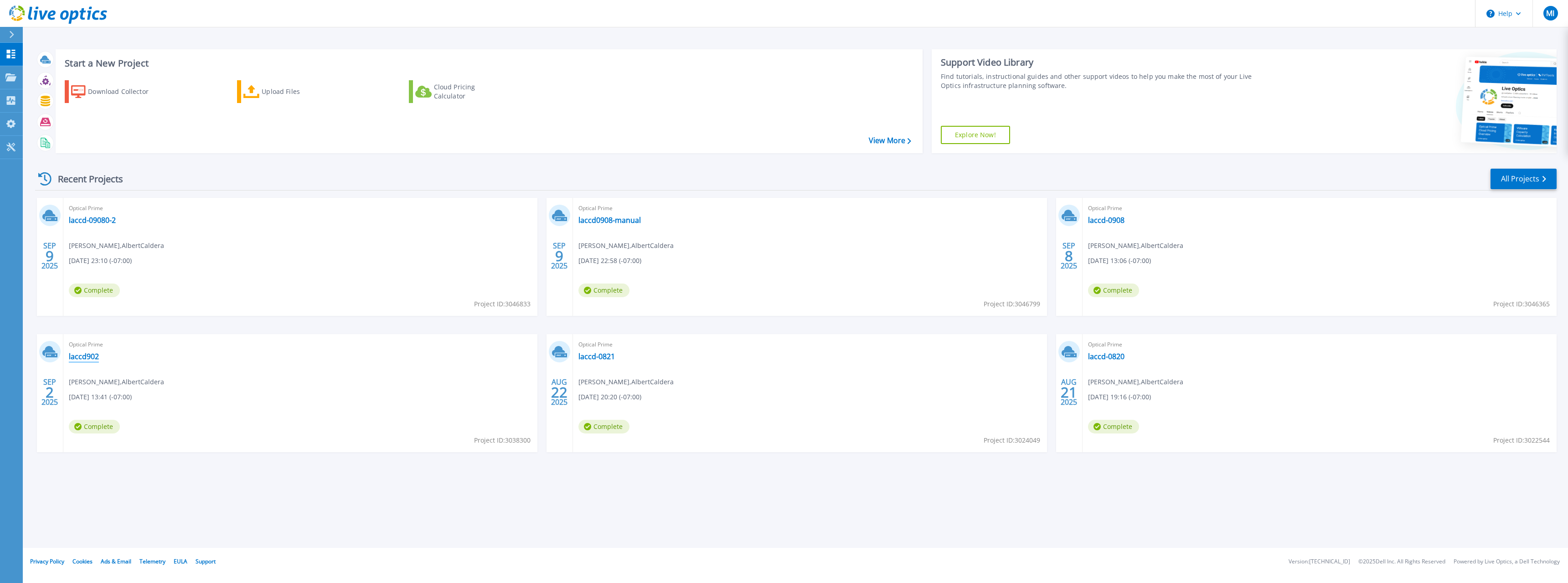
click at [93, 357] on link "laccd902" at bounding box center [84, 356] width 30 height 9
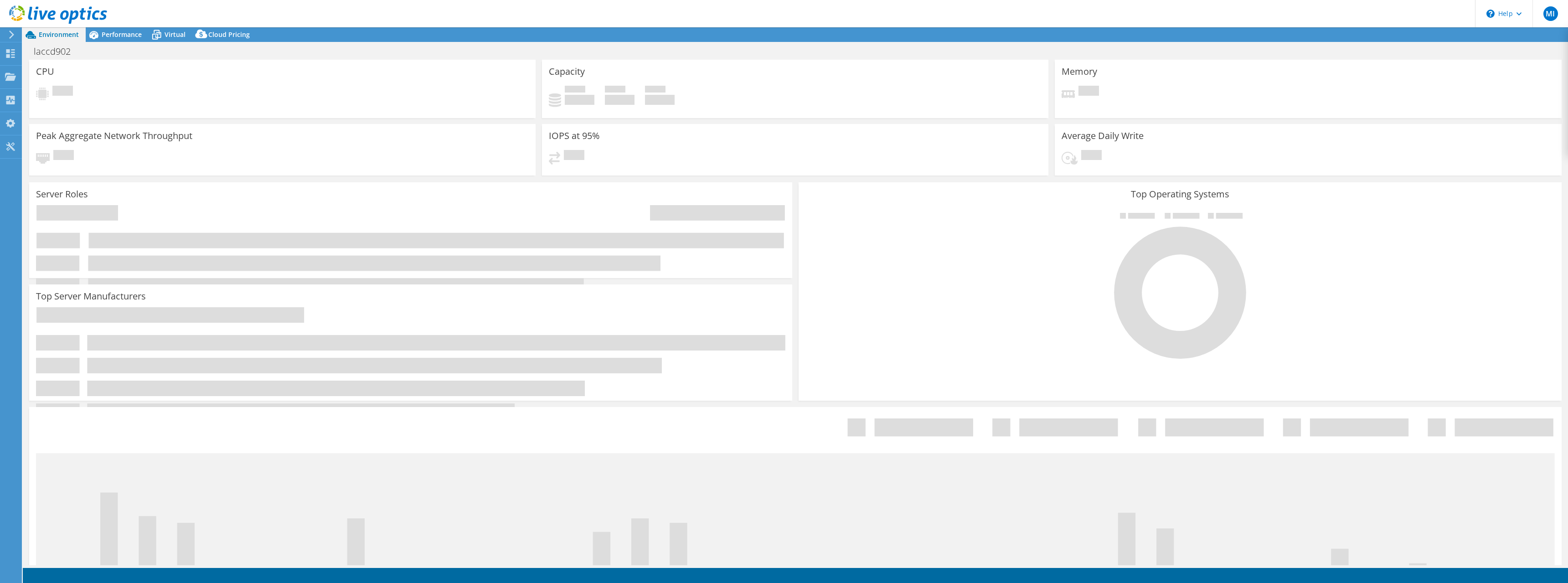
select select "USD"
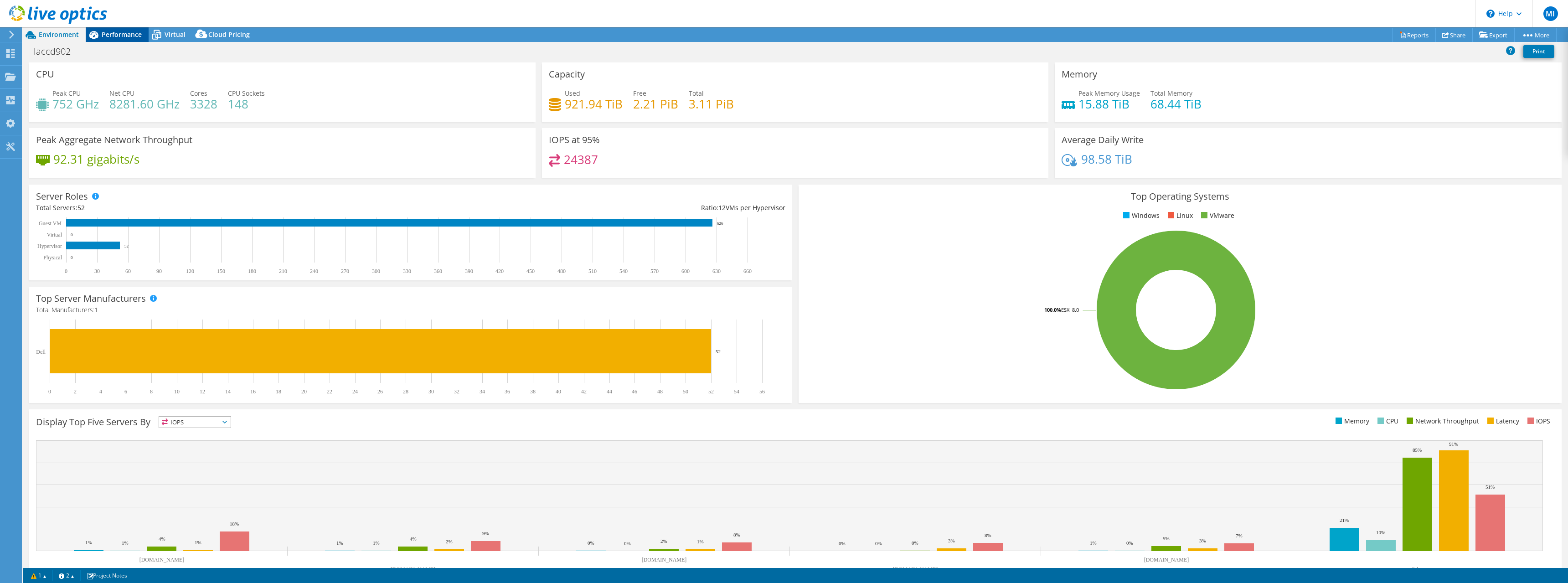
click at [130, 34] on span "Performance" at bounding box center [121, 34] width 40 height 9
